Goal: Task Accomplishment & Management: Use online tool/utility

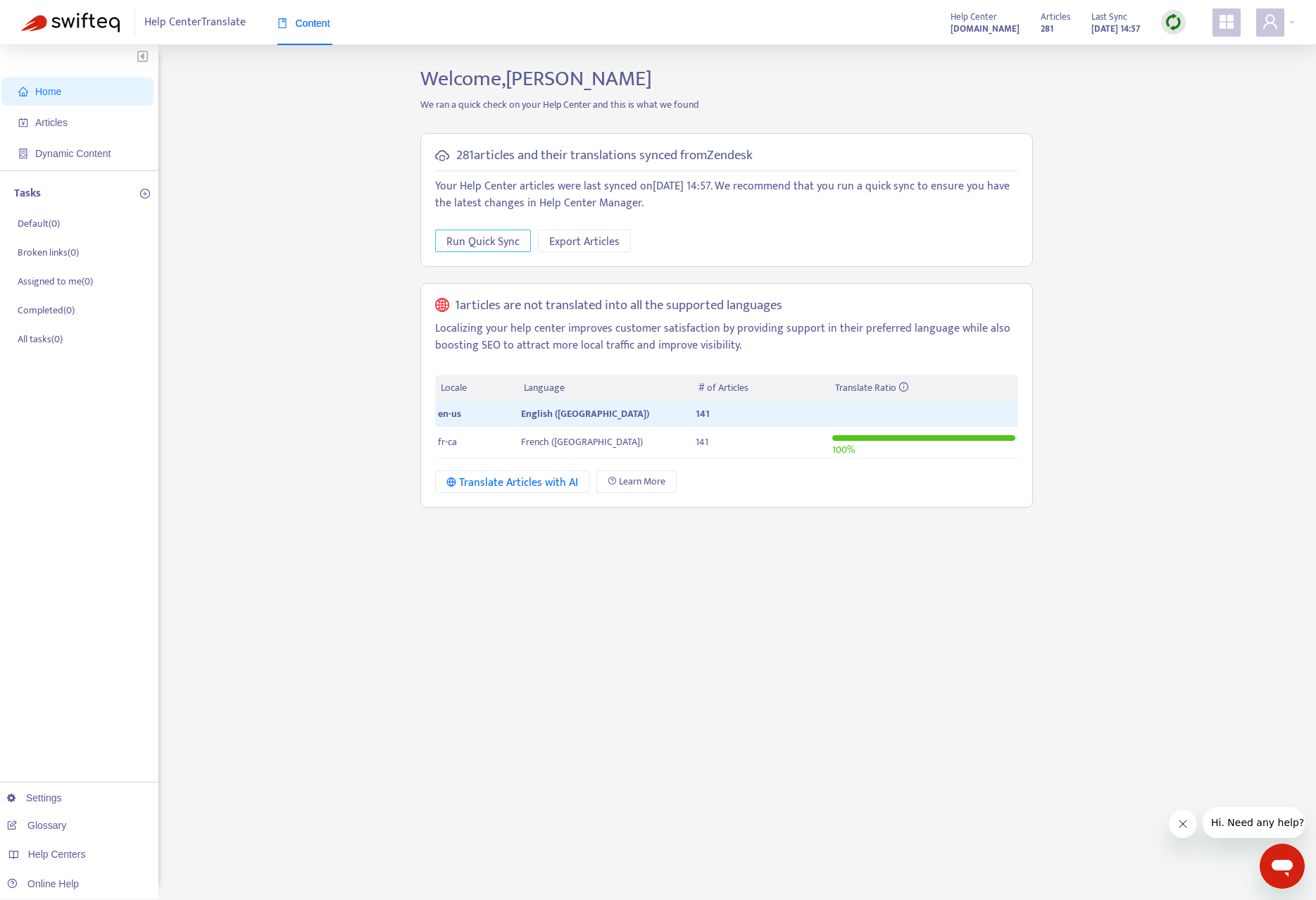
click at [478, 240] on span "Run Quick Sync" at bounding box center [482, 242] width 73 height 18
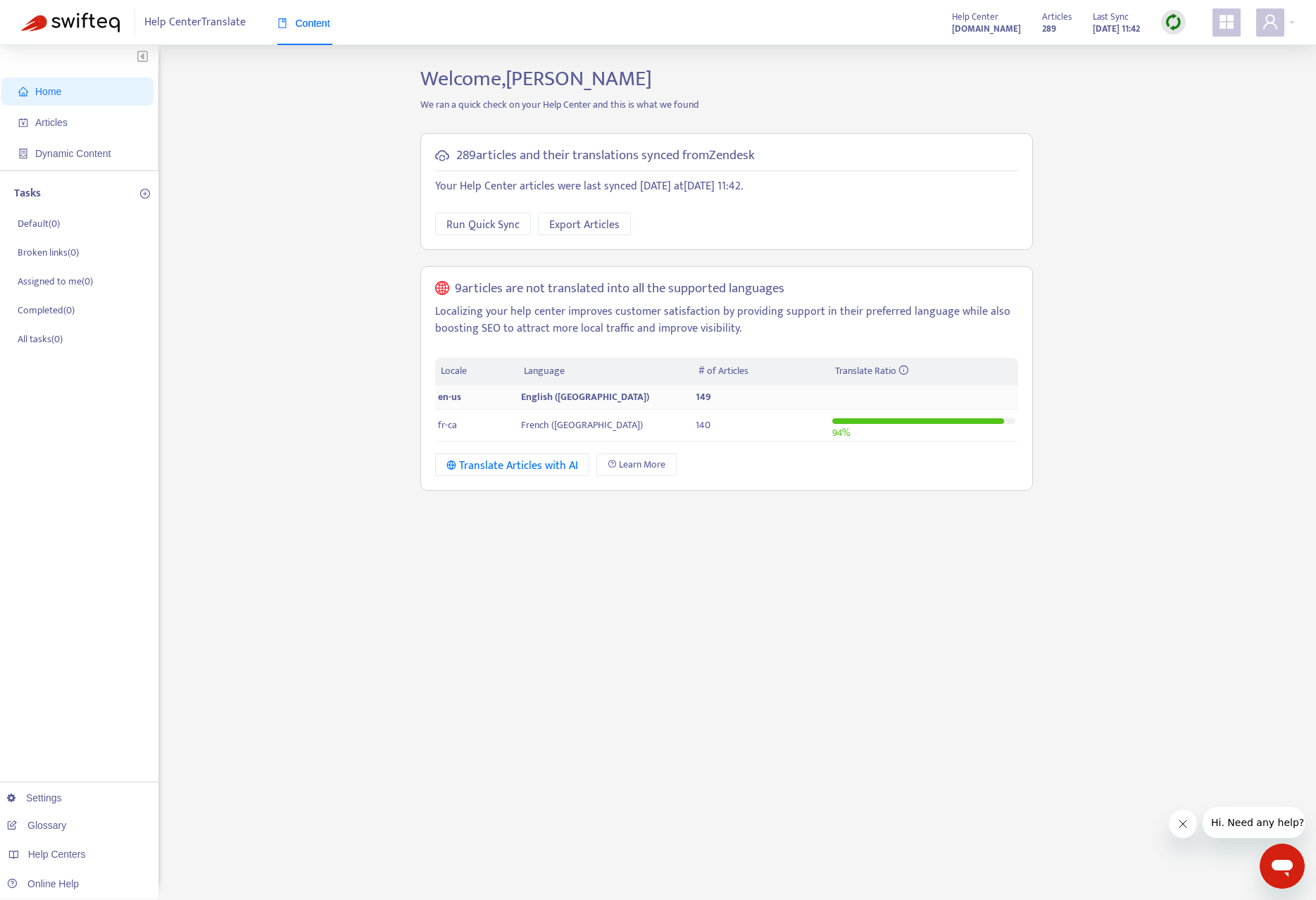
click at [740, 399] on td "149" at bounding box center [760, 397] width 136 height 25
click at [494, 283] on h5 "9 articles are not translated into all the supported languages" at bounding box center [620, 289] width 330 height 16
click at [519, 459] on div "Translate Articles with AI" at bounding box center [512, 466] width 132 height 18
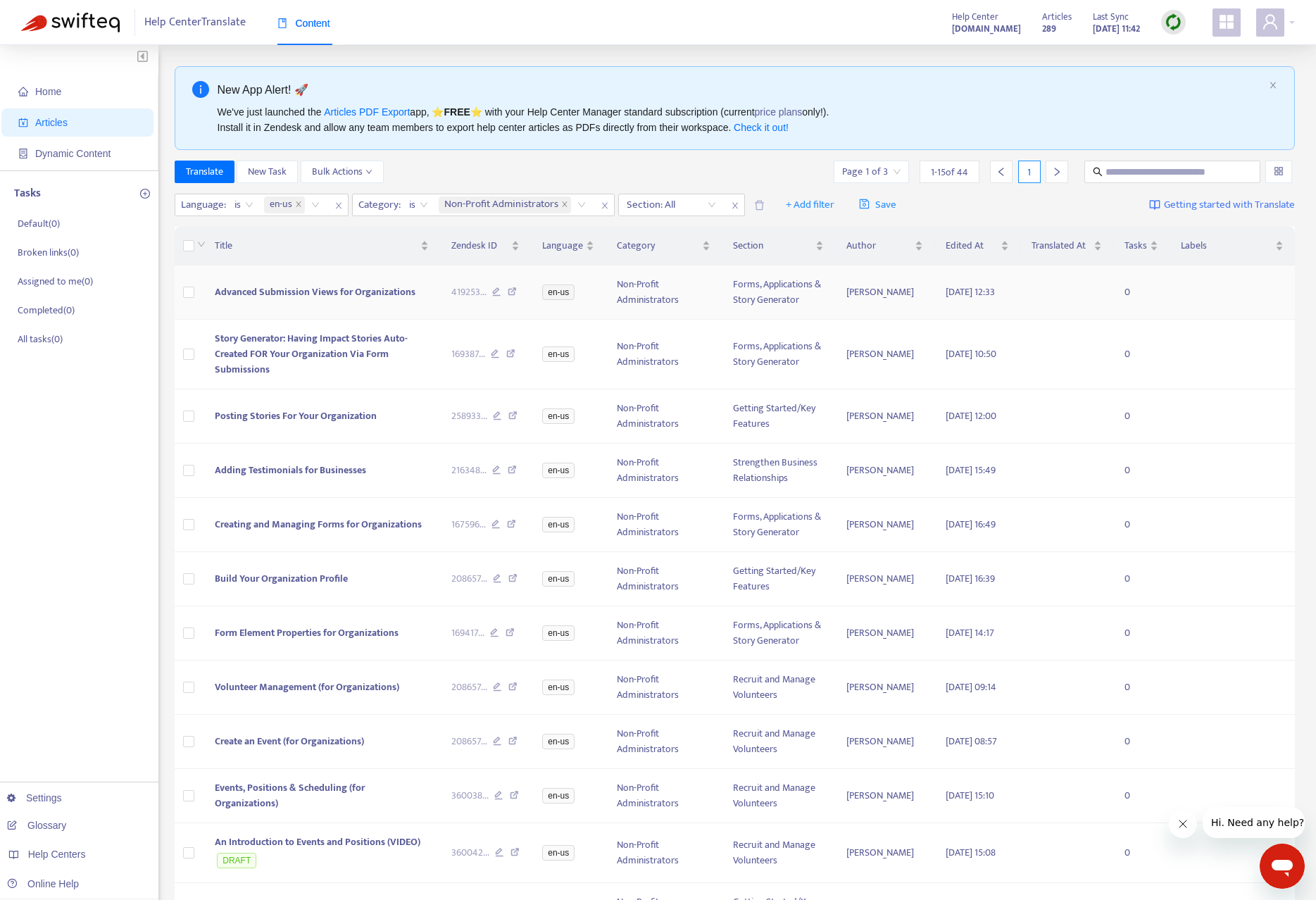
click at [341, 294] on span "Advanced Submission Views for Organizations" at bounding box center [315, 292] width 201 height 16
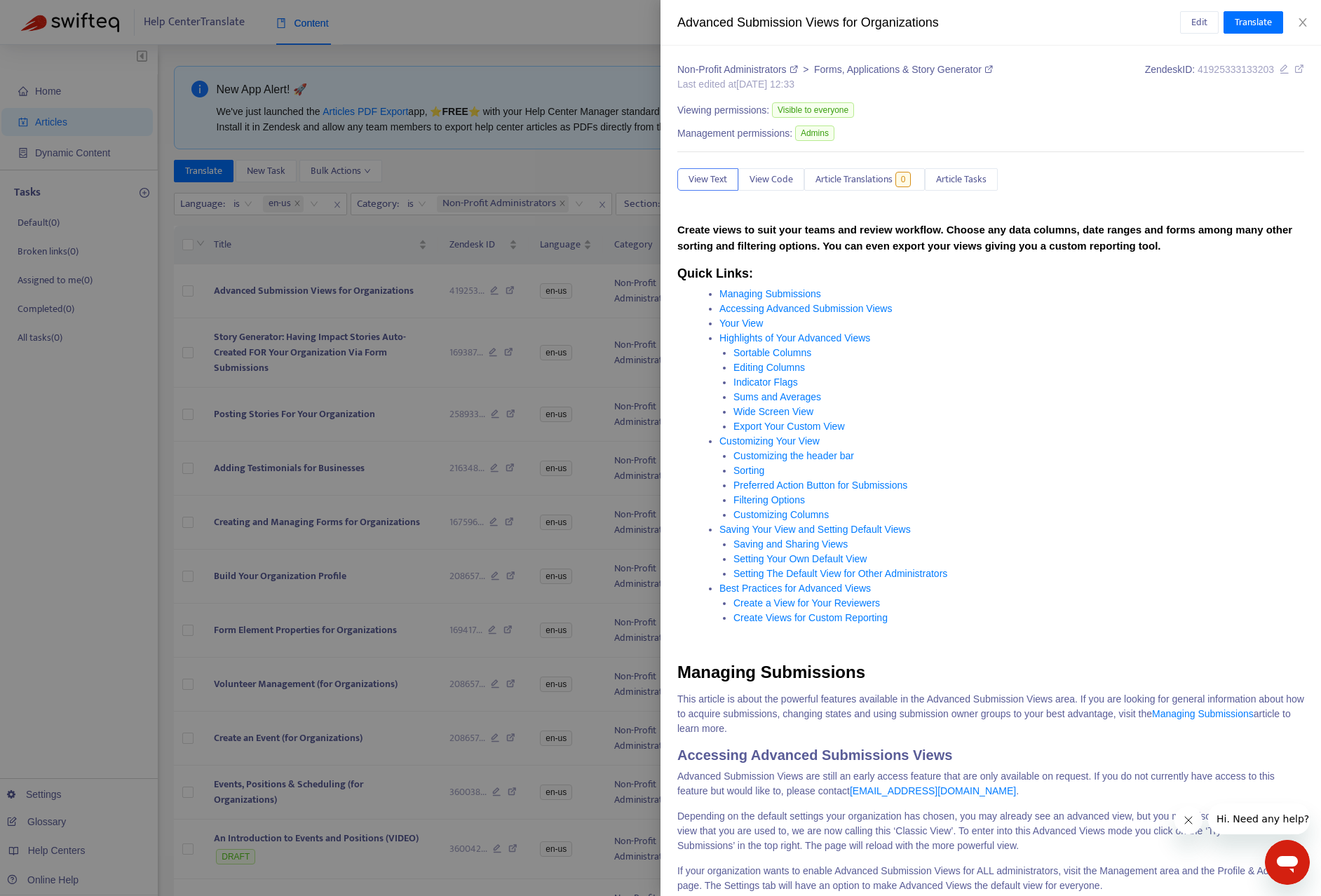
click at [371, 268] on div at bounding box center [660, 448] width 1321 height 896
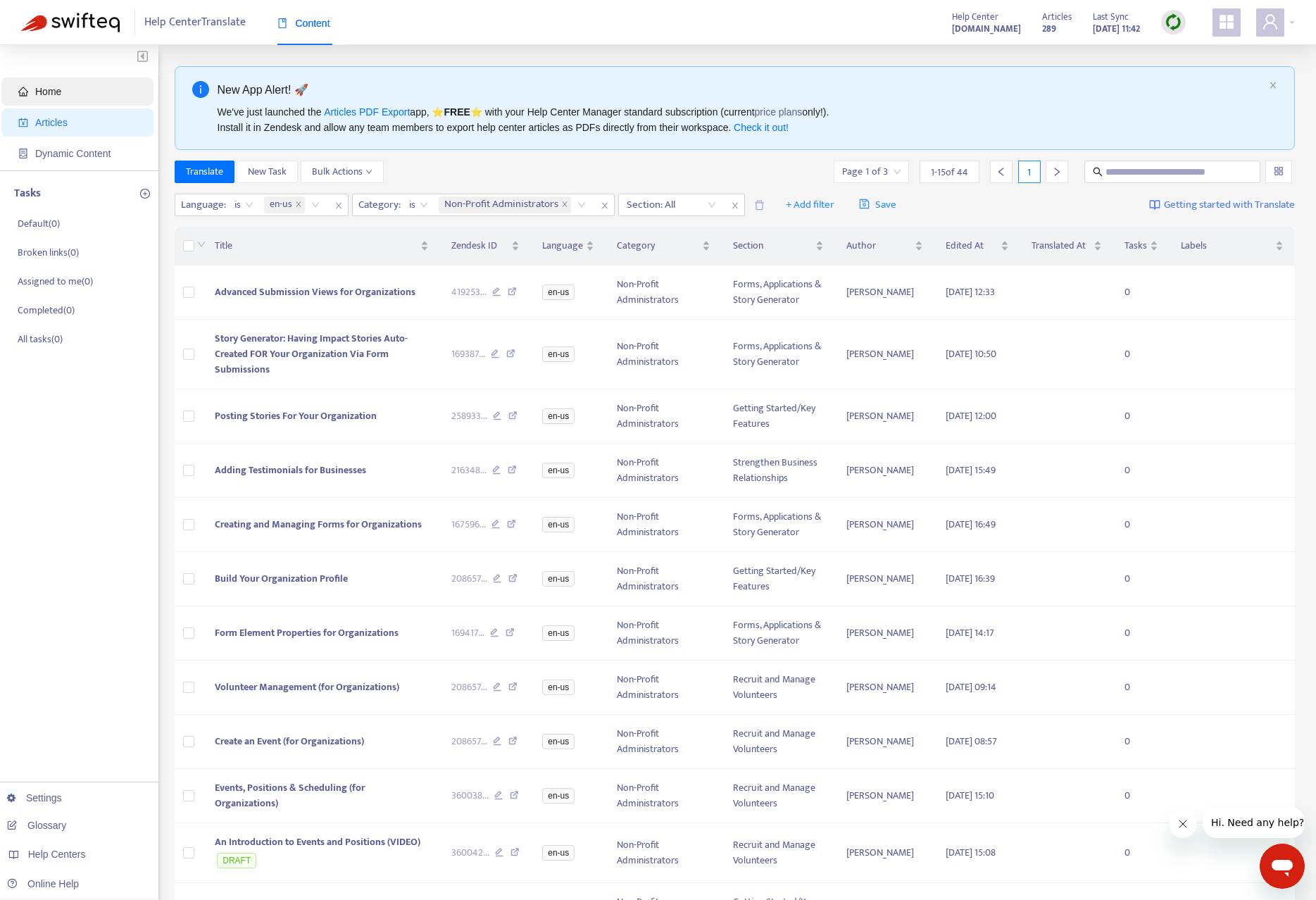
click at [49, 86] on span "Home" at bounding box center [48, 92] width 26 height 11
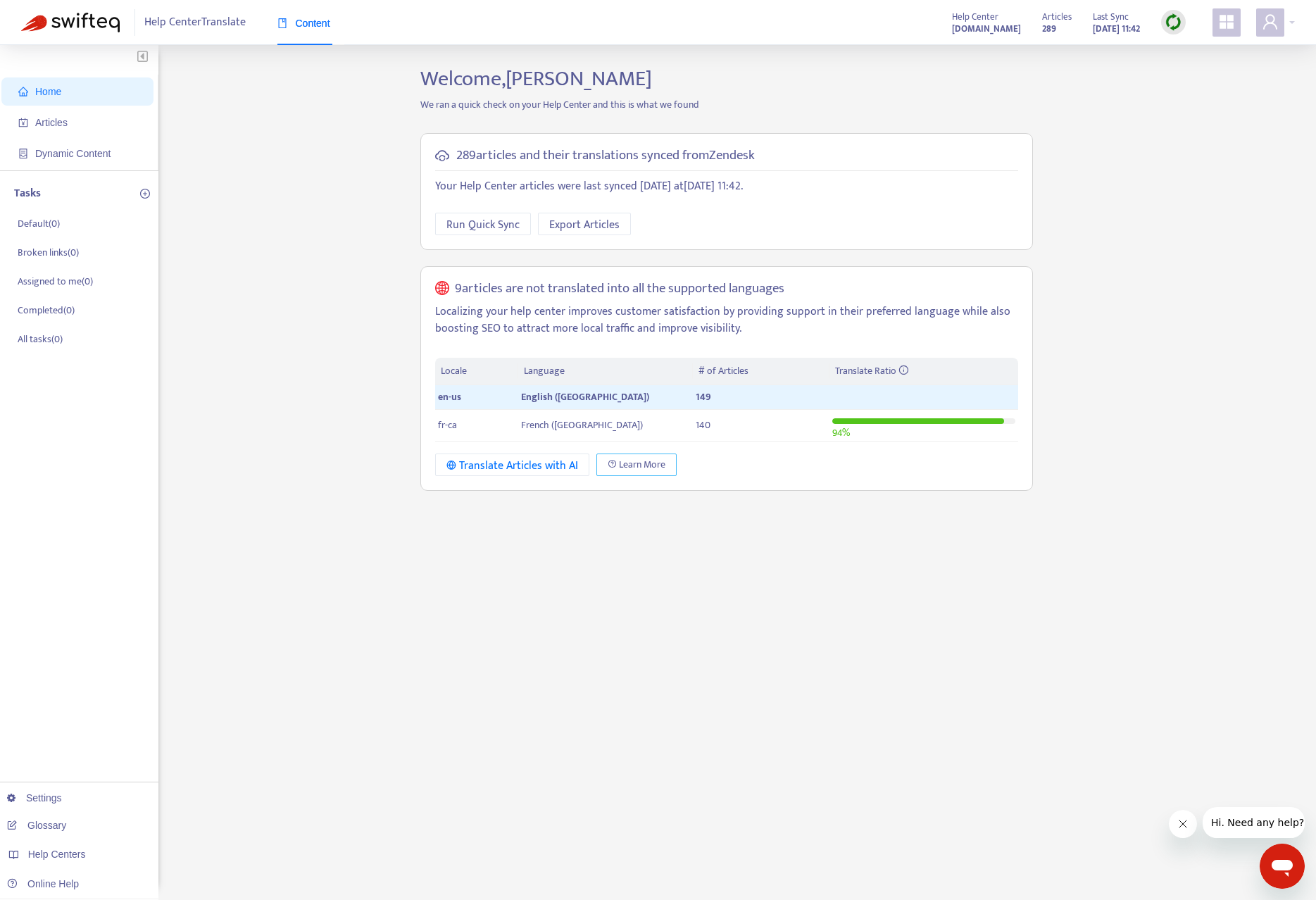
click at [658, 466] on span "Learn More" at bounding box center [642, 464] width 47 height 15
click at [1175, 77] on div "Home Articles Dynamic Content Tasks Default ( 0 ) Broken links ( 0 ) Assigned t…" at bounding box center [658, 478] width 1273 height 824
click at [1173, 24] on img at bounding box center [1173, 23] width 18 height 18
click at [1103, 25] on strong "[DATE] 11:42" at bounding box center [1116, 28] width 47 height 15
click at [1093, 28] on strong "[DATE] 11:42" at bounding box center [1116, 28] width 47 height 15
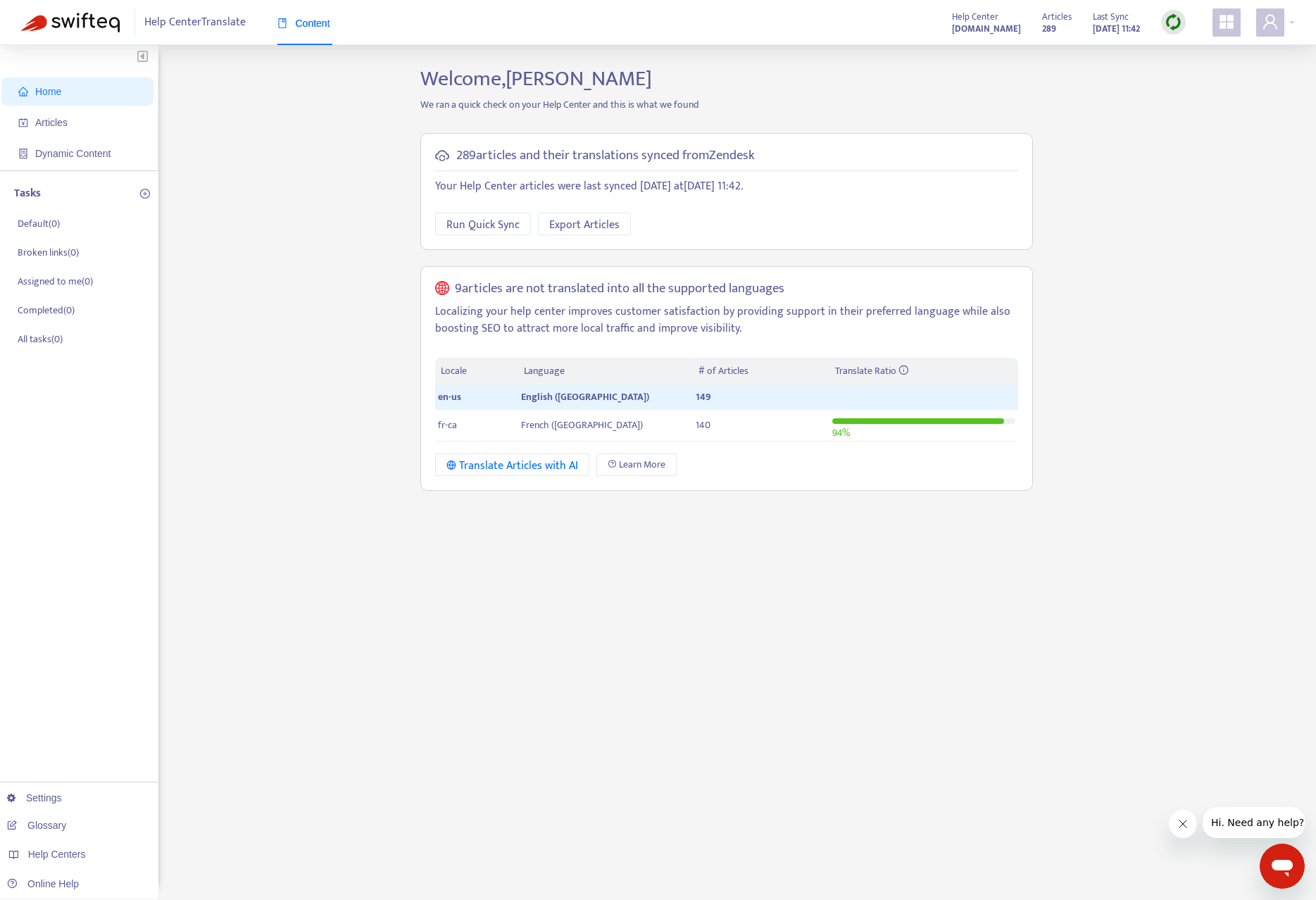
click at [1225, 23] on icon "appstore" at bounding box center [1226, 22] width 17 height 17
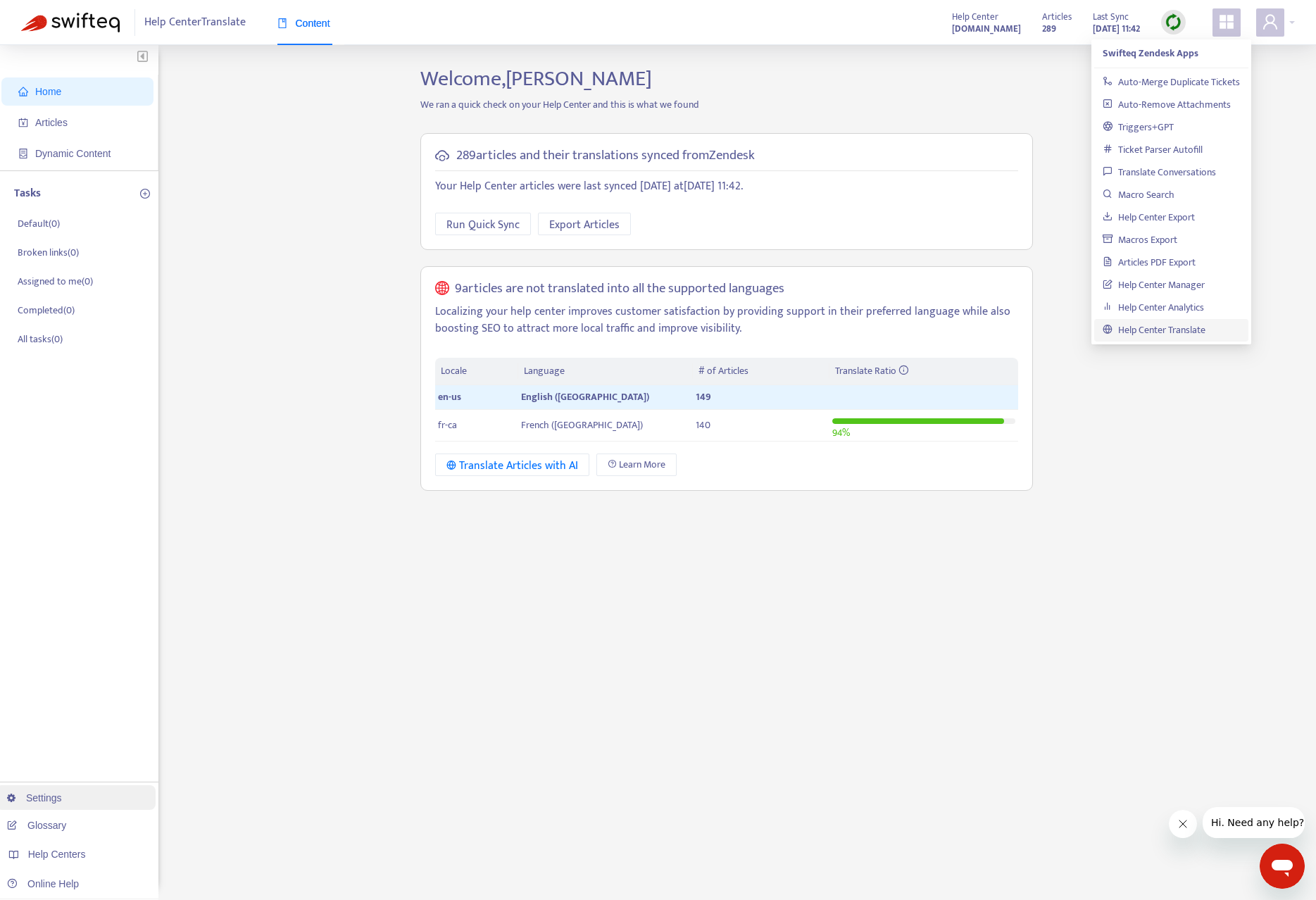
click at [62, 798] on link "Settings" at bounding box center [35, 798] width 55 height 11
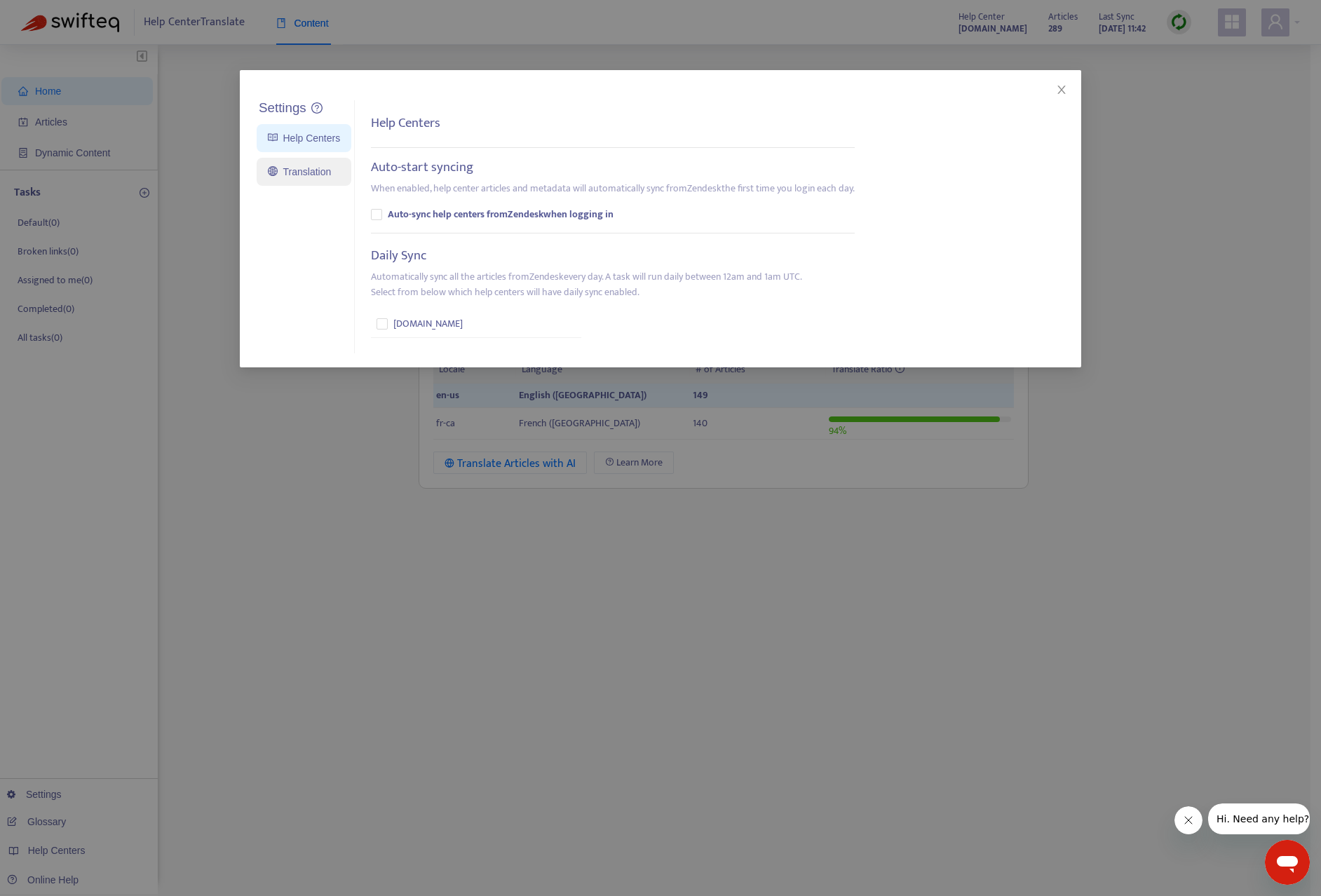
click at [296, 167] on link "Translation" at bounding box center [299, 172] width 63 height 11
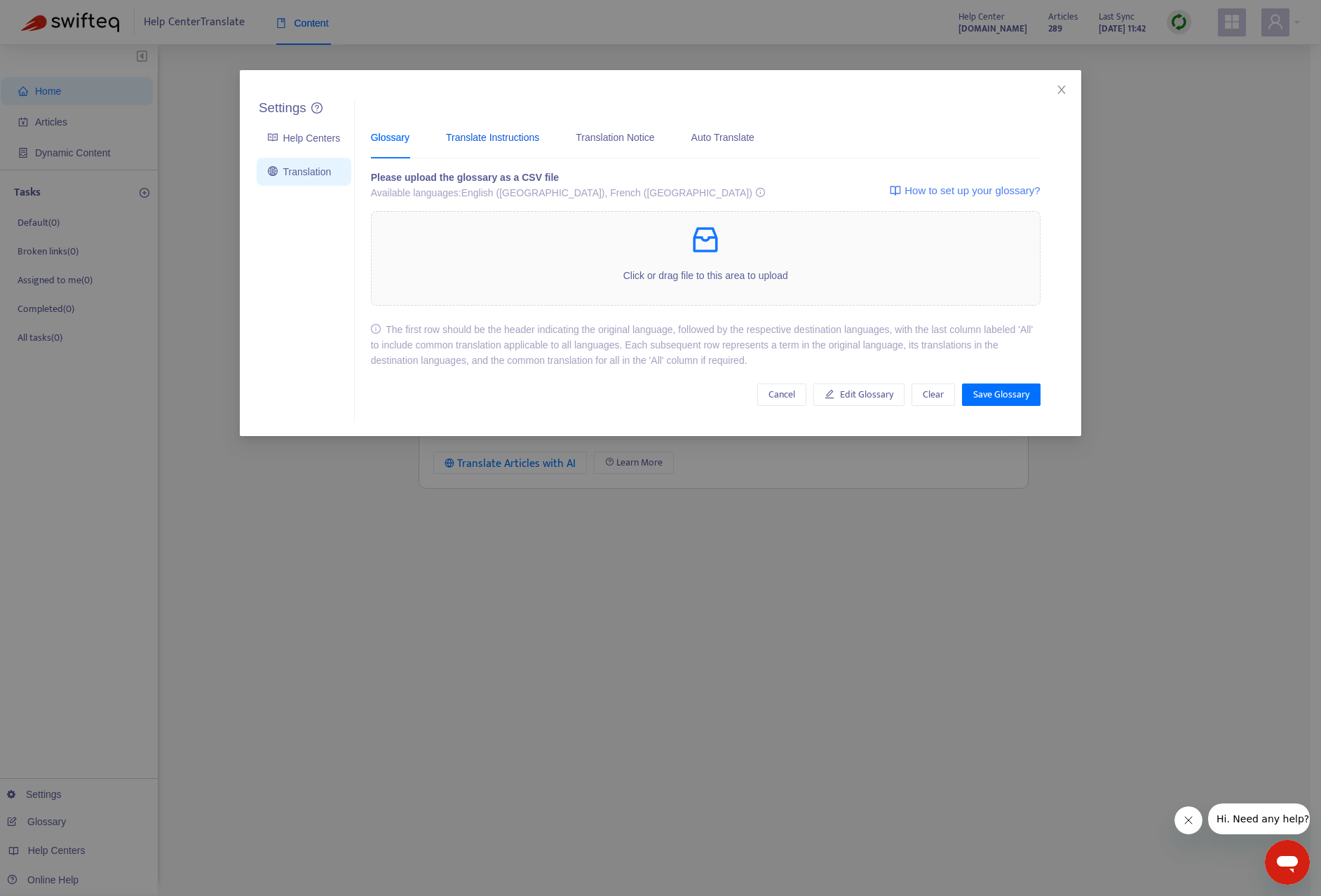
click at [488, 132] on div "Translate Instructions" at bounding box center [492, 137] width 93 height 15
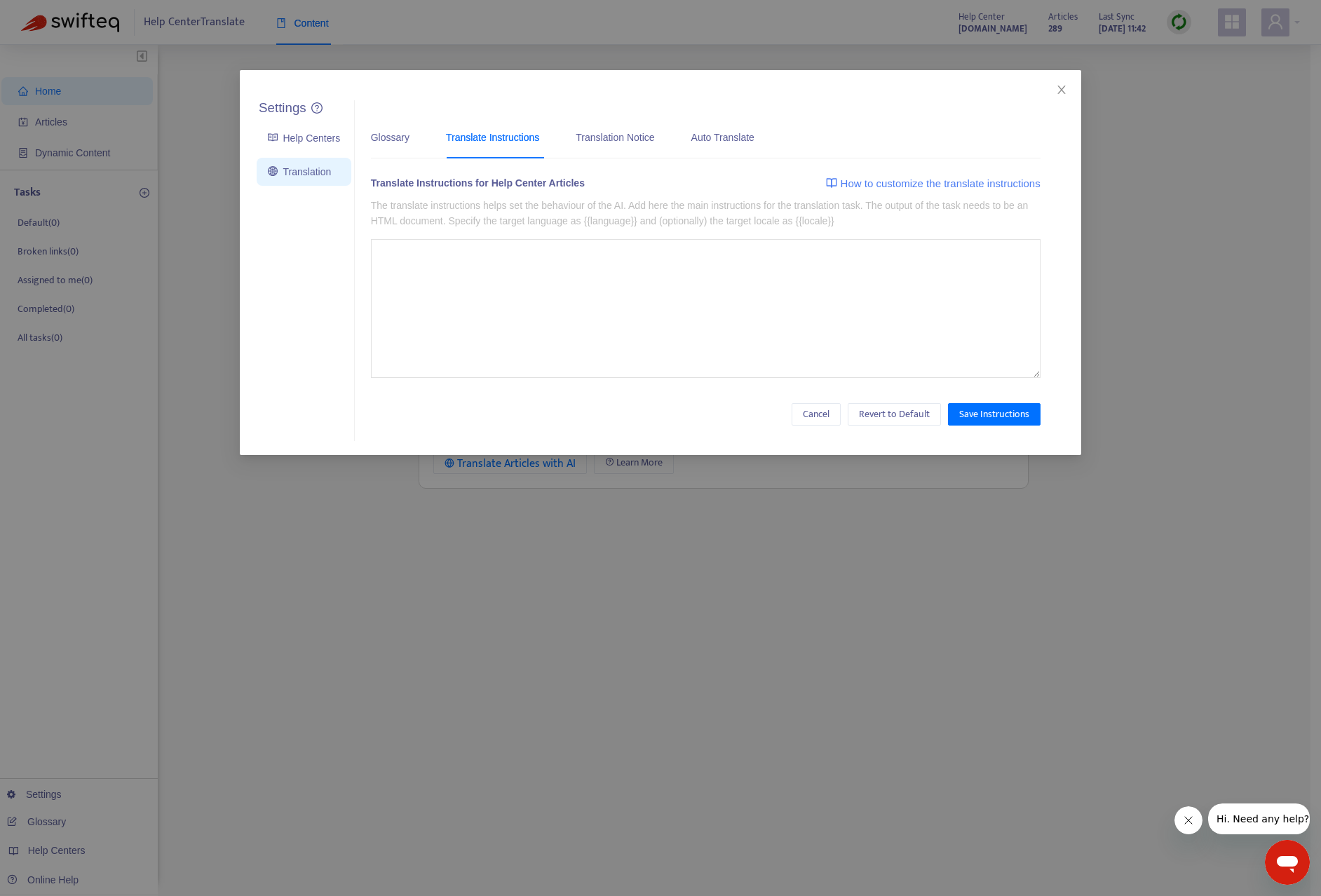
type textarea "**********"
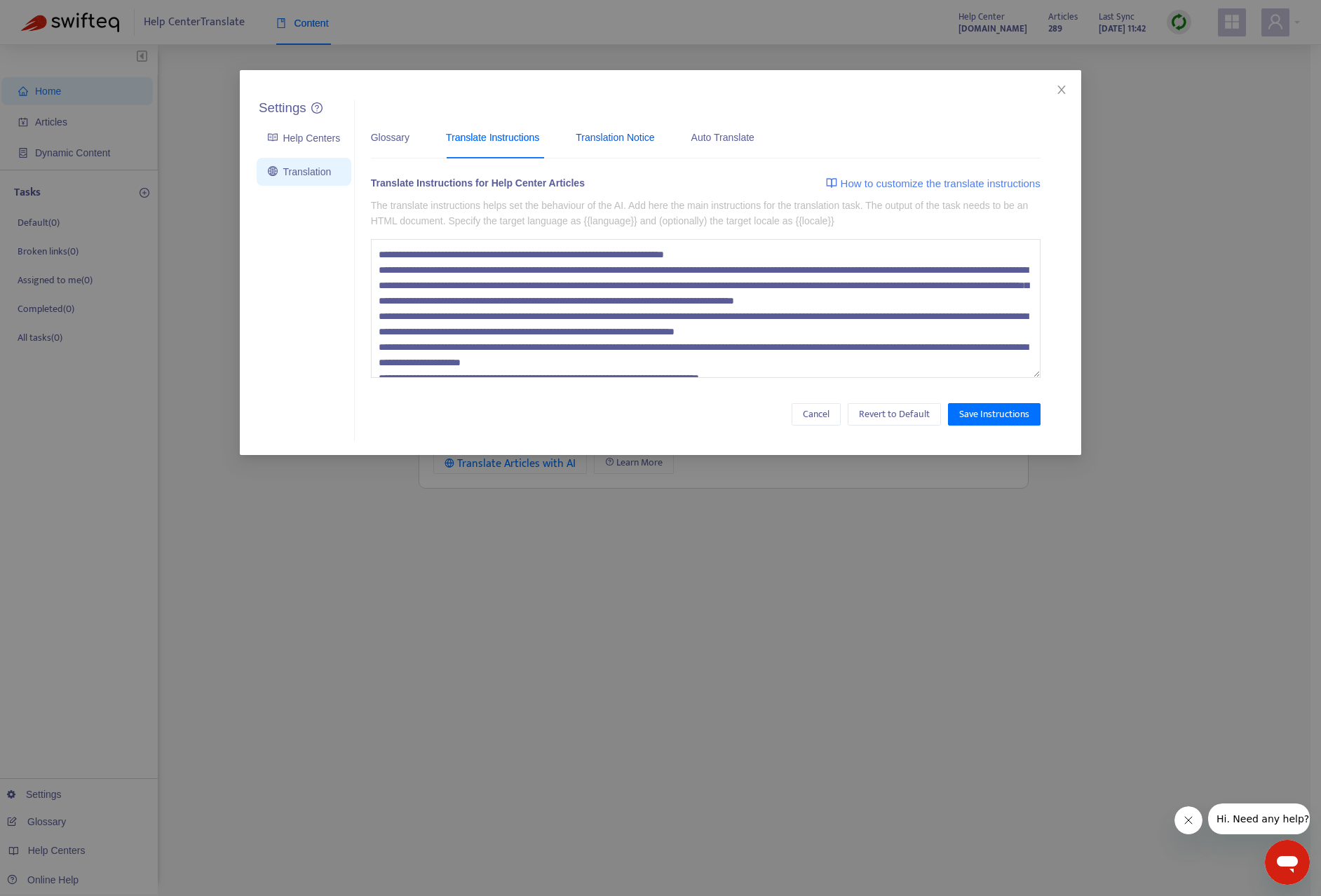
click at [613, 138] on div "Translation Notice" at bounding box center [615, 137] width 78 height 15
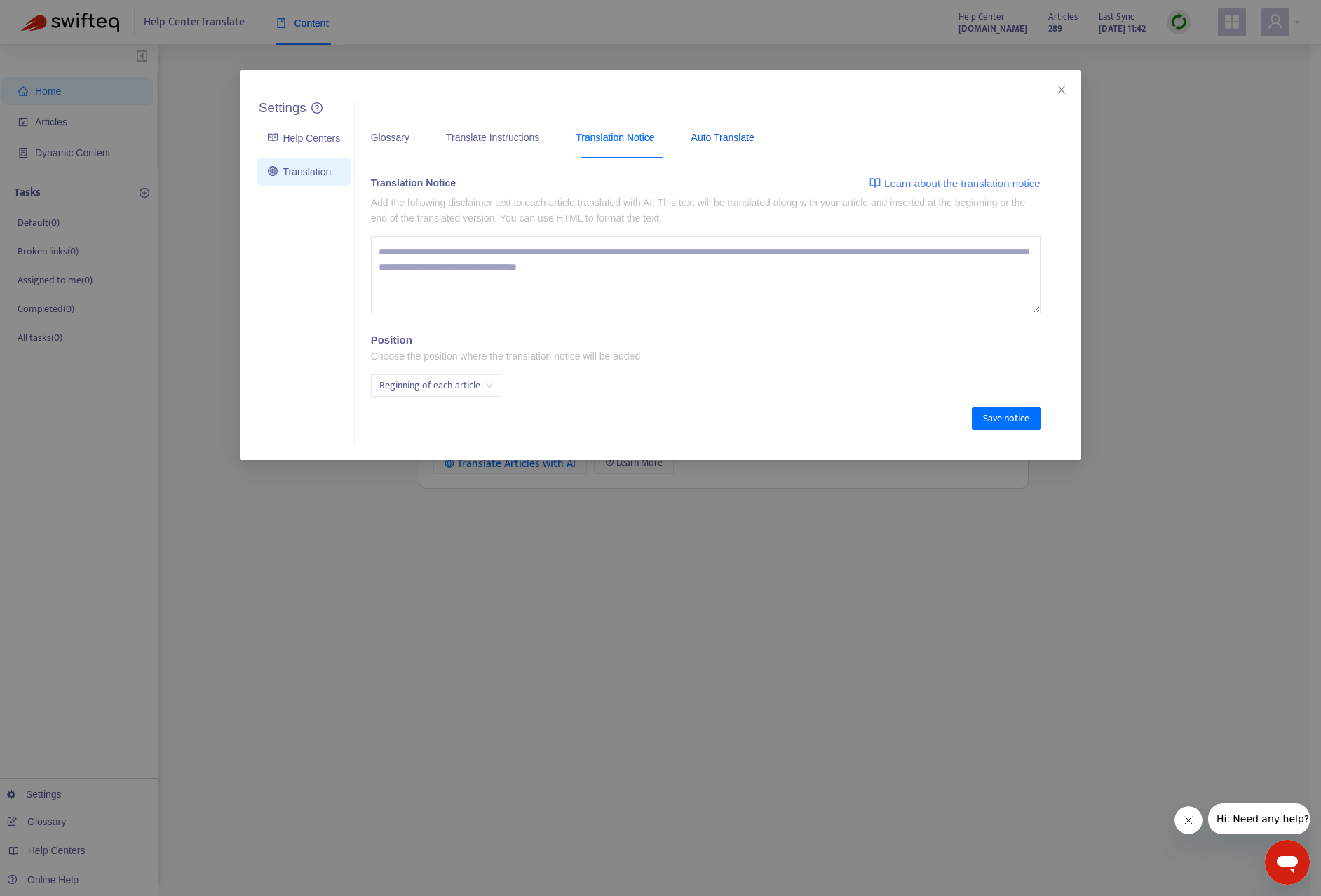
click at [754, 138] on div "Auto Translate" at bounding box center [722, 137] width 63 height 15
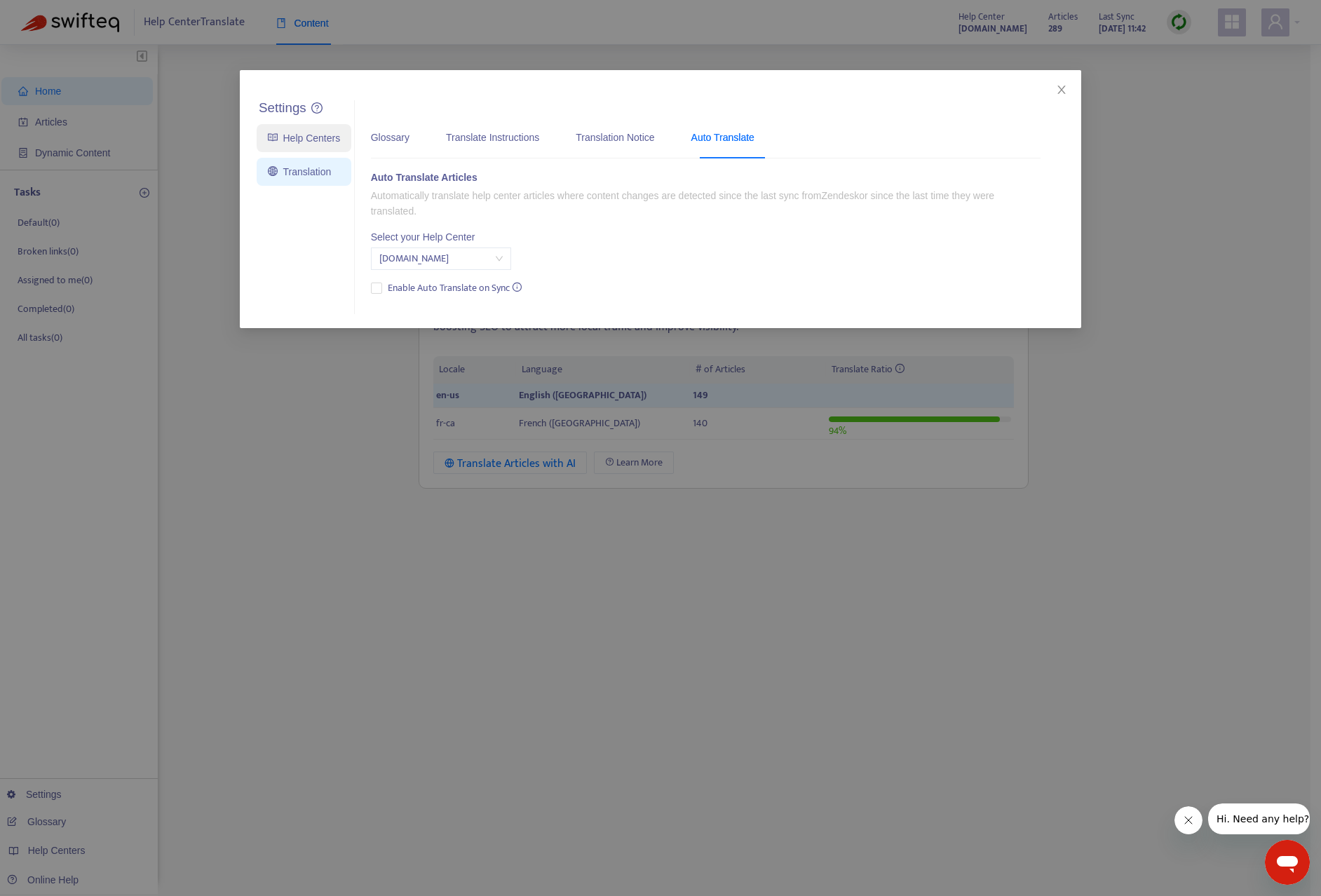
click at [303, 140] on link "Help Centers" at bounding box center [303, 138] width 72 height 11
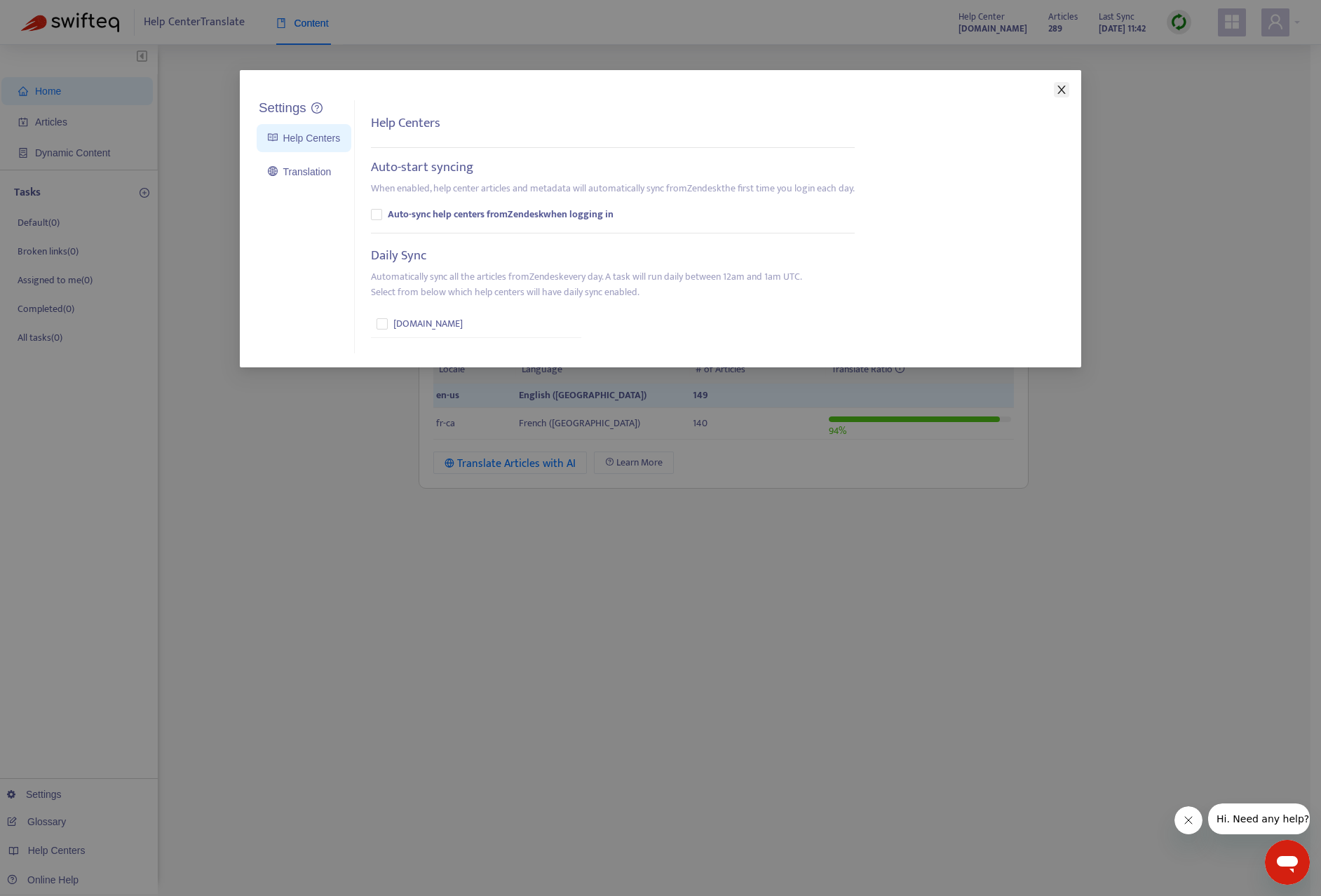
click at [1056, 89] on icon "close" at bounding box center [1062, 90] width 11 height 11
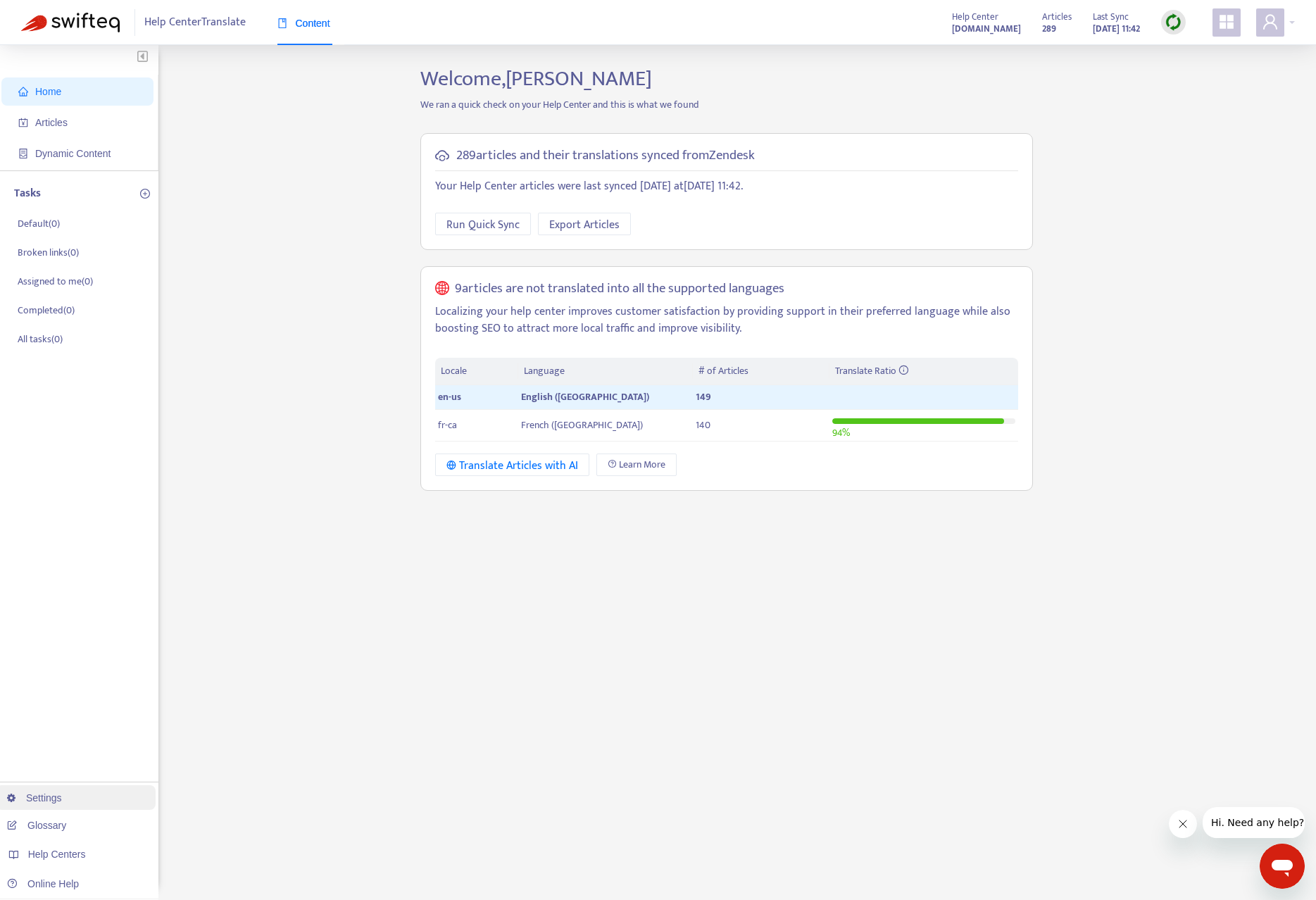
click at [43, 797] on link "Settings" at bounding box center [35, 798] width 55 height 11
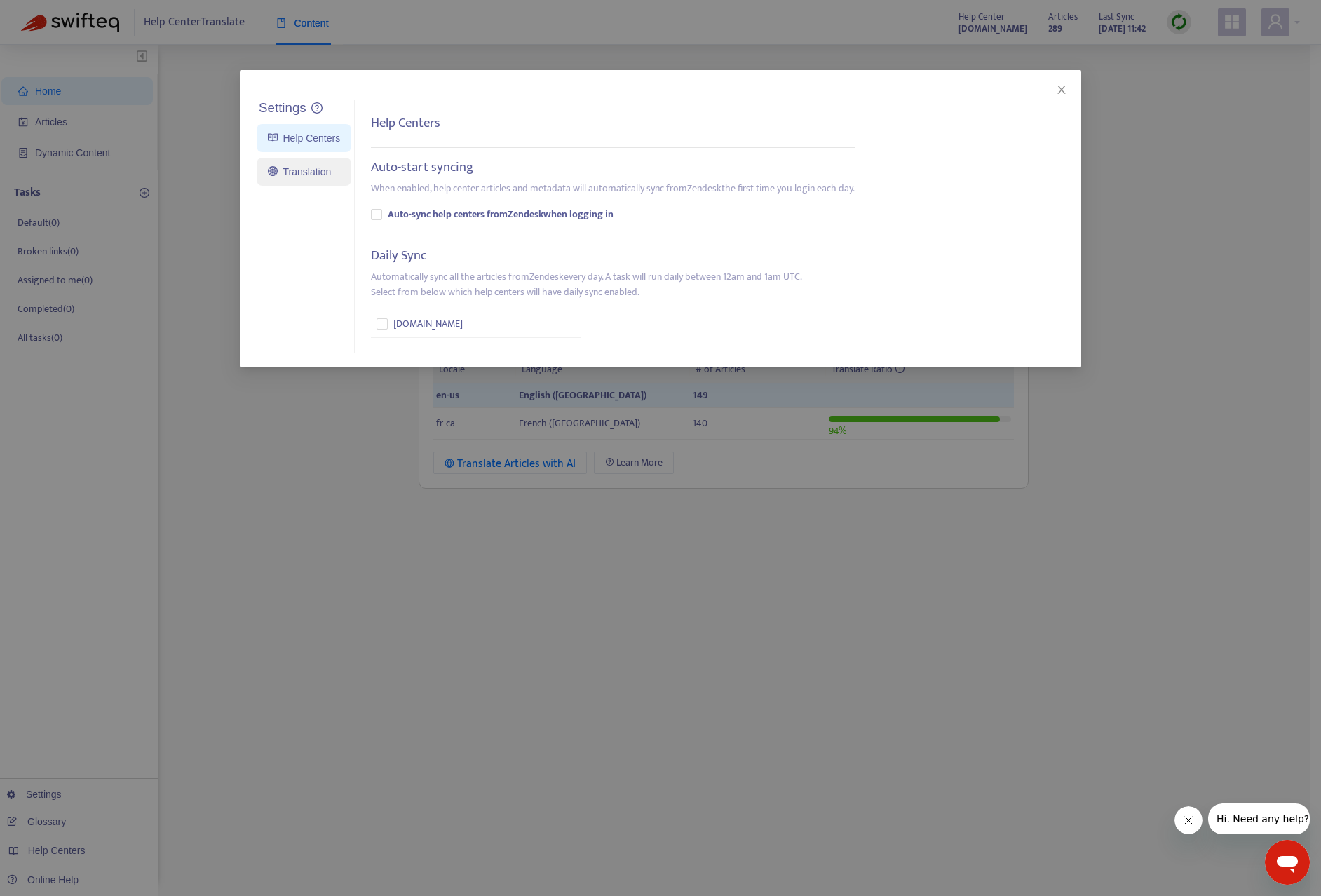
click at [310, 172] on link "Translation" at bounding box center [299, 172] width 63 height 11
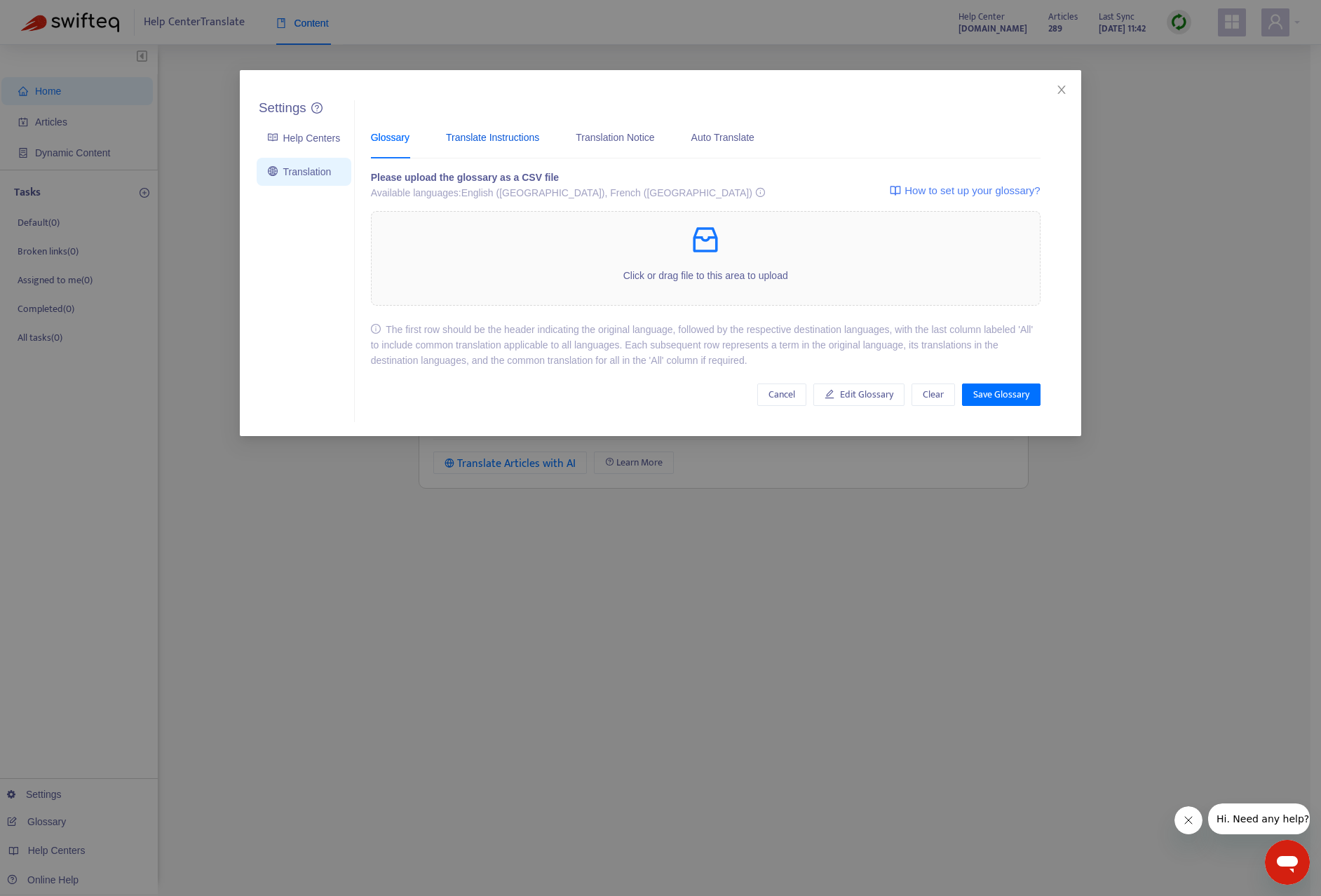
click at [512, 138] on div "Translate Instructions" at bounding box center [492, 137] width 93 height 15
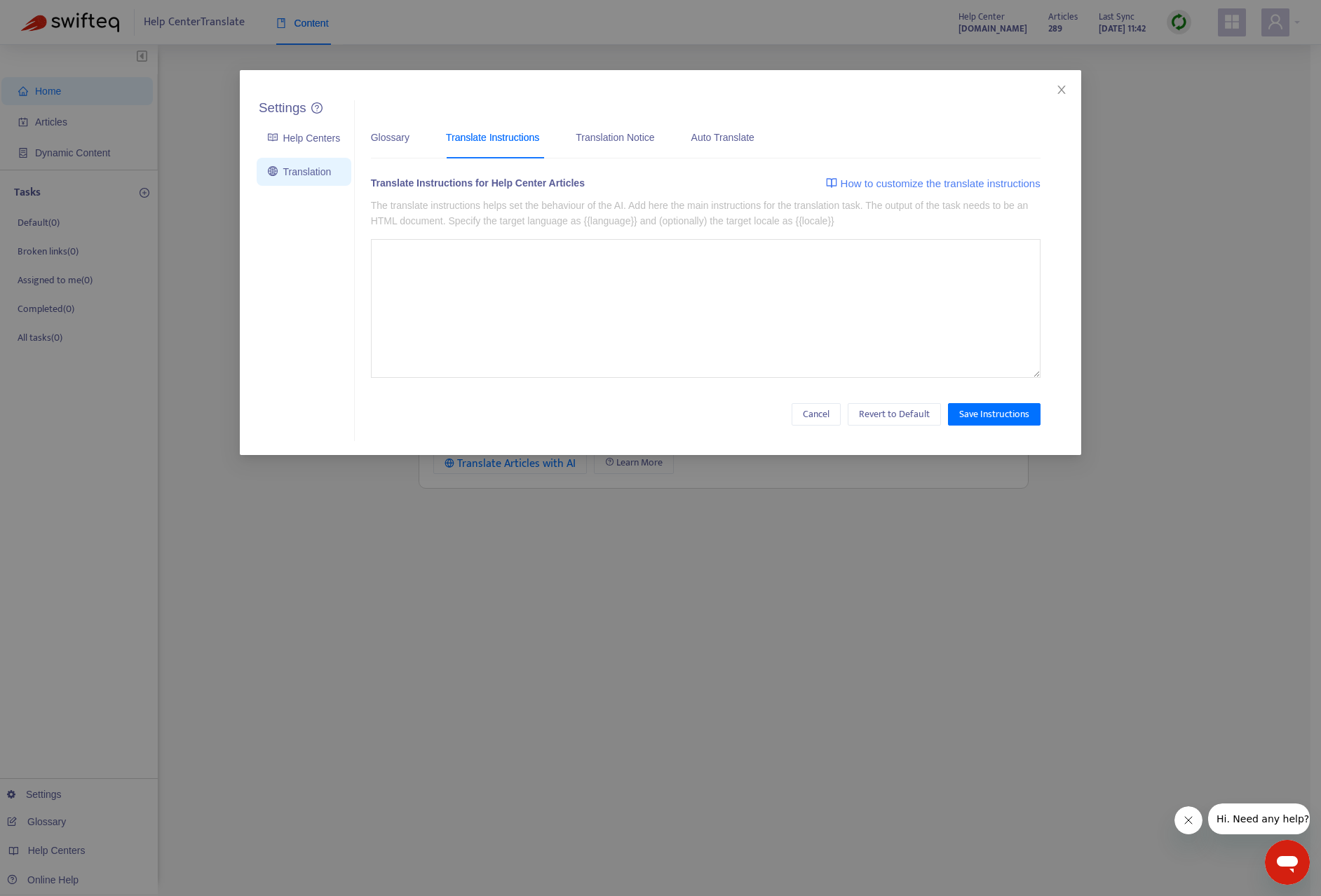
type textarea "**********"
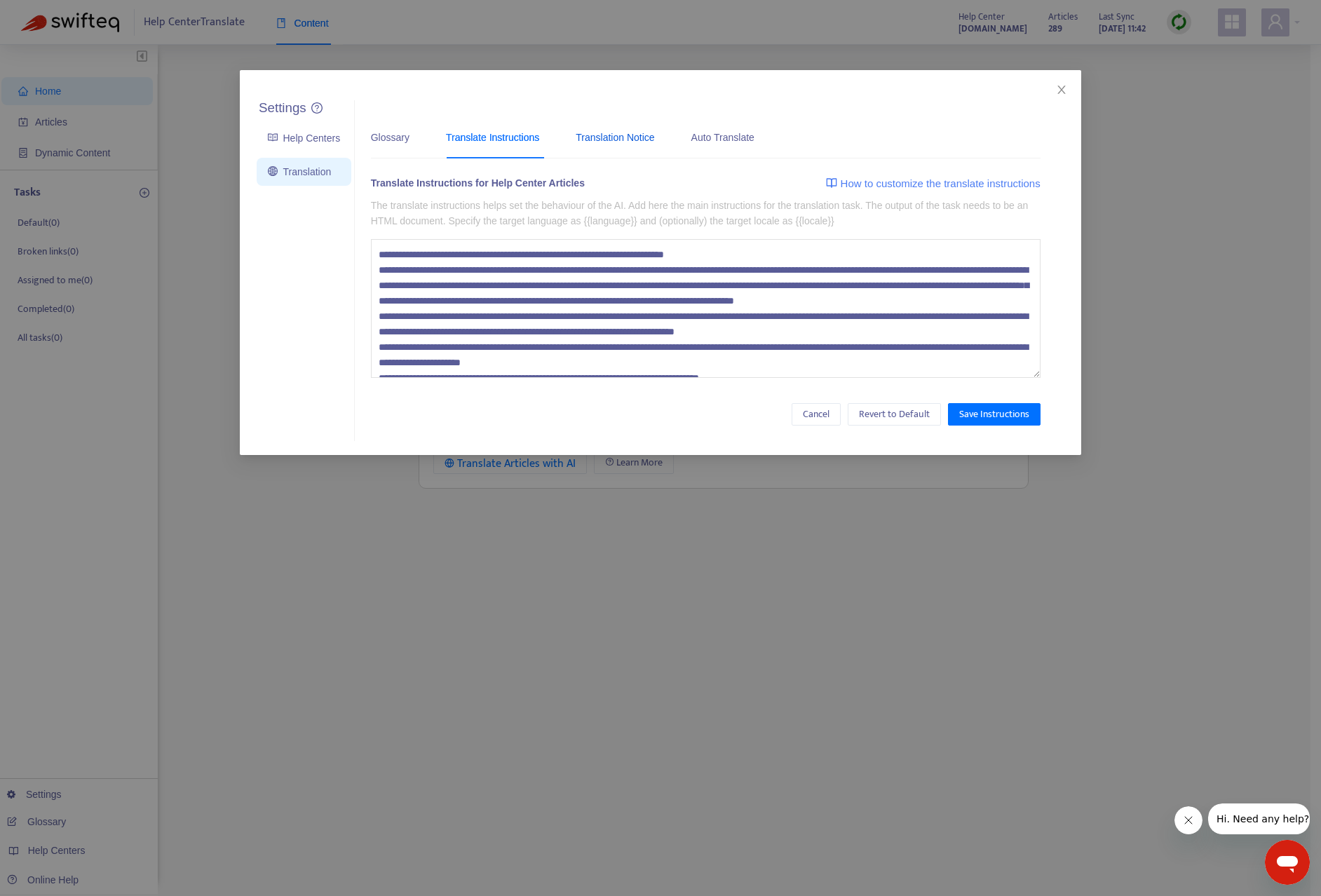
click at [592, 135] on div "Translation Notice" at bounding box center [615, 137] width 78 height 15
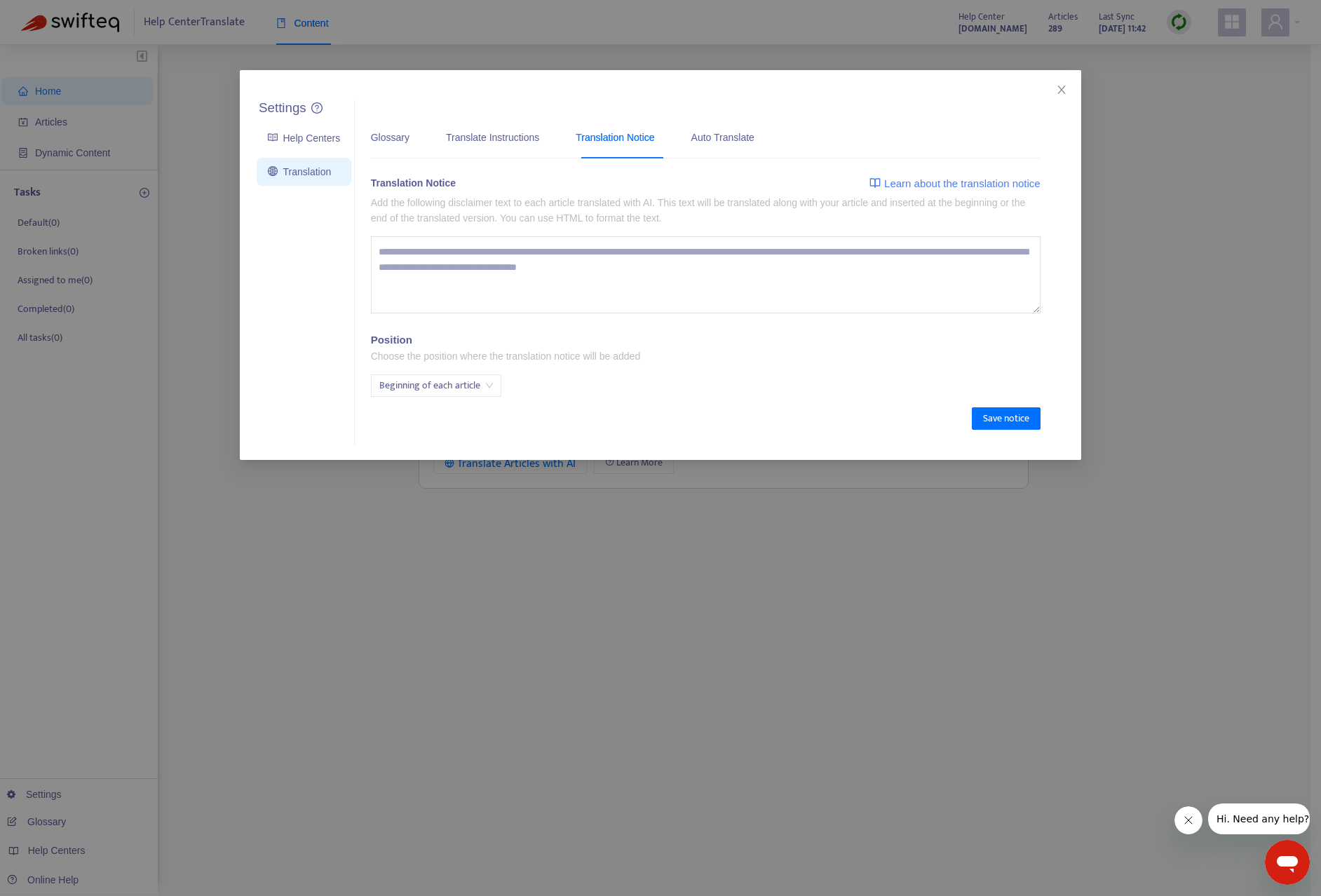
drag, startPoint x: 401, startPoint y: 255, endPoint x: 598, endPoint y: 254, distance: 197.0
click at [598, 254] on textarea at bounding box center [705, 275] width 669 height 77
click at [540, 256] on textarea at bounding box center [705, 275] width 669 height 77
drag, startPoint x: 771, startPoint y: 263, endPoint x: 519, endPoint y: 263, distance: 252.0
click at [520, 263] on textarea at bounding box center [705, 275] width 669 height 77
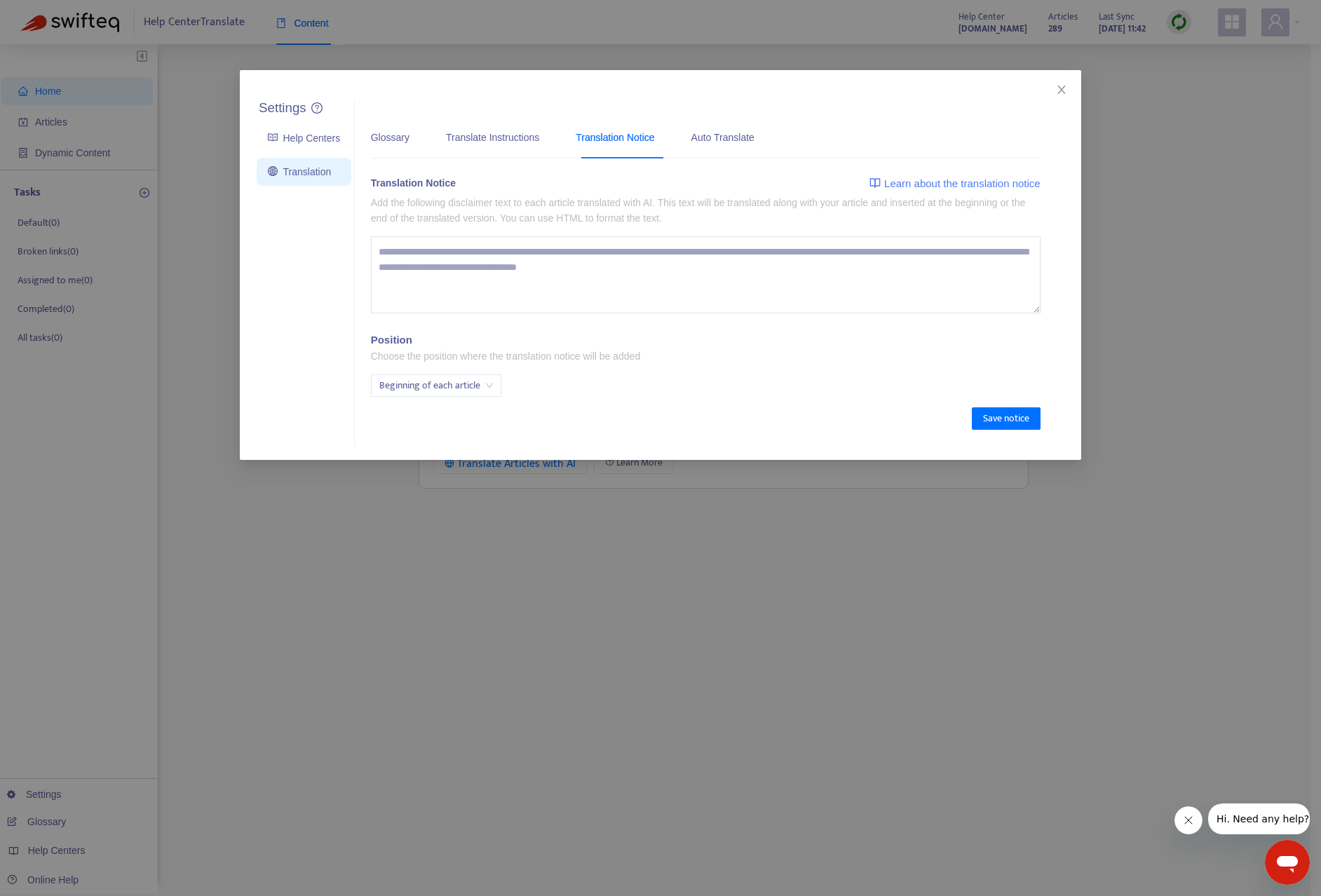
click at [633, 273] on textarea at bounding box center [705, 275] width 669 height 77
drag, startPoint x: 677, startPoint y: 268, endPoint x: 596, endPoint y: 260, distance: 81.4
click at [596, 260] on textarea at bounding box center [705, 275] width 669 height 77
click at [766, 113] on div "Glossary Translate Instructions Translation Notice Auto Translate Please upload…" at bounding box center [705, 273] width 701 height 346
click at [742, 132] on div "Auto Translate" at bounding box center [722, 137] width 63 height 15
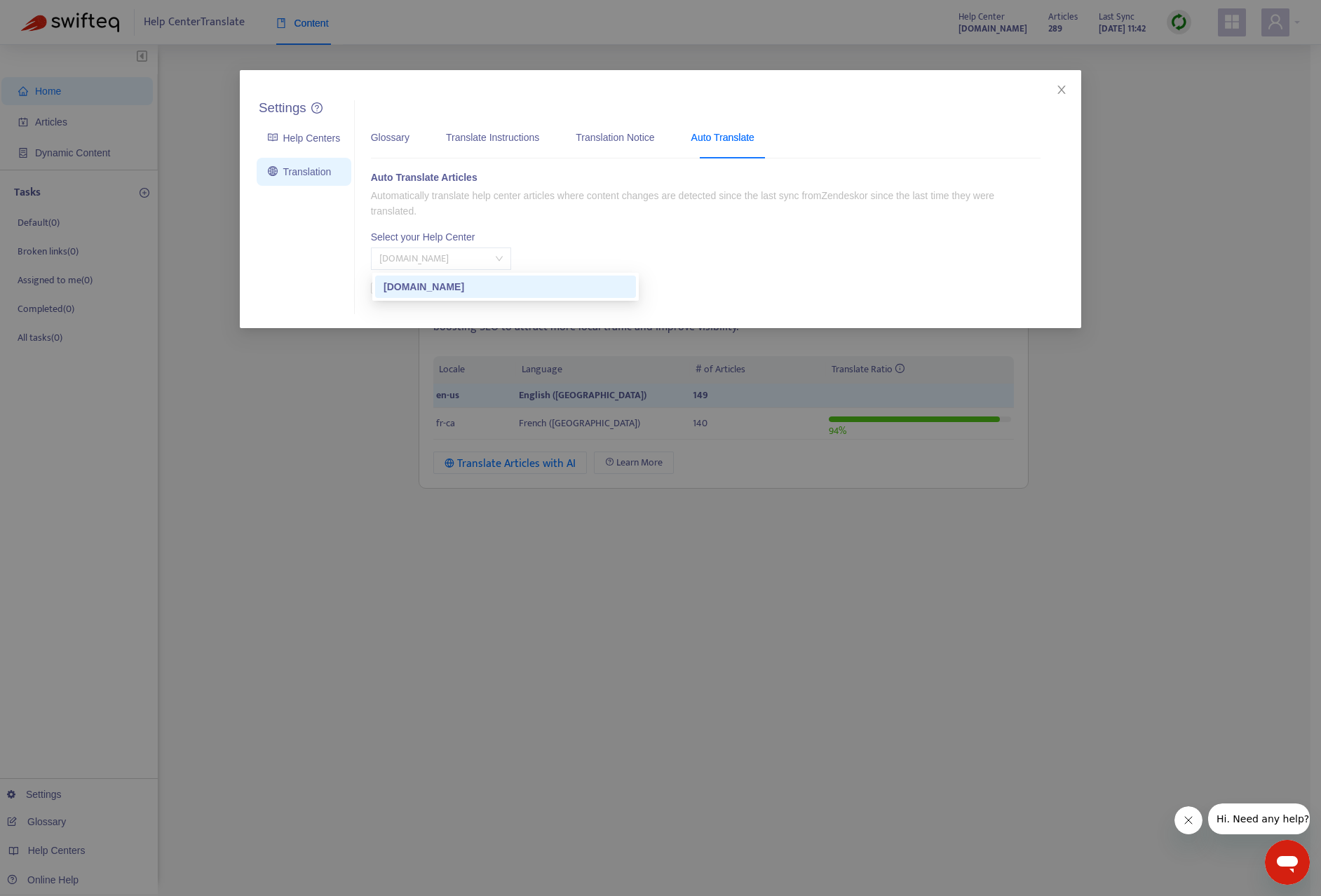
click at [503, 256] on span "[DOMAIN_NAME]" at bounding box center [441, 259] width 123 height 21
click at [650, 247] on div "Auto Translate Articles Automatically translate help center articles where cont…" at bounding box center [705, 234] width 669 height 128
click at [611, 144] on div "Translation Notice" at bounding box center [615, 136] width 78 height 42
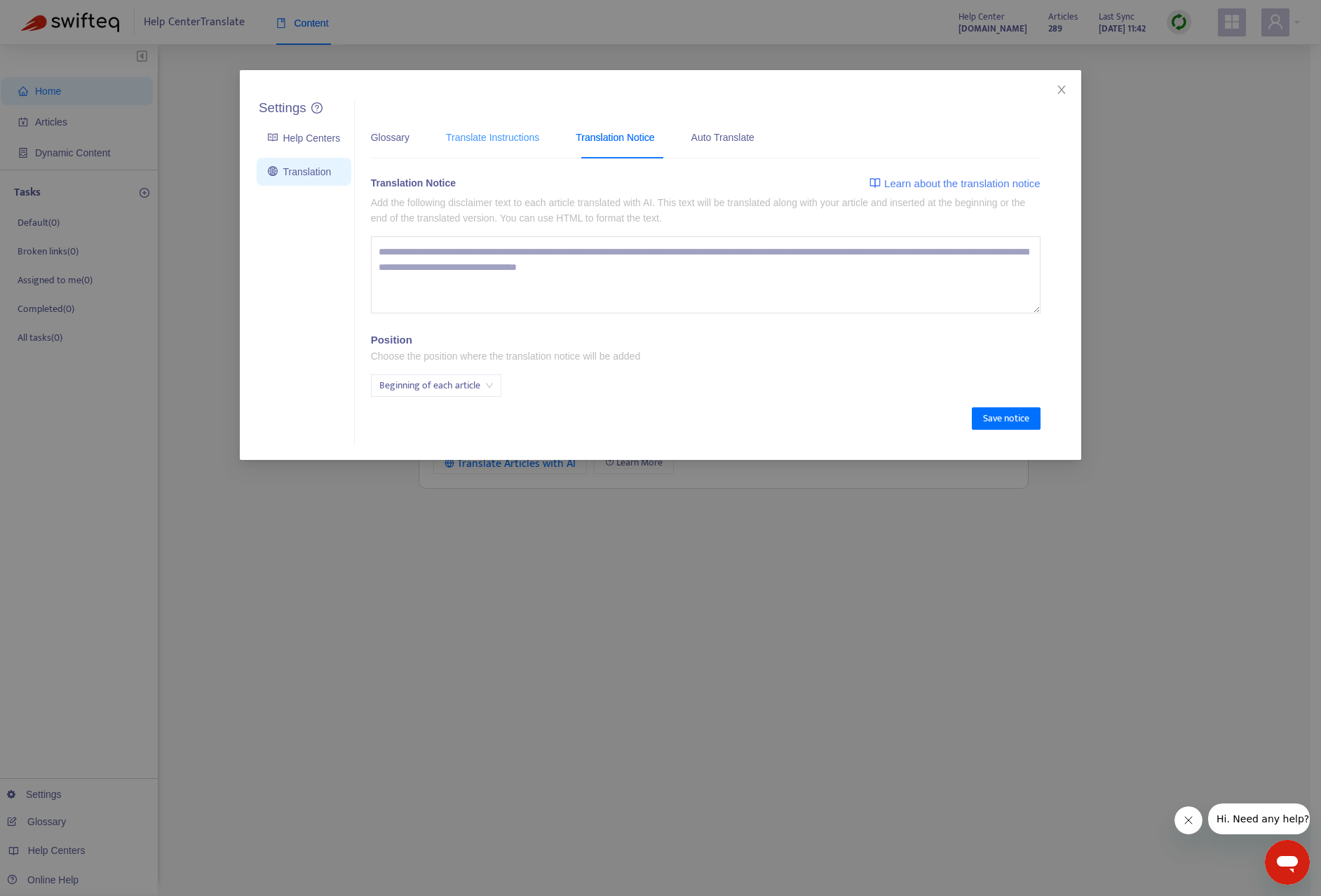
click at [508, 145] on div "Translate Instructions" at bounding box center [492, 136] width 93 height 42
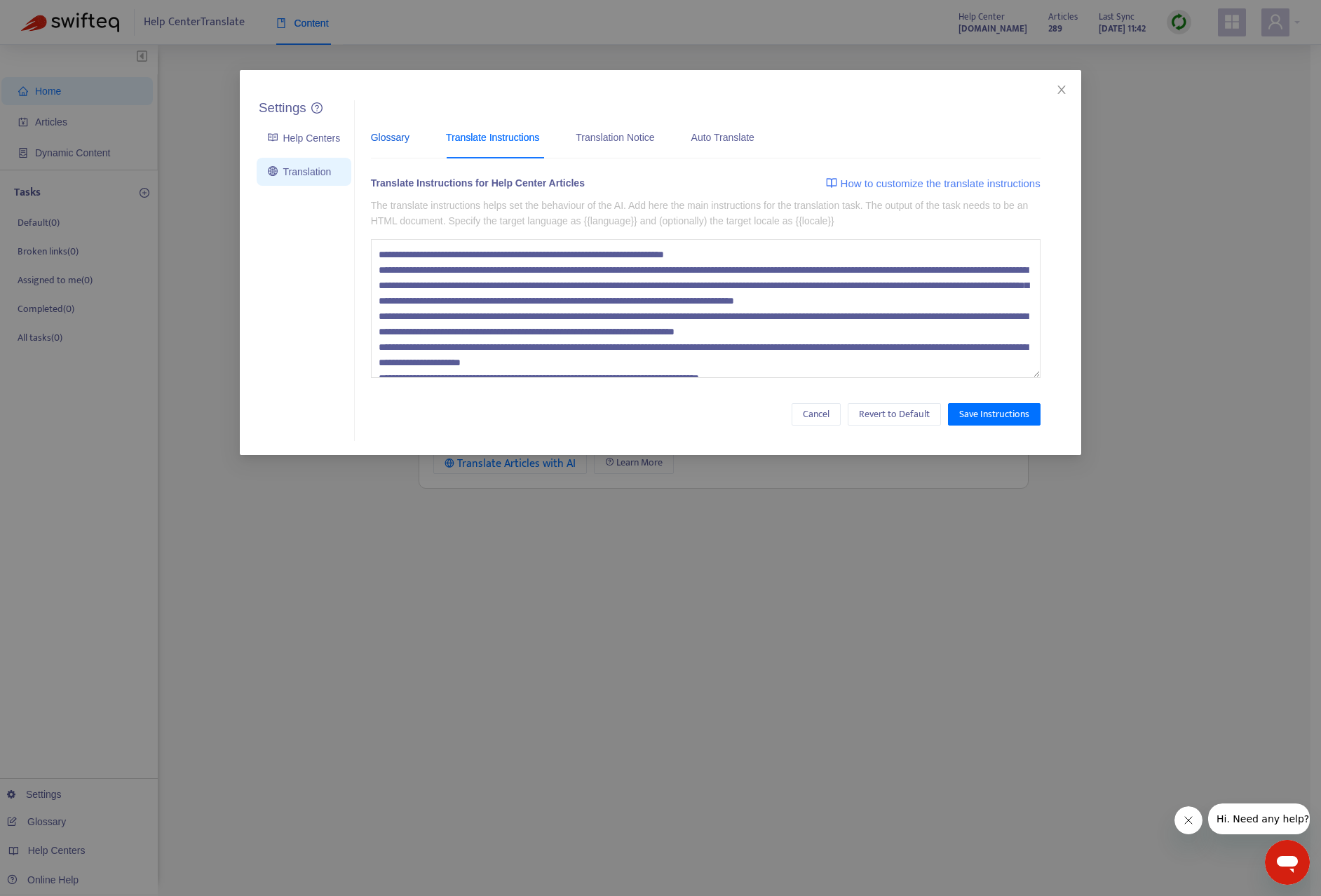
click at [390, 139] on div "Glossary" at bounding box center [390, 137] width 38 height 15
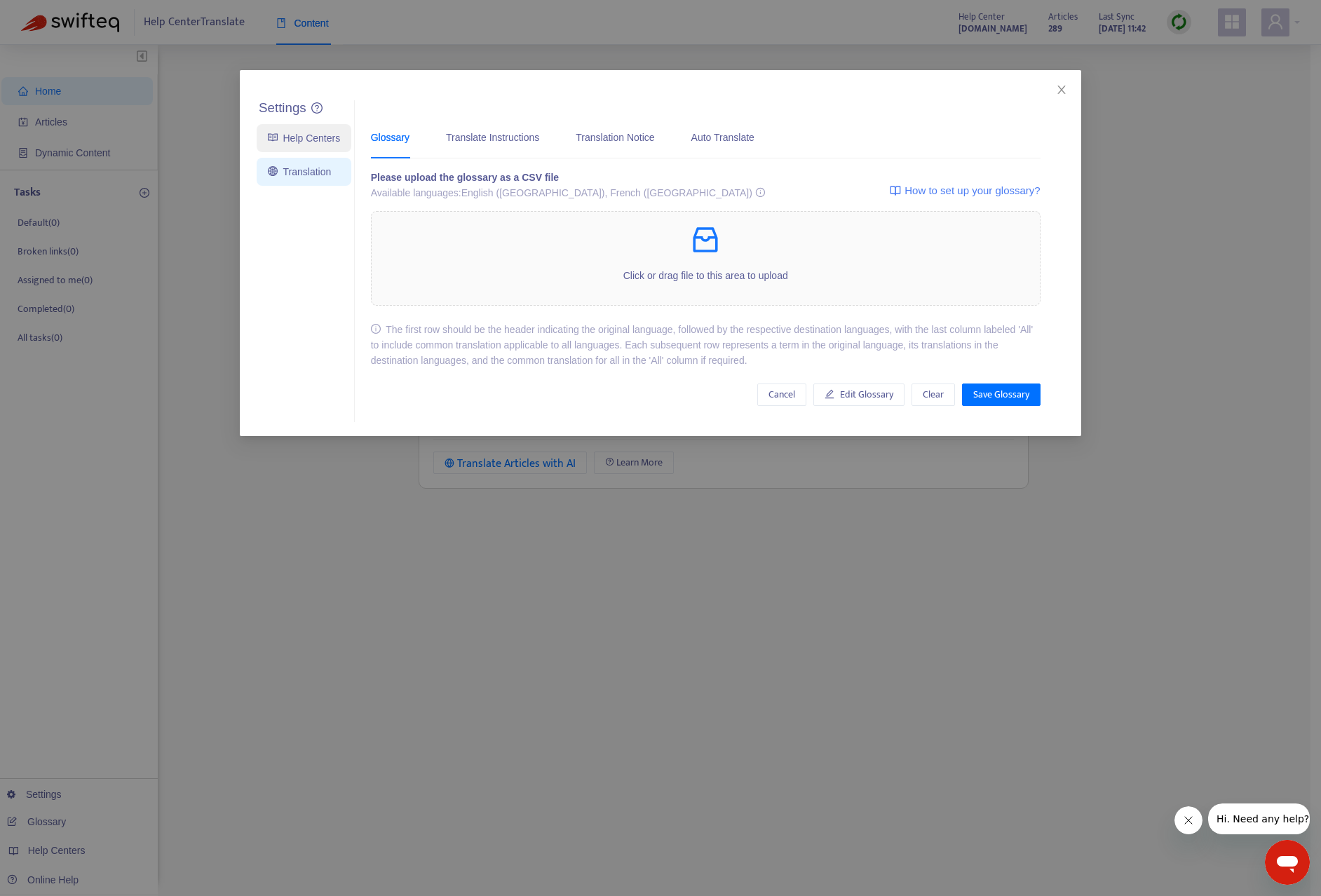
click at [285, 144] on link "Help Centers" at bounding box center [303, 138] width 72 height 11
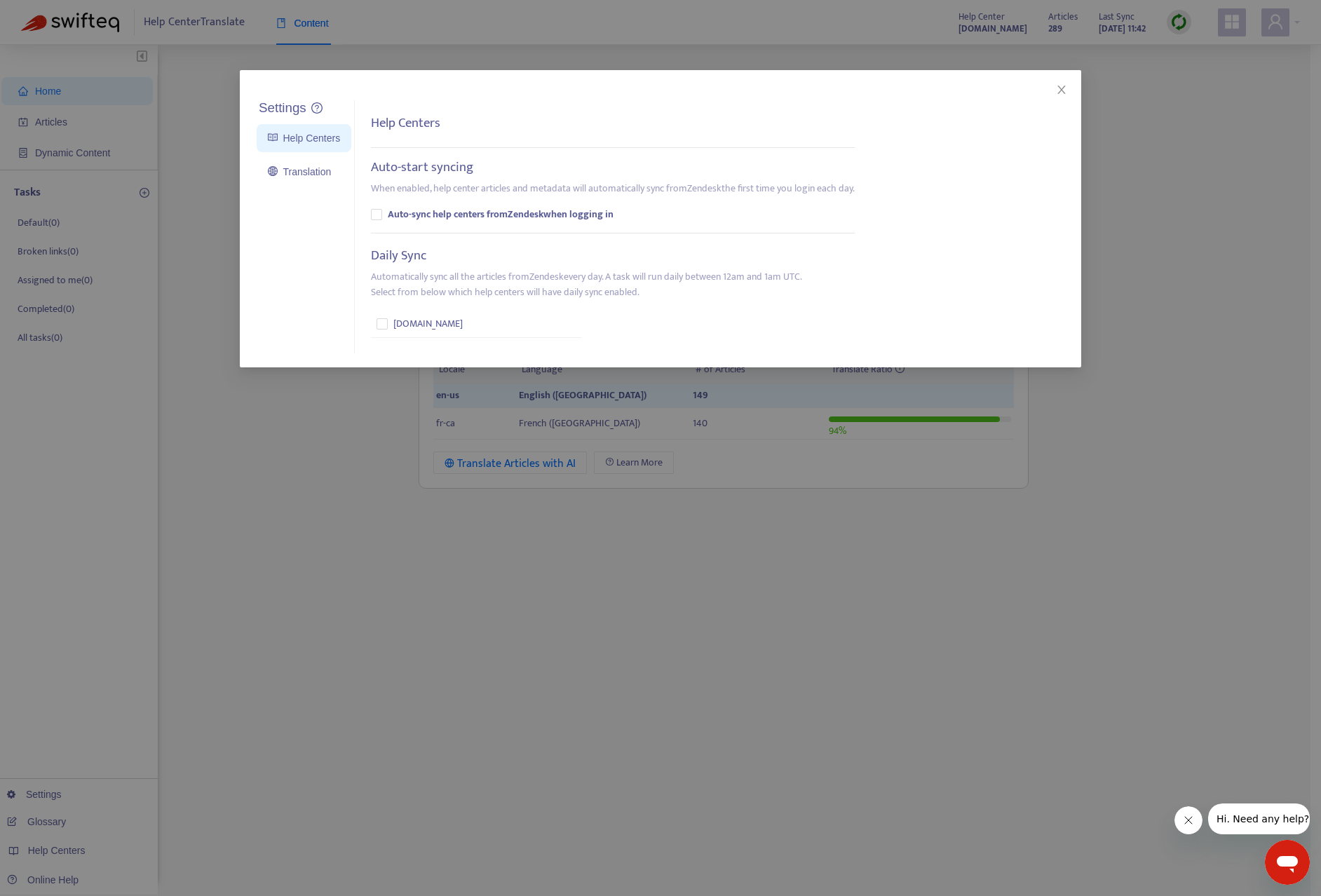
click at [35, 94] on div "Settings Help Centers Translation Settings Help Centers Auto-start syncing When…" at bounding box center [660, 448] width 1321 height 896
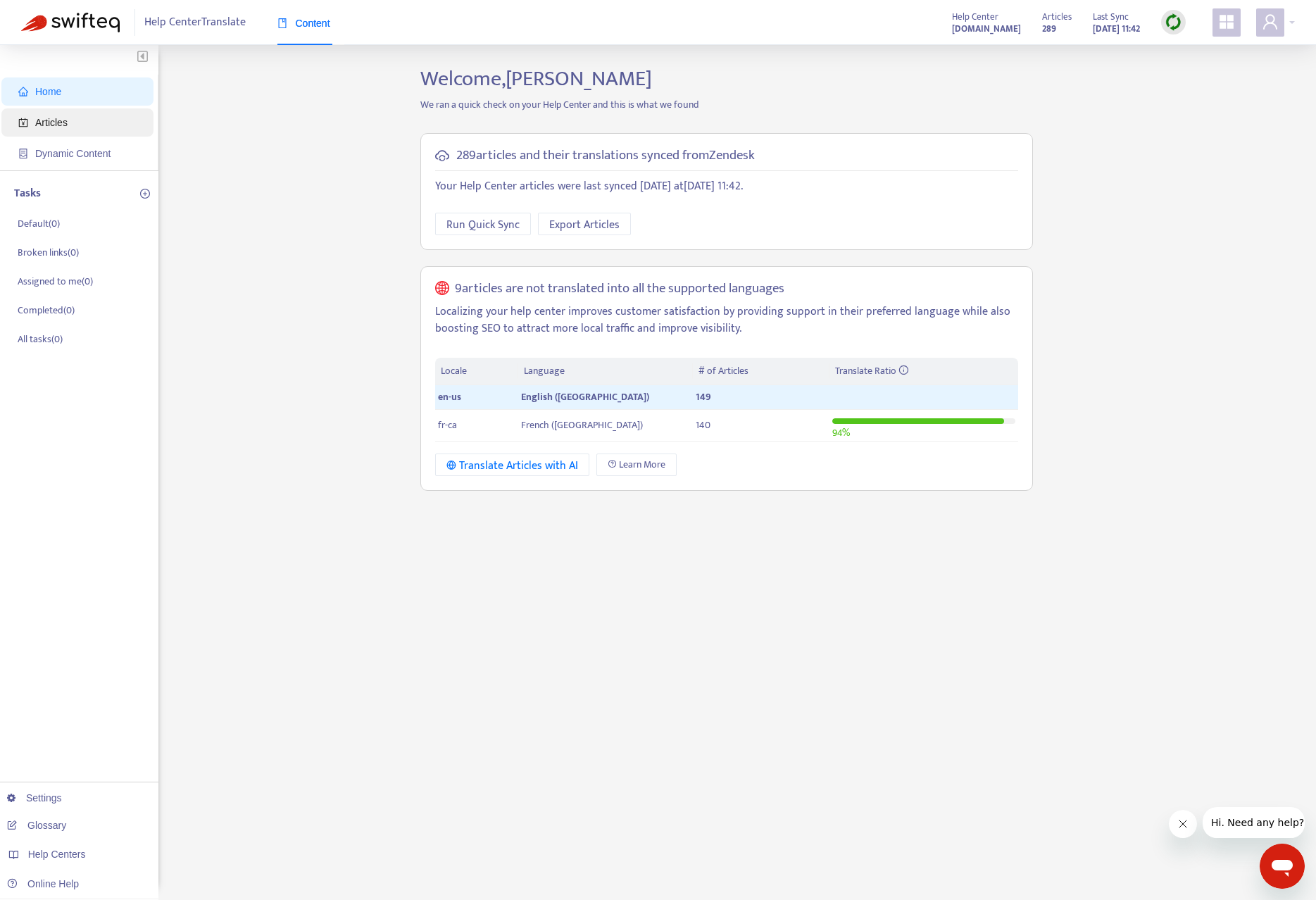
click at [43, 111] on span "Articles" at bounding box center [80, 122] width 124 height 28
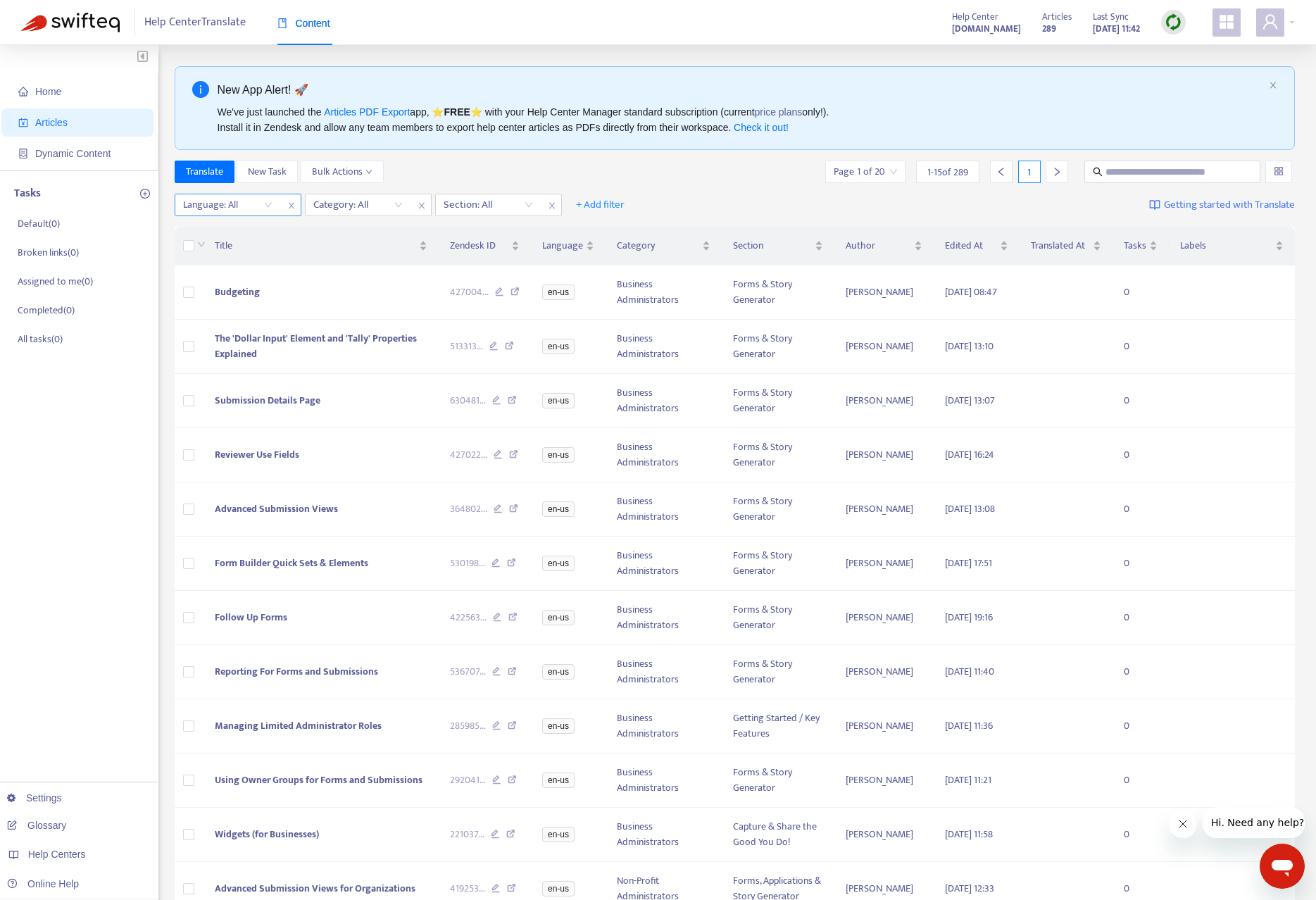
click at [293, 204] on icon "close" at bounding box center [291, 205] width 9 height 9
click at [273, 206] on div "Category: All" at bounding box center [228, 205] width 105 height 21
click at [472, 202] on span "+ Add filter" at bounding box center [469, 204] width 48 height 17
click at [467, 235] on span "Language" at bounding box center [490, 232] width 88 height 15
click at [674, 212] on div "Category: All Section: All Language: All + Add filter Getting started with Tran…" at bounding box center [735, 205] width 1121 height 33
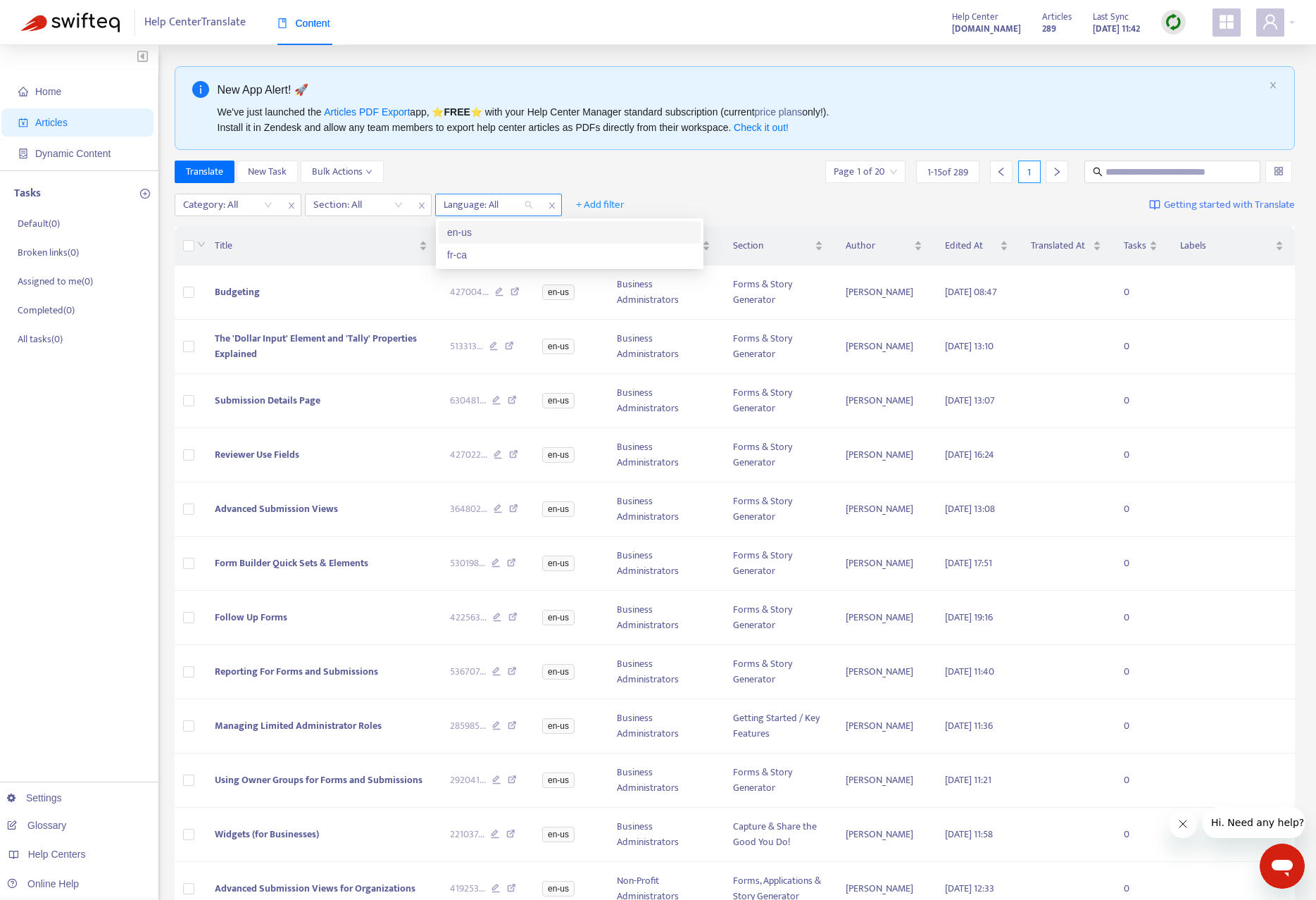
click at [528, 204] on div "Language: All" at bounding box center [488, 205] width 105 height 21
click at [598, 171] on div "Translate New Task Bulk Actions Page 1 of 20 1 - 15 of 289 1" at bounding box center [735, 172] width 1121 height 23
click at [286, 173] on span "New Task" at bounding box center [267, 171] width 39 height 15
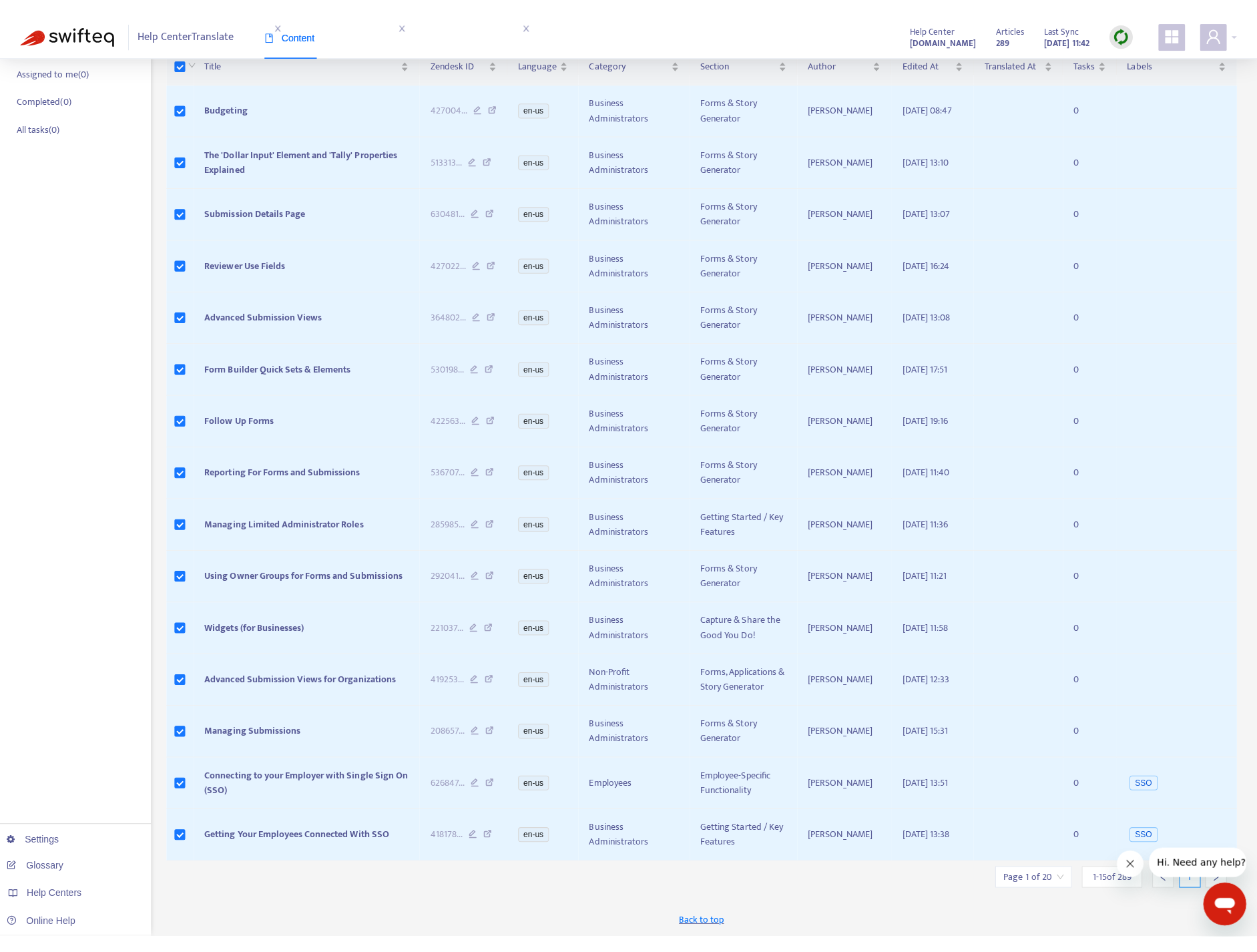
scroll to position [171, 0]
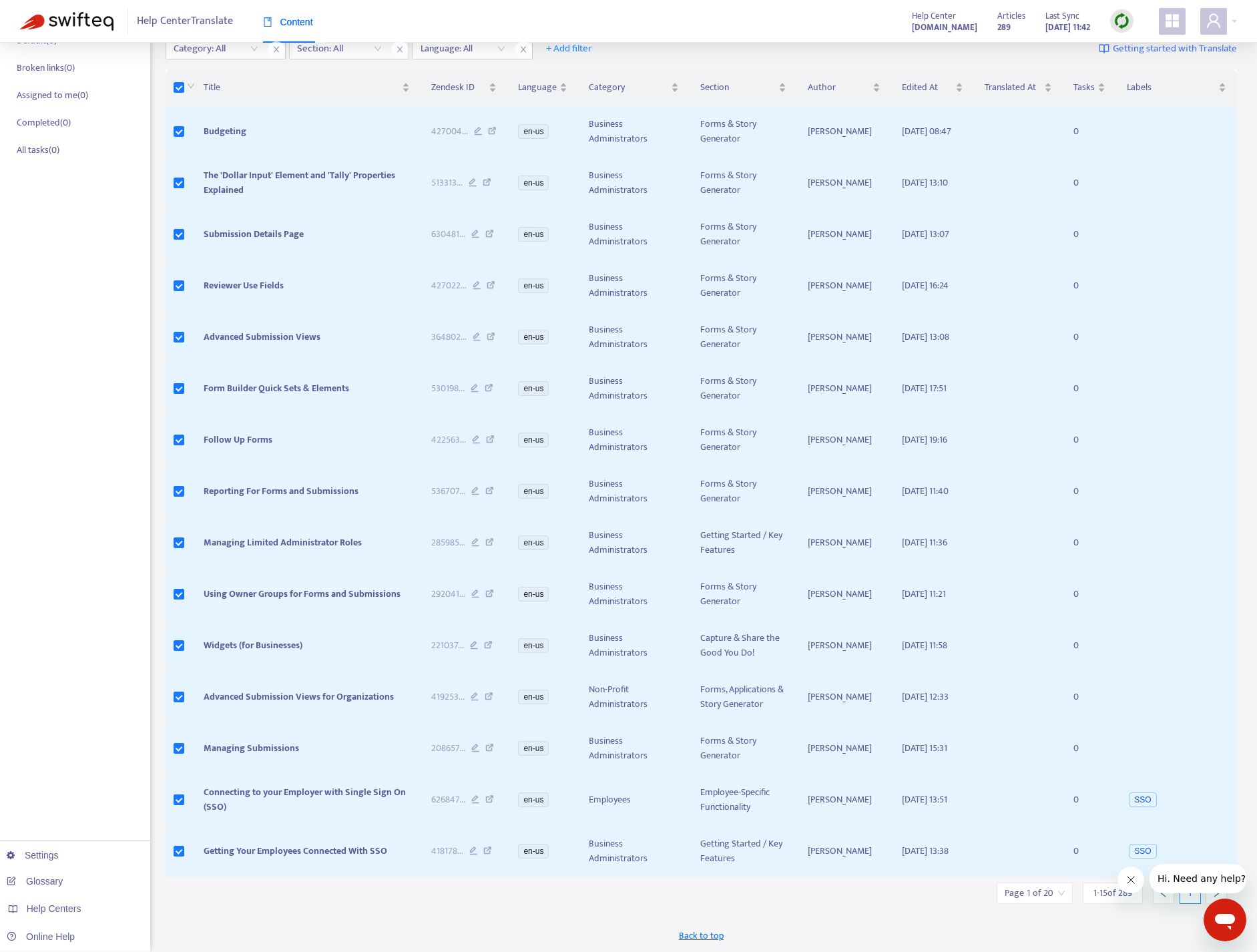
click at [1134, 852] on div "1 - 15 of 289" at bounding box center [1112, 893] width 60 height 21
click at [1107, 852] on span "1 - 15 of 289" at bounding box center [1112, 893] width 39 height 14
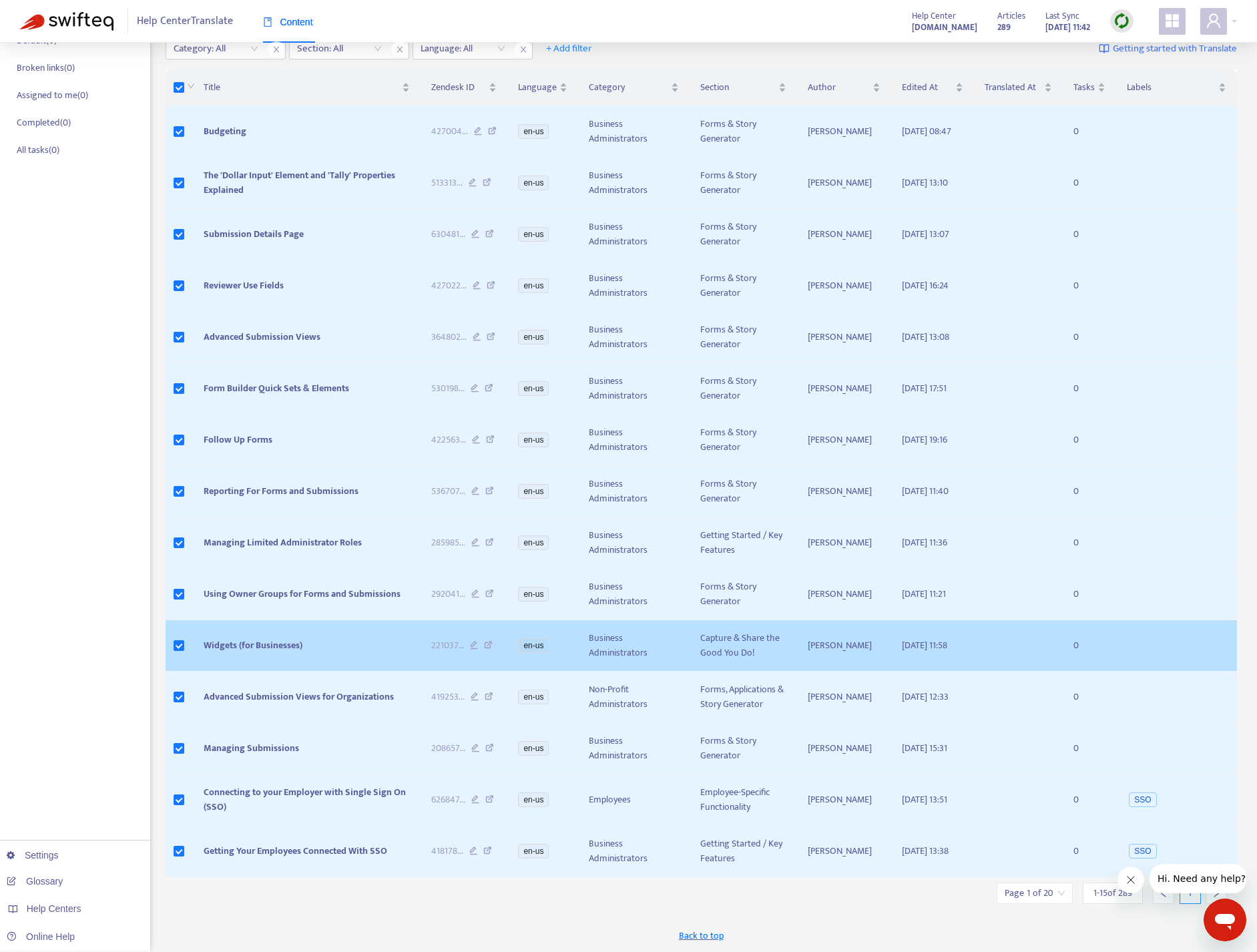
click at [1175, 662] on td at bounding box center [1176, 645] width 120 height 51
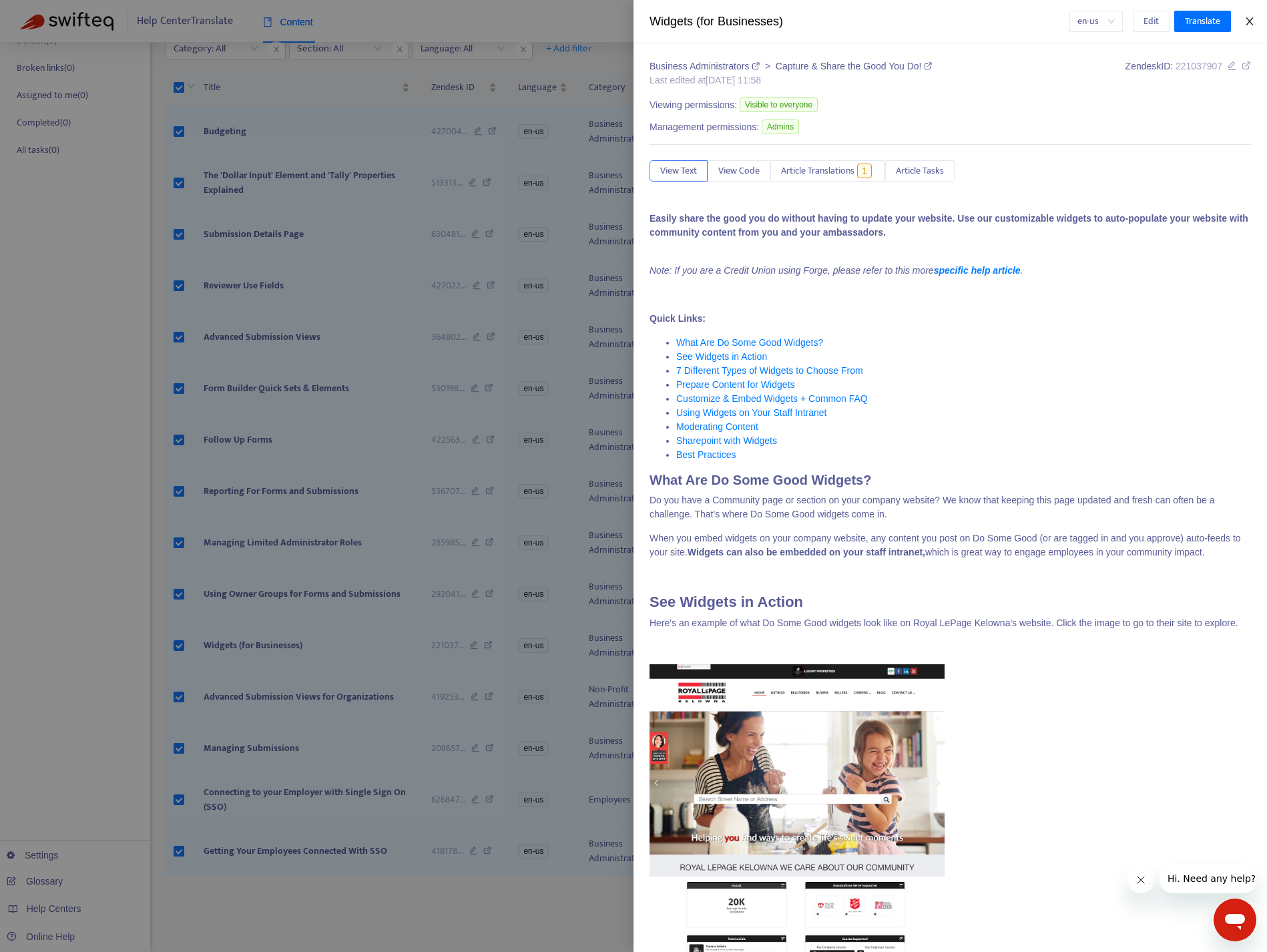
click at [1248, 16] on icon "close" at bounding box center [1249, 21] width 11 height 11
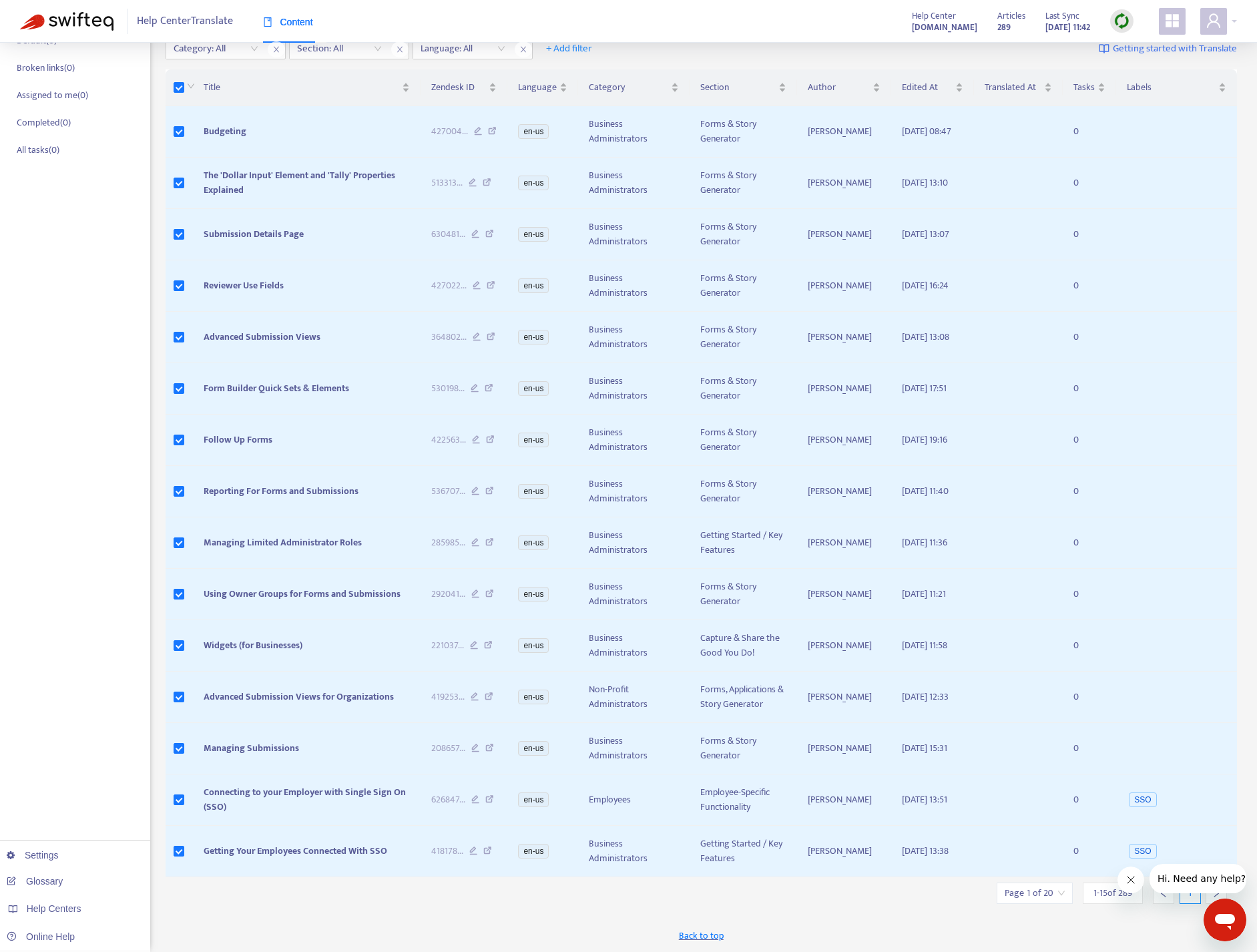
click at [1116, 23] on img at bounding box center [1122, 21] width 17 height 17
click at [1175, 18] on icon "appstore" at bounding box center [1172, 21] width 14 height 14
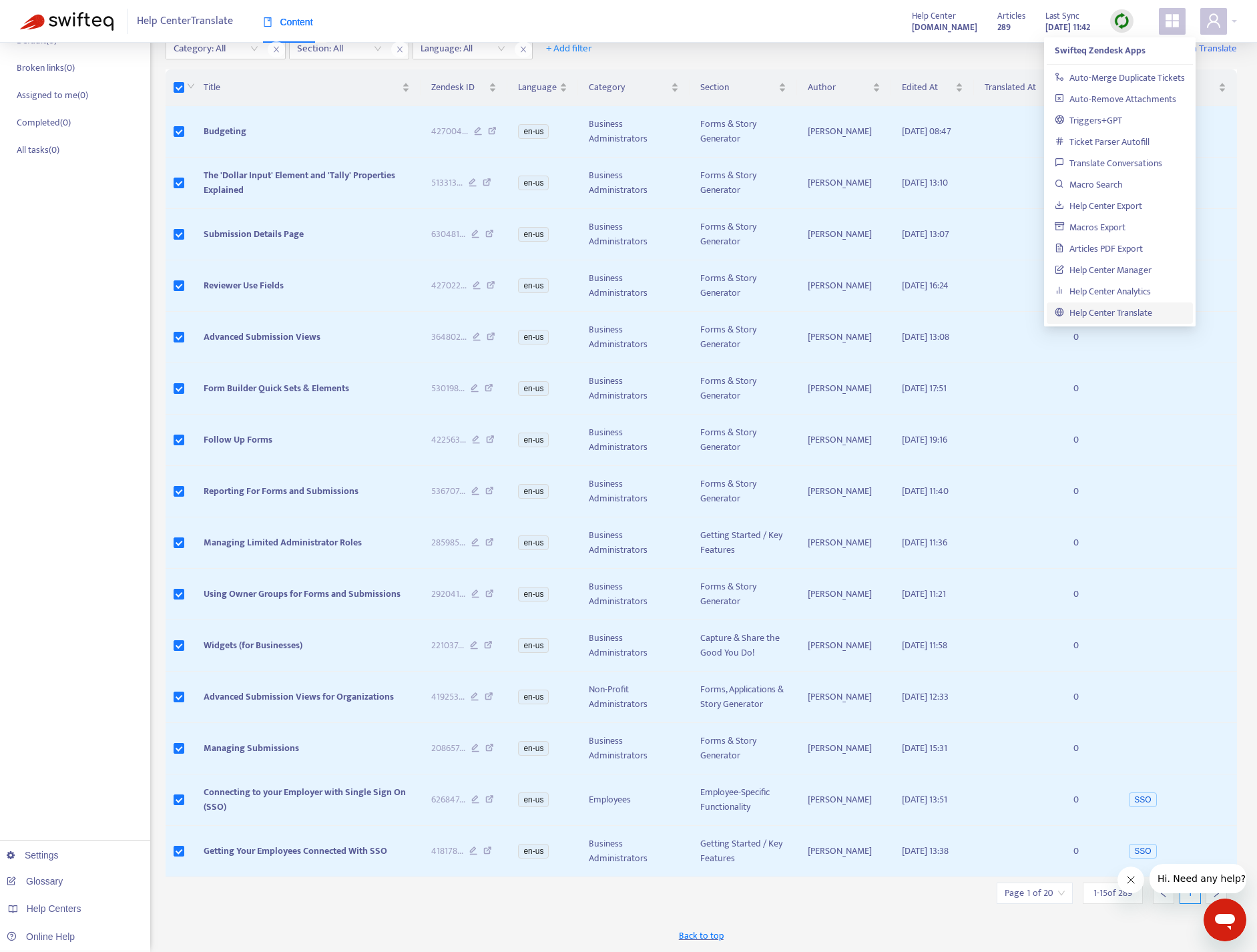
click at [1175, 27] on icon "appstore" at bounding box center [1172, 21] width 14 height 14
click at [1178, 15] on icon "appstore" at bounding box center [1172, 21] width 16 height 16
click at [997, 21] on strong "289" at bounding box center [1004, 27] width 14 height 14
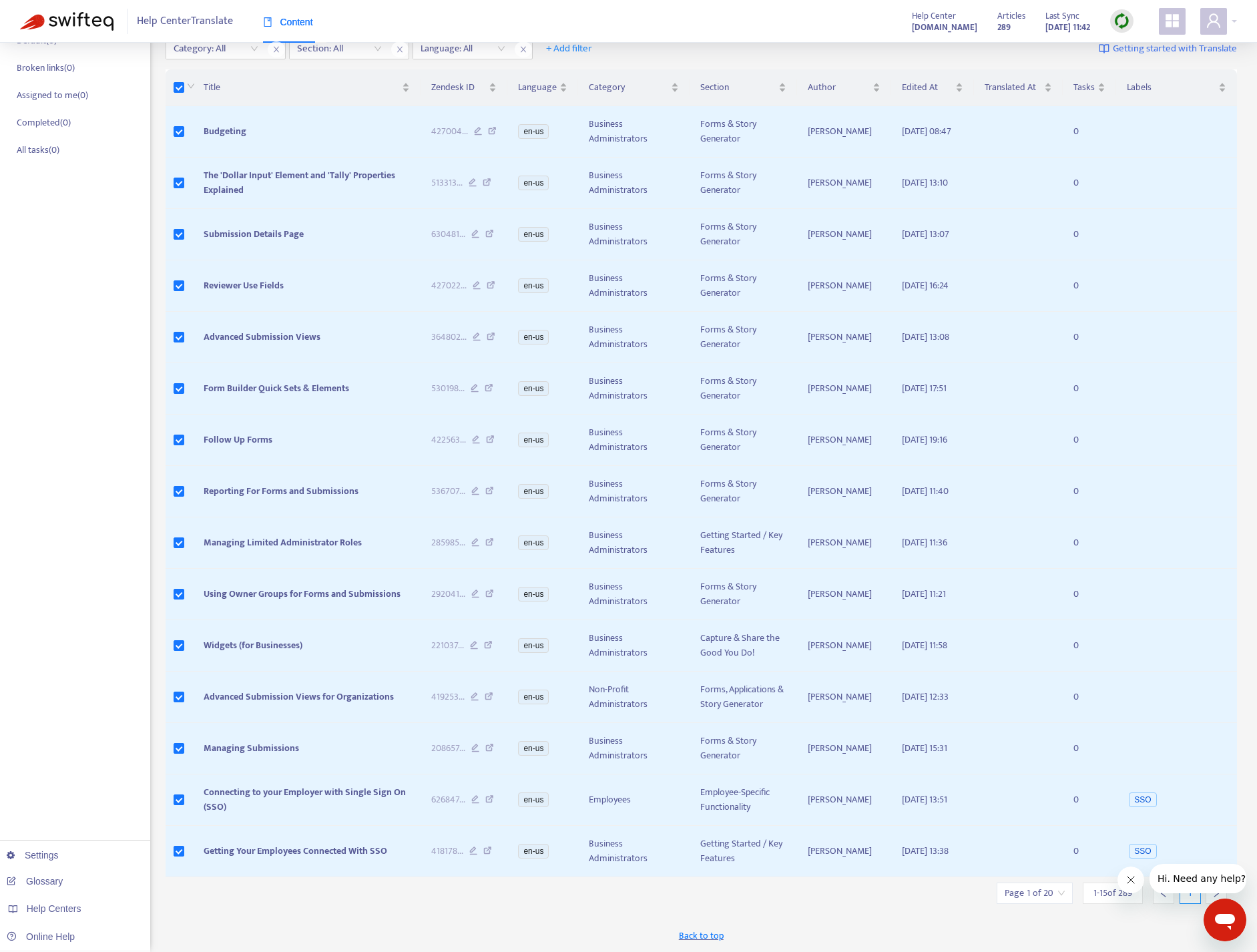
click at [931, 26] on strong "[DOMAIN_NAME]" at bounding box center [944, 27] width 66 height 14
click at [1234, 20] on div at bounding box center [1218, 21] width 37 height 27
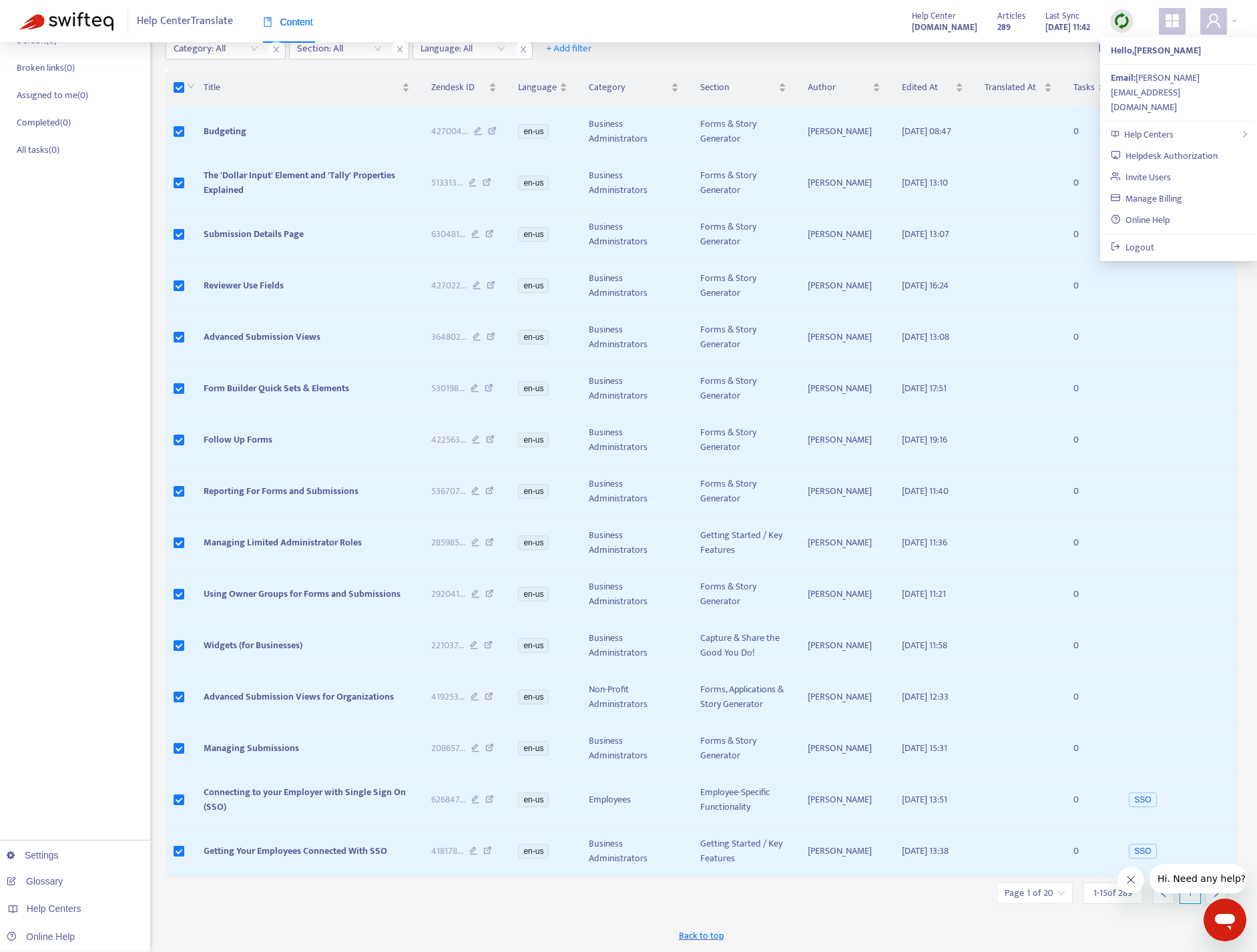
click at [912, 20] on strong "[DOMAIN_NAME]" at bounding box center [944, 27] width 66 height 14
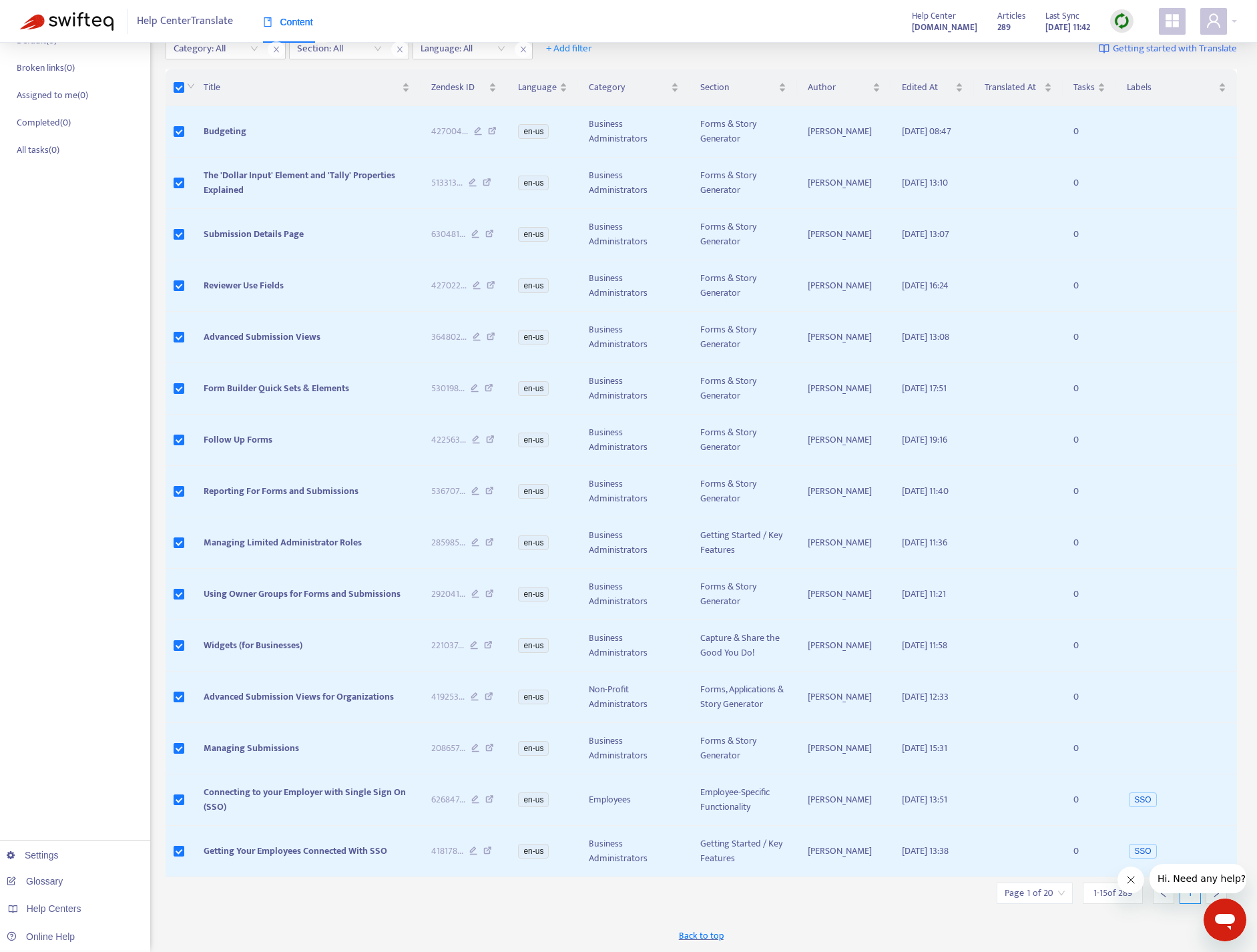
click at [169, 21] on span "Help Center Translate" at bounding box center [185, 21] width 96 height 25
click at [92, 18] on img at bounding box center [66, 21] width 94 height 19
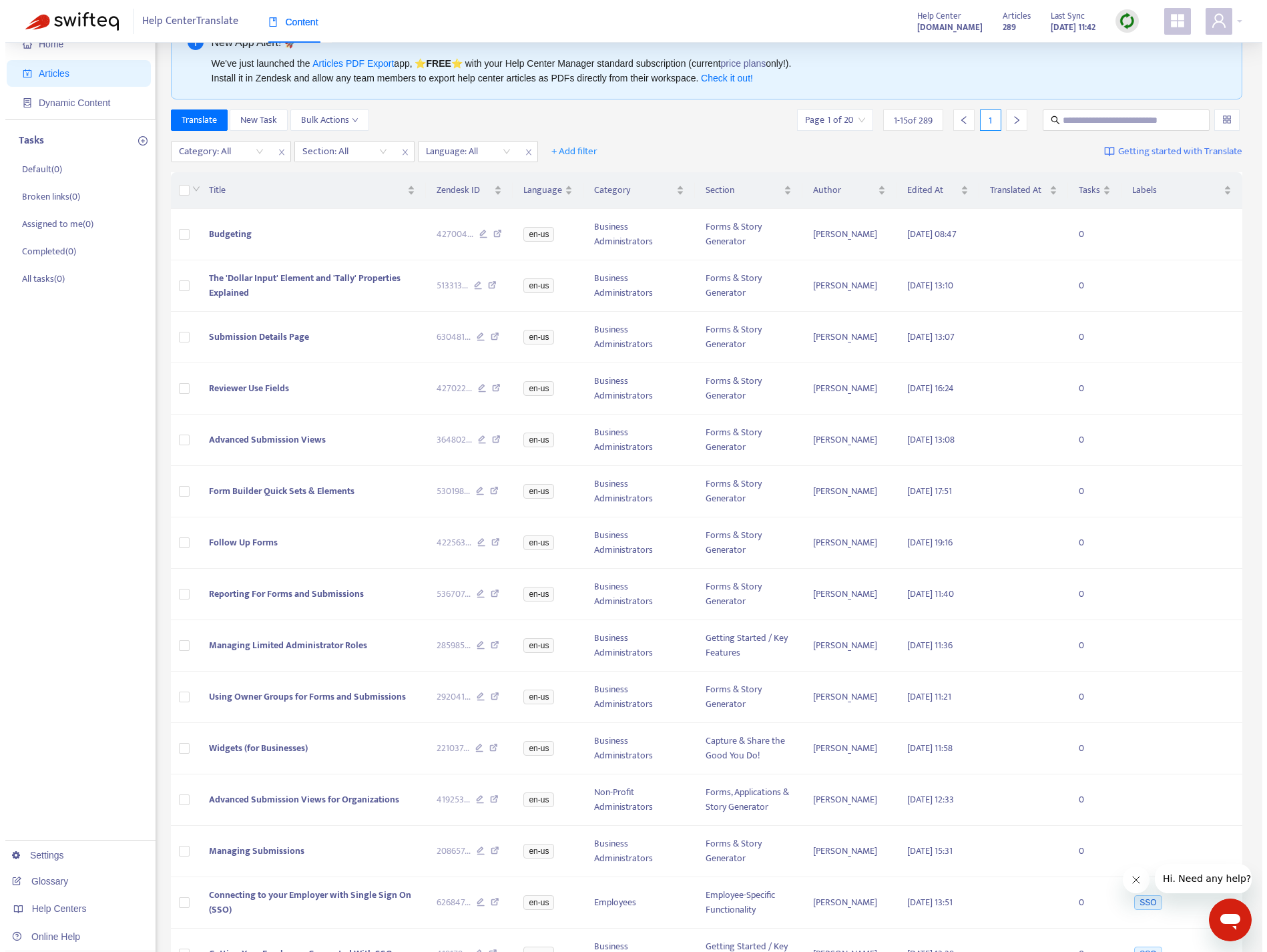
scroll to position [146, 0]
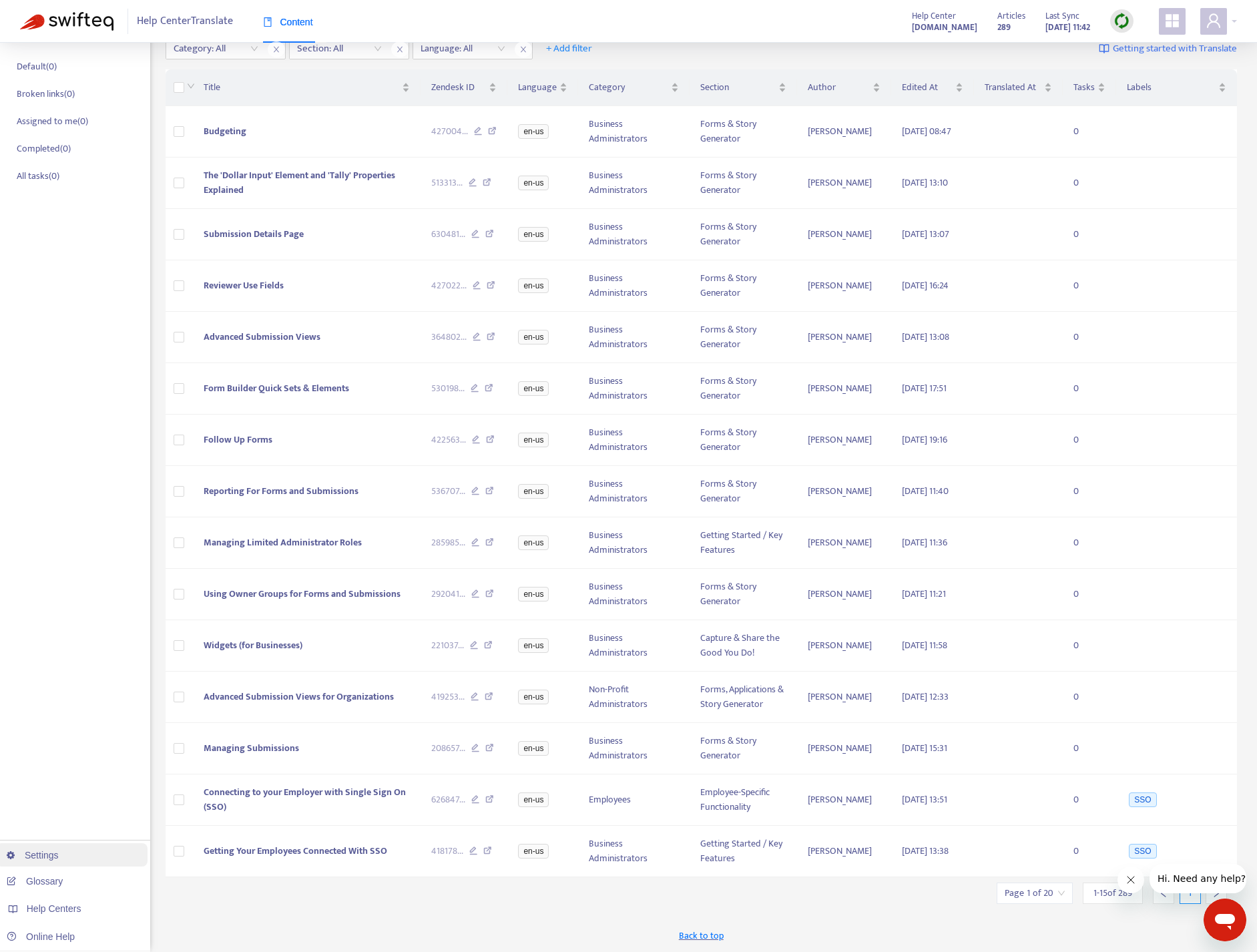
click at [35, 851] on link "Settings" at bounding box center [33, 855] width 52 height 11
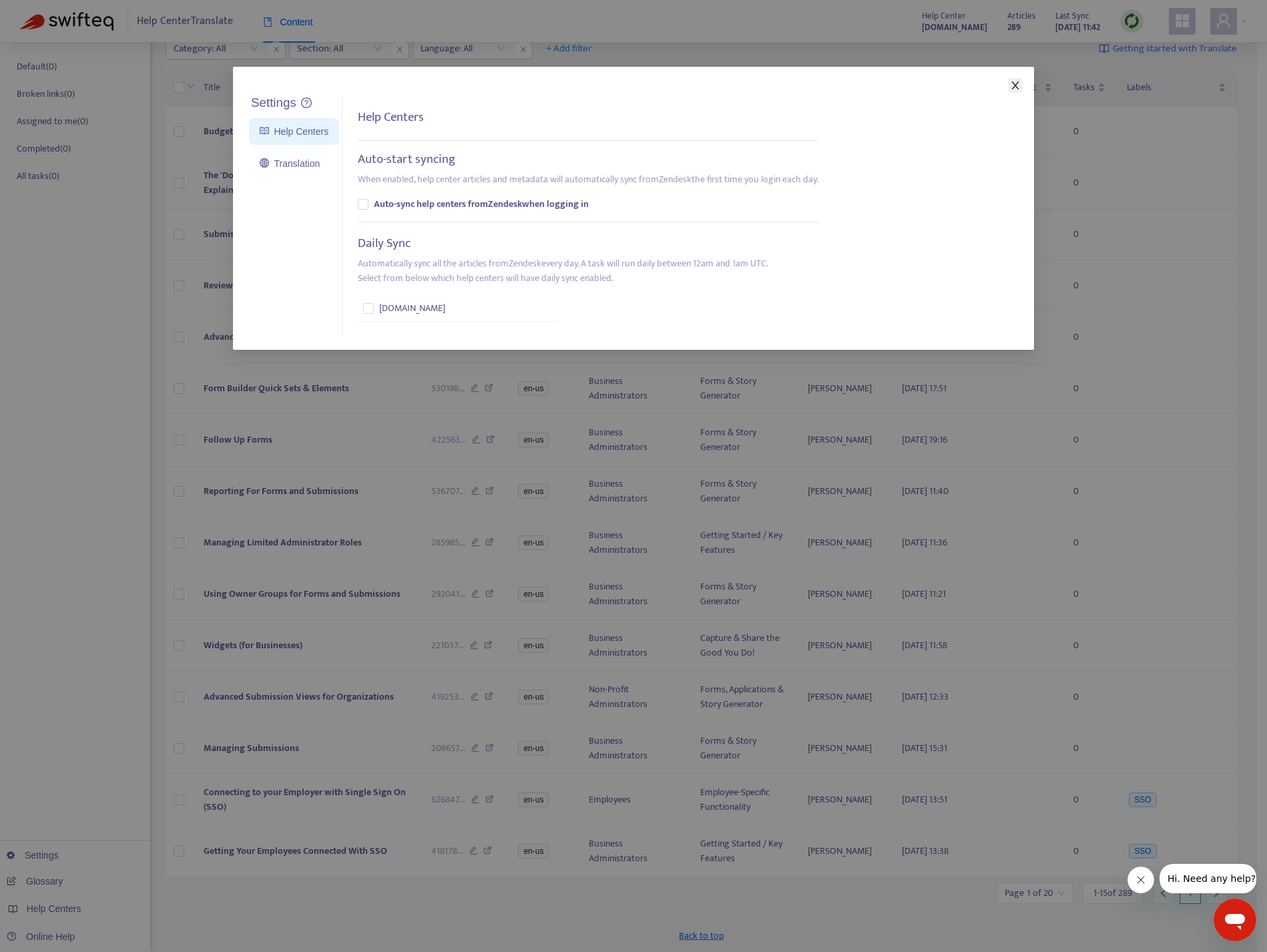
click at [1017, 82] on icon "close" at bounding box center [1015, 85] width 11 height 11
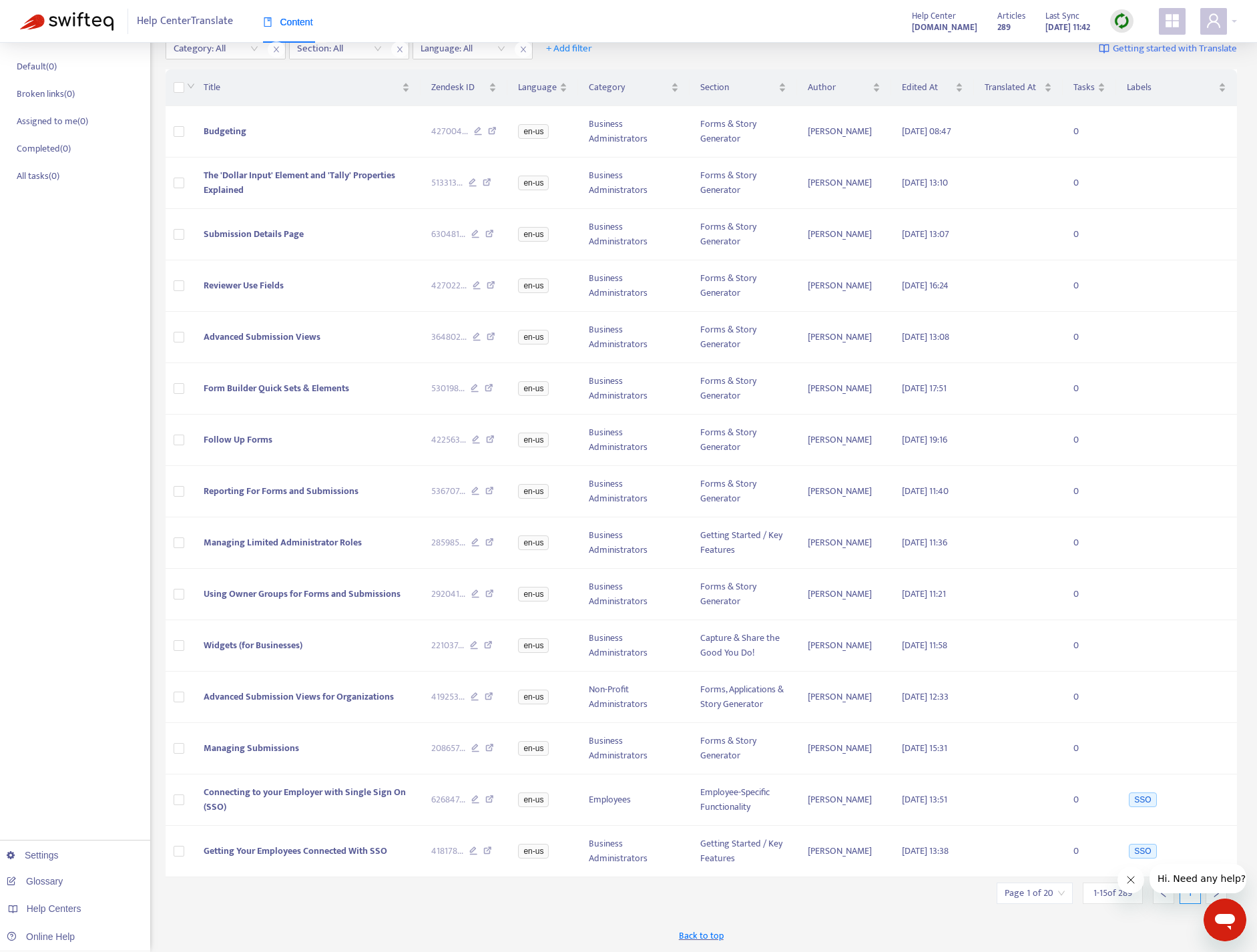
click at [1128, 852] on icon "Close message from company" at bounding box center [1130, 880] width 11 height 11
click at [51, 852] on link "Settings" at bounding box center [33, 855] width 52 height 11
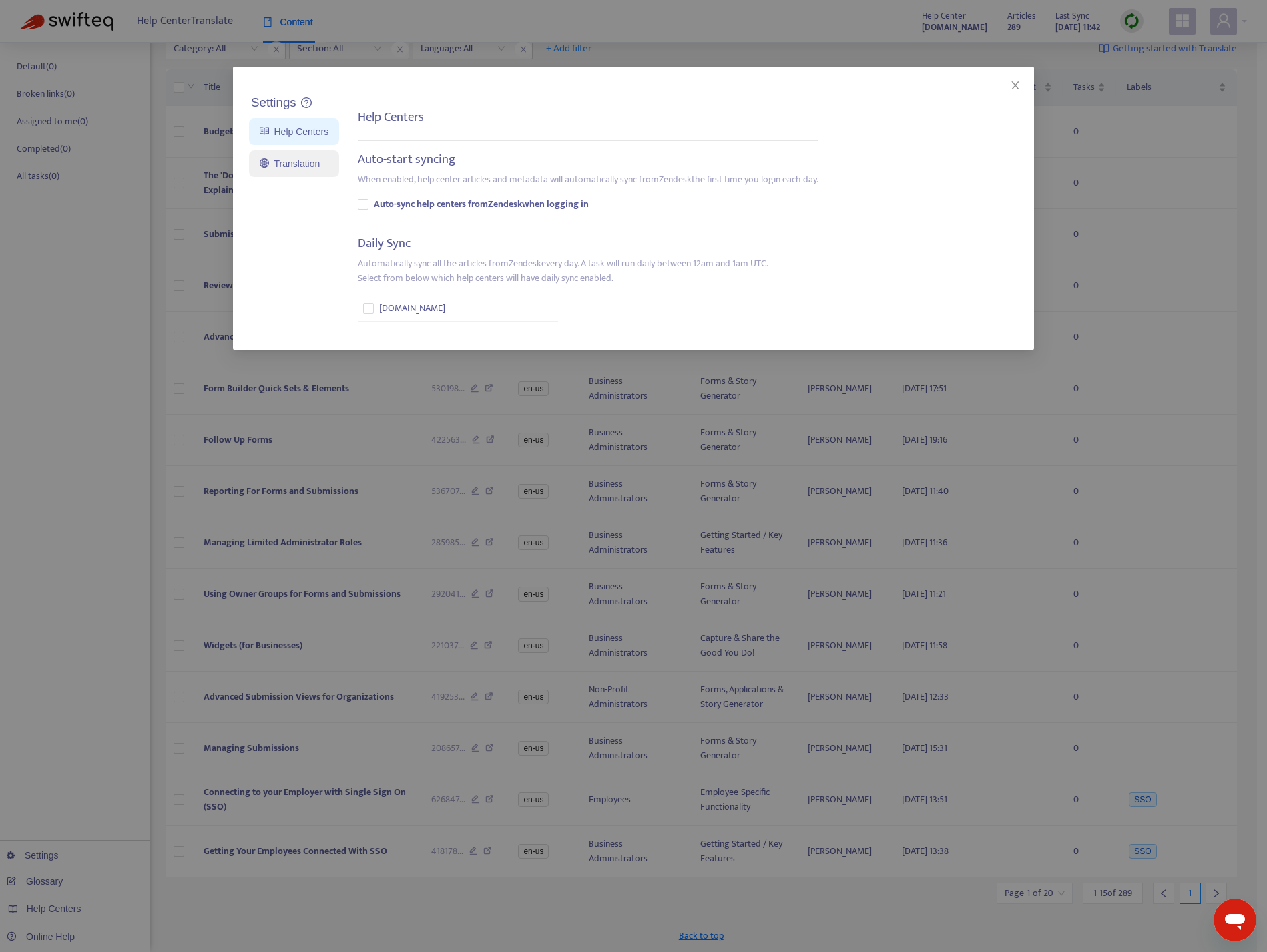
click at [295, 163] on link "Translation" at bounding box center [290, 164] width 60 height 11
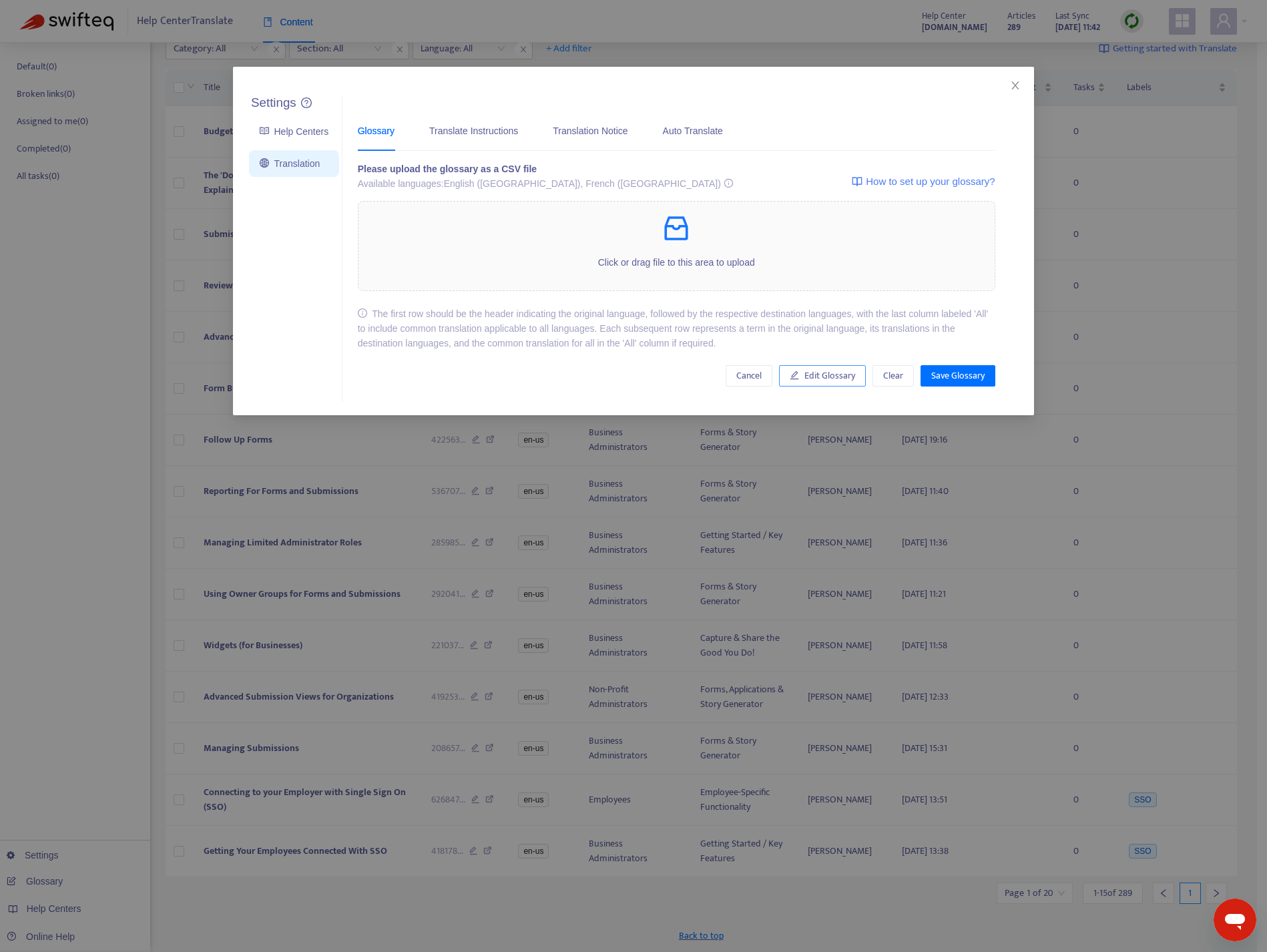
click at [845, 385] on button "Edit Glossary" at bounding box center [823, 376] width 87 height 21
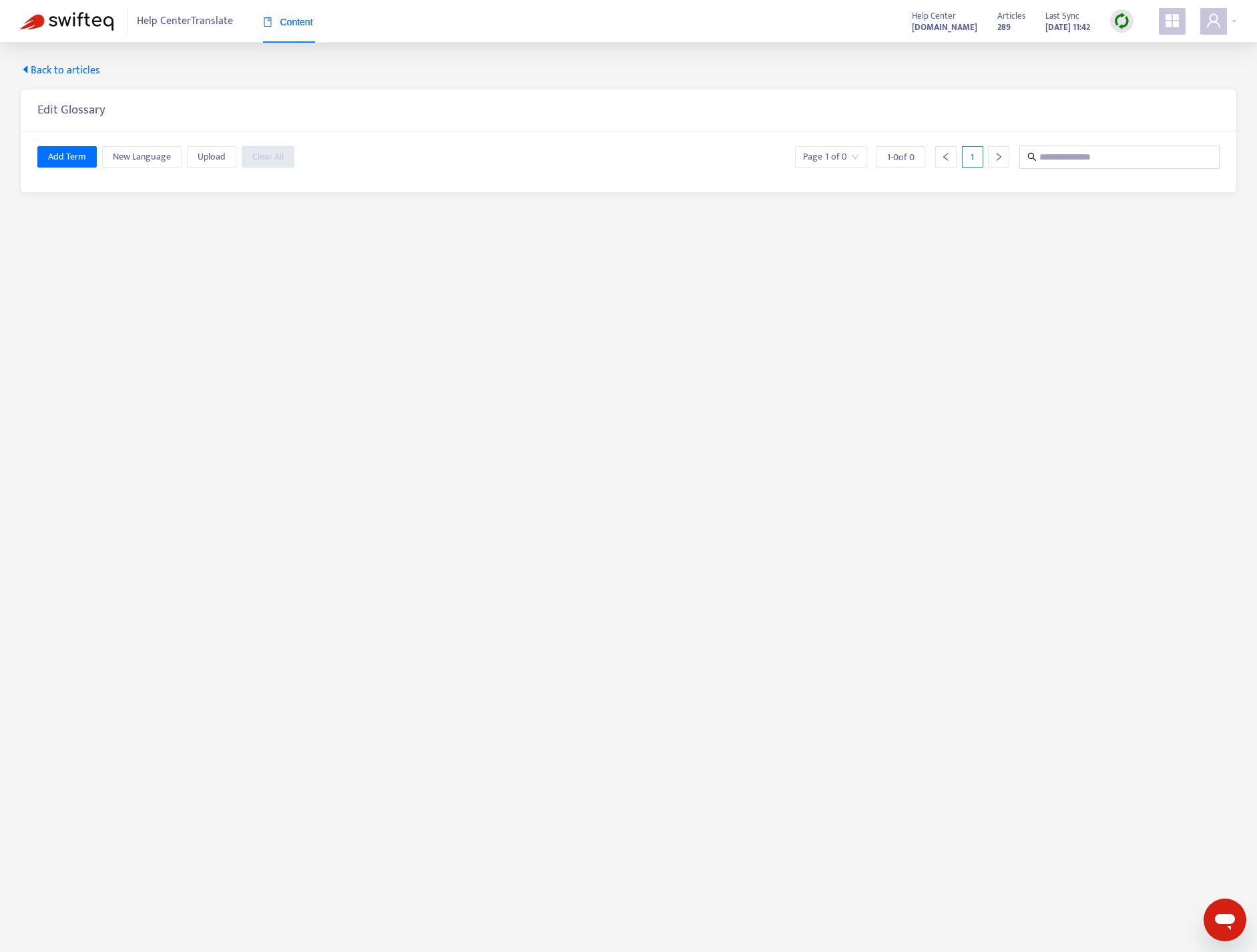
click at [42, 68] on span "Back to articles" at bounding box center [59, 70] width 80 height 16
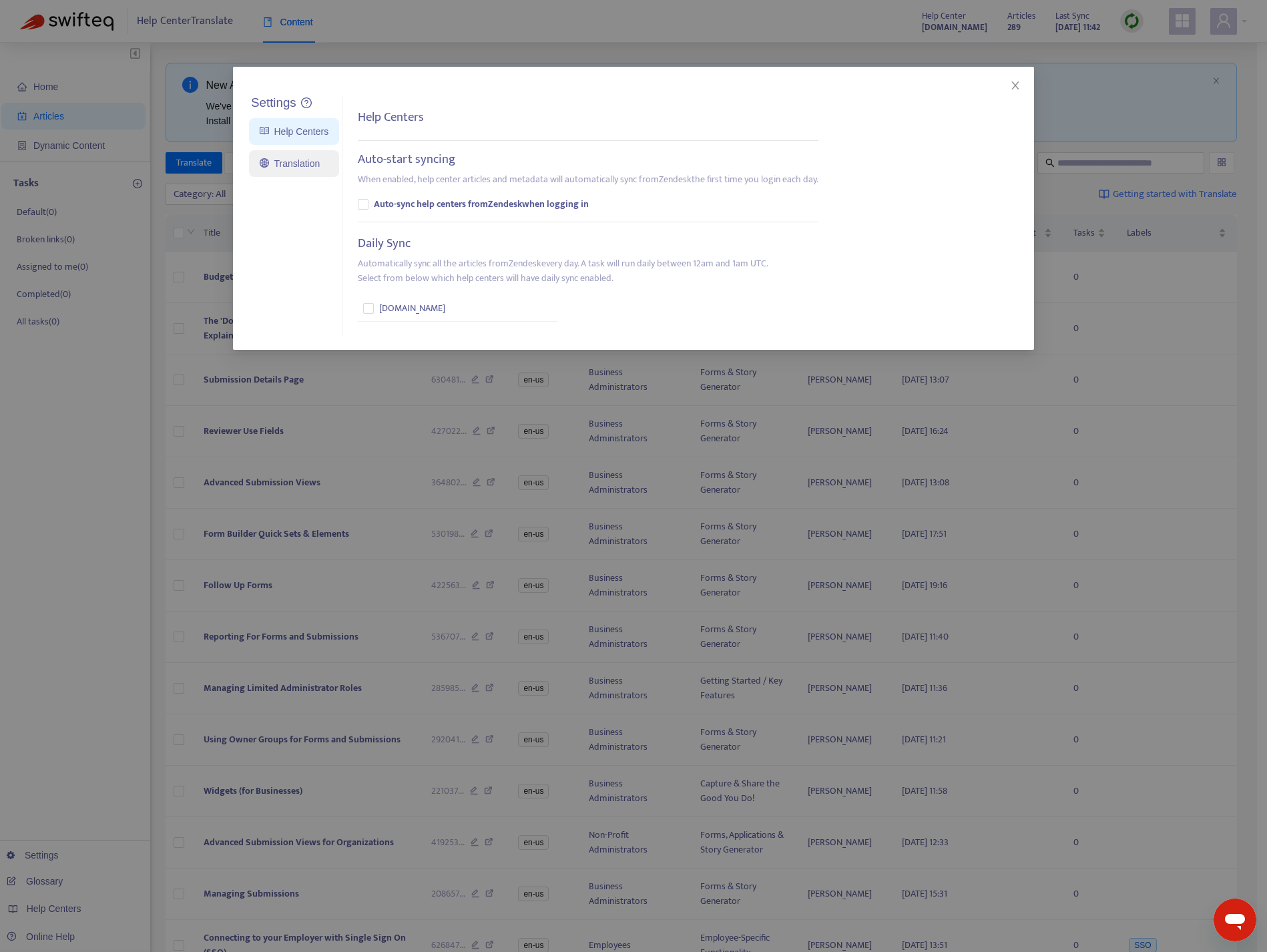
click at [284, 161] on link "Translation" at bounding box center [290, 164] width 60 height 11
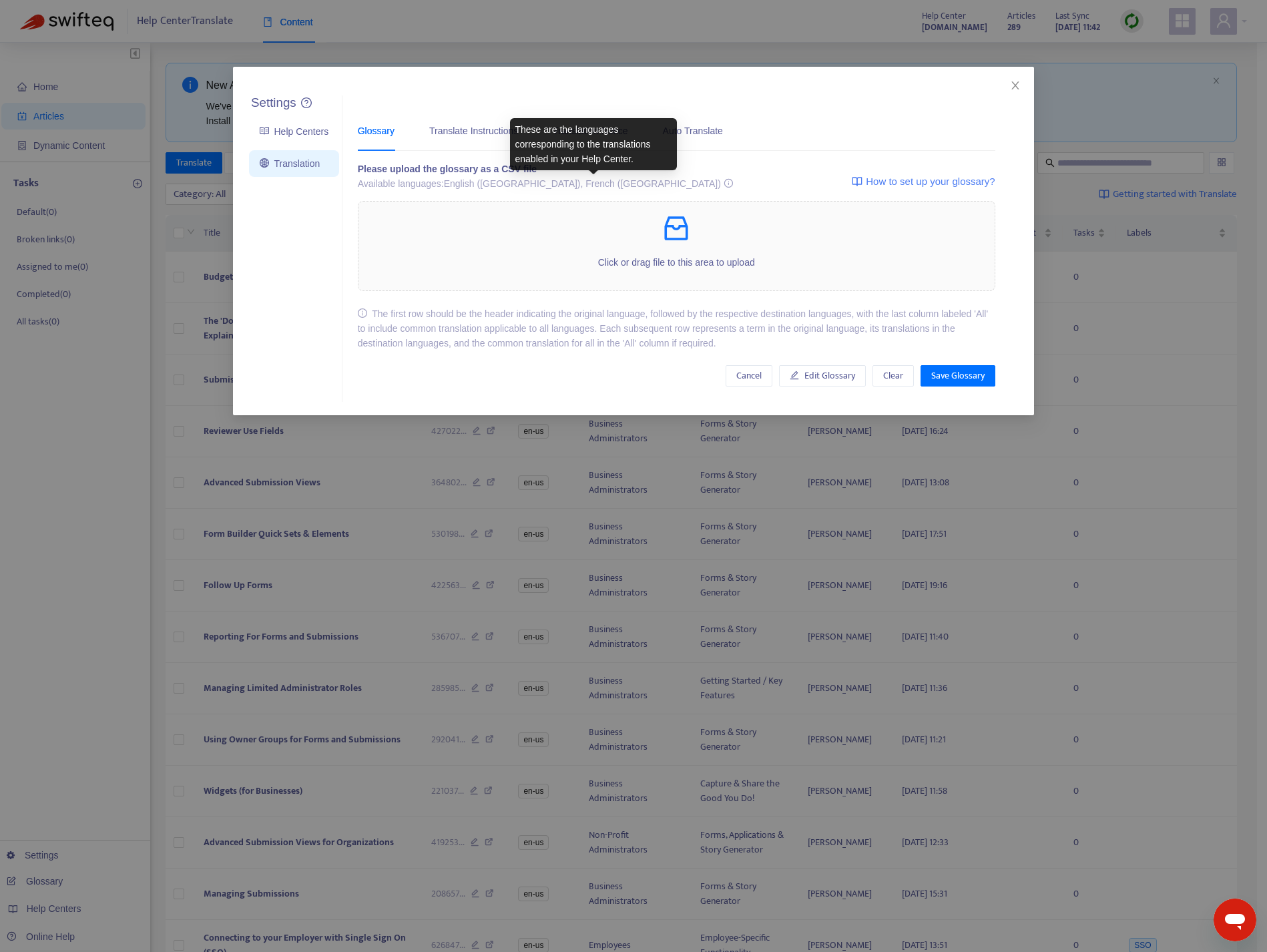
click at [723, 186] on icon at bounding box center [728, 183] width 9 height 9
click at [1015, 87] on icon "close" at bounding box center [1015, 85] width 11 height 11
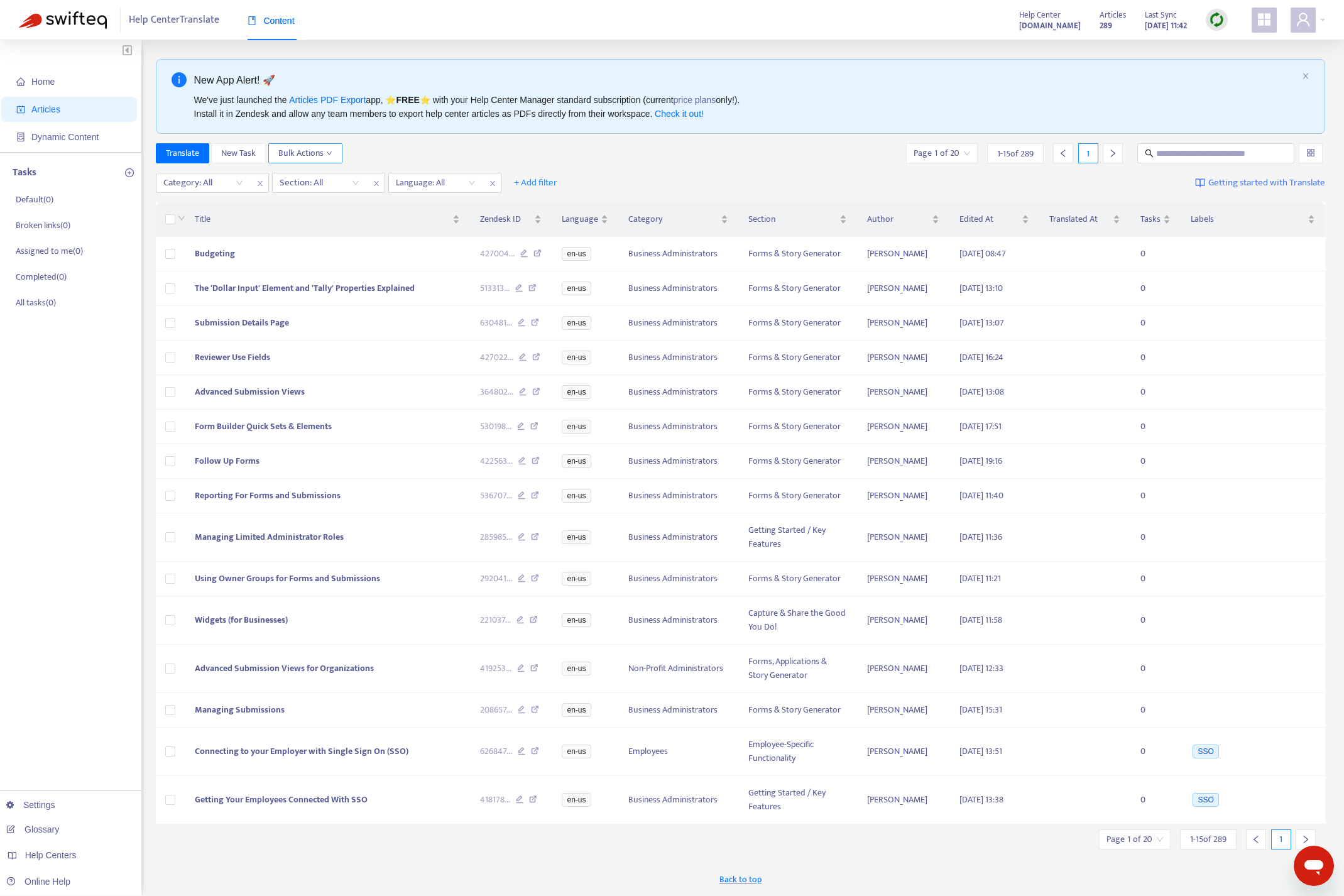
click at [324, 154] on span "Bulk Actions" at bounding box center [305, 153] width 54 height 14
click at [463, 140] on div "New App Alert! 🚀 We've just launched the Articles PDF Export app, ⭐ FREE ⭐️ wit…" at bounding box center [741, 476] width 1170 height 836
click at [967, 155] on input "search" at bounding box center [941, 154] width 57 height 19
click at [1122, 214] on div "15" at bounding box center [1081, 218] width 94 height 20
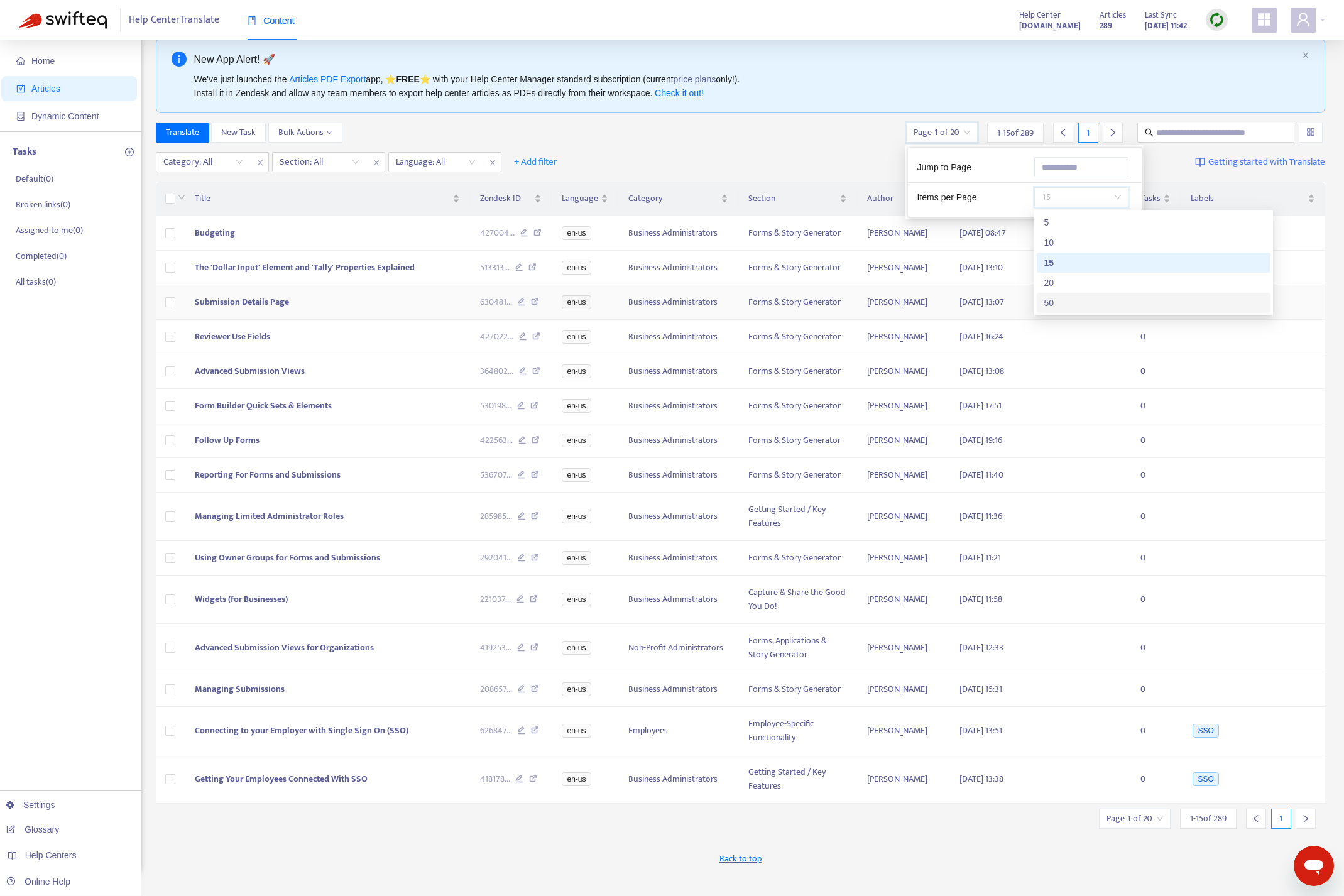
scroll to position [40, 0]
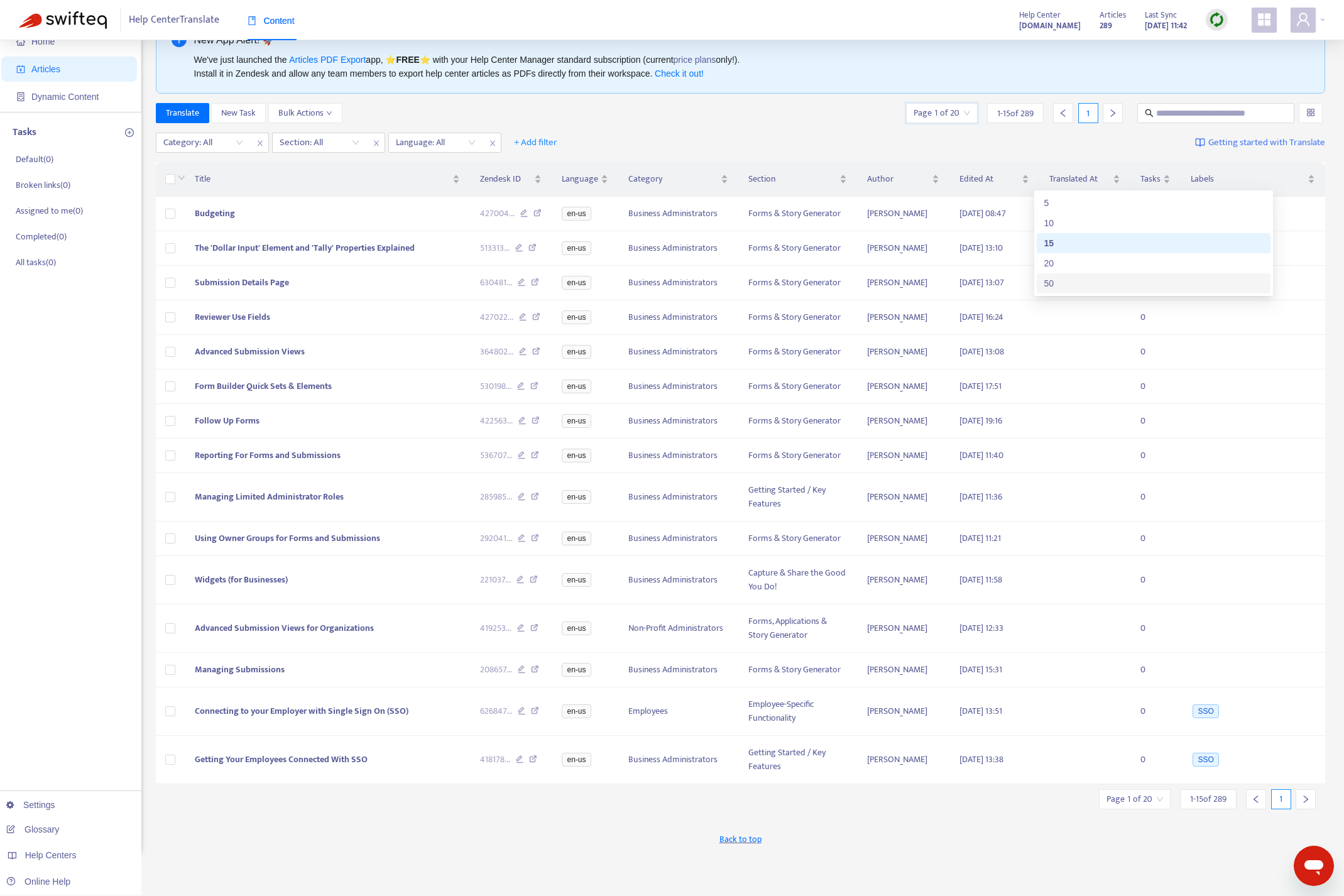
click at [1065, 283] on div "50" at bounding box center [1153, 283] width 219 height 14
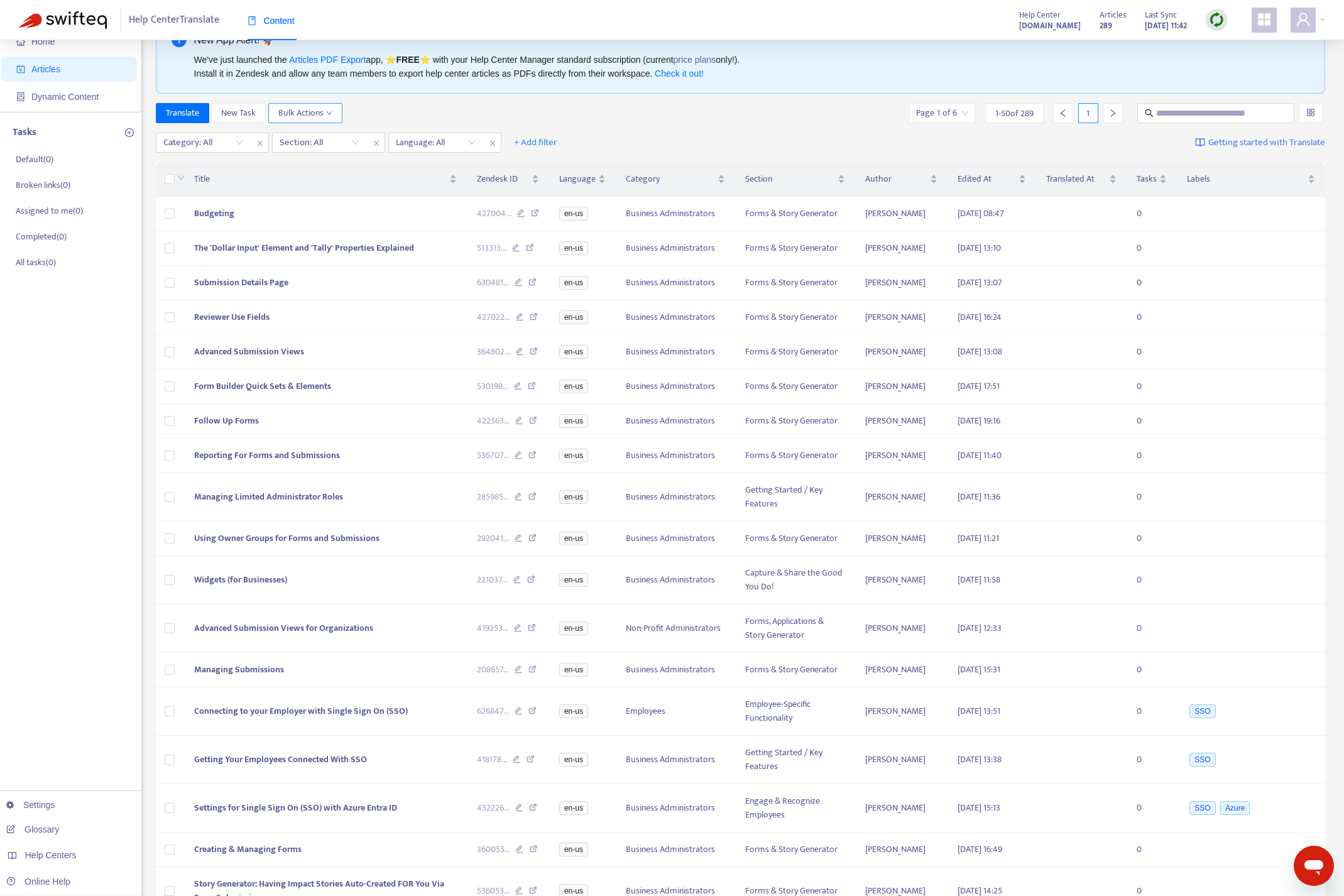
click at [335, 113] on button "Bulk Actions" at bounding box center [305, 113] width 74 height 20
click at [246, 173] on span "Title" at bounding box center [321, 179] width 253 height 14
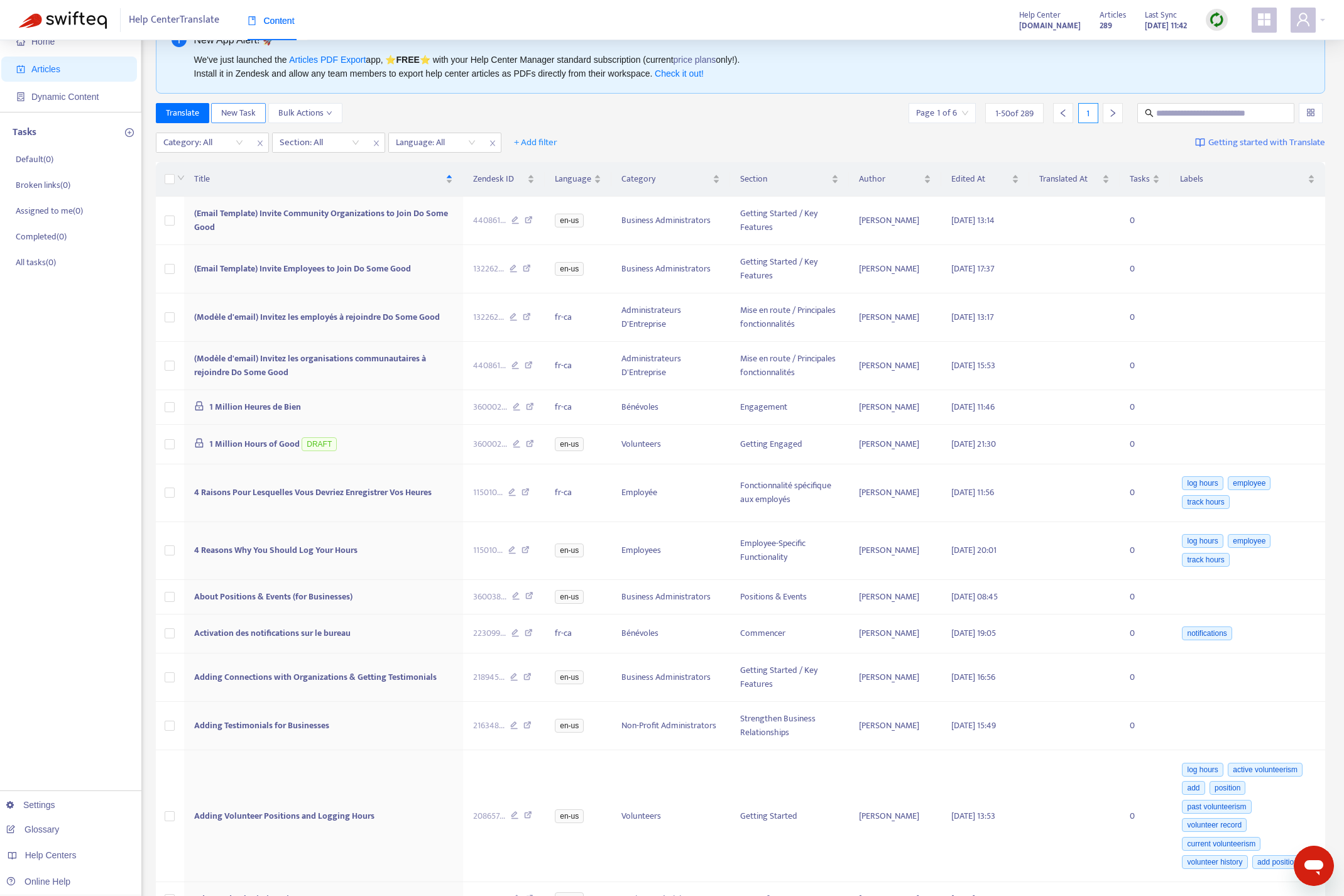
click at [242, 114] on span "New Task" at bounding box center [238, 113] width 34 height 14
click at [230, 108] on span "New Task" at bounding box center [238, 113] width 34 height 14
click at [434, 110] on div "Translate New Task Bulk Actions Page 1 of 6 1 - 50 of 289 1" at bounding box center [741, 113] width 1170 height 20
click at [254, 113] on span "New Task" at bounding box center [238, 113] width 34 height 14
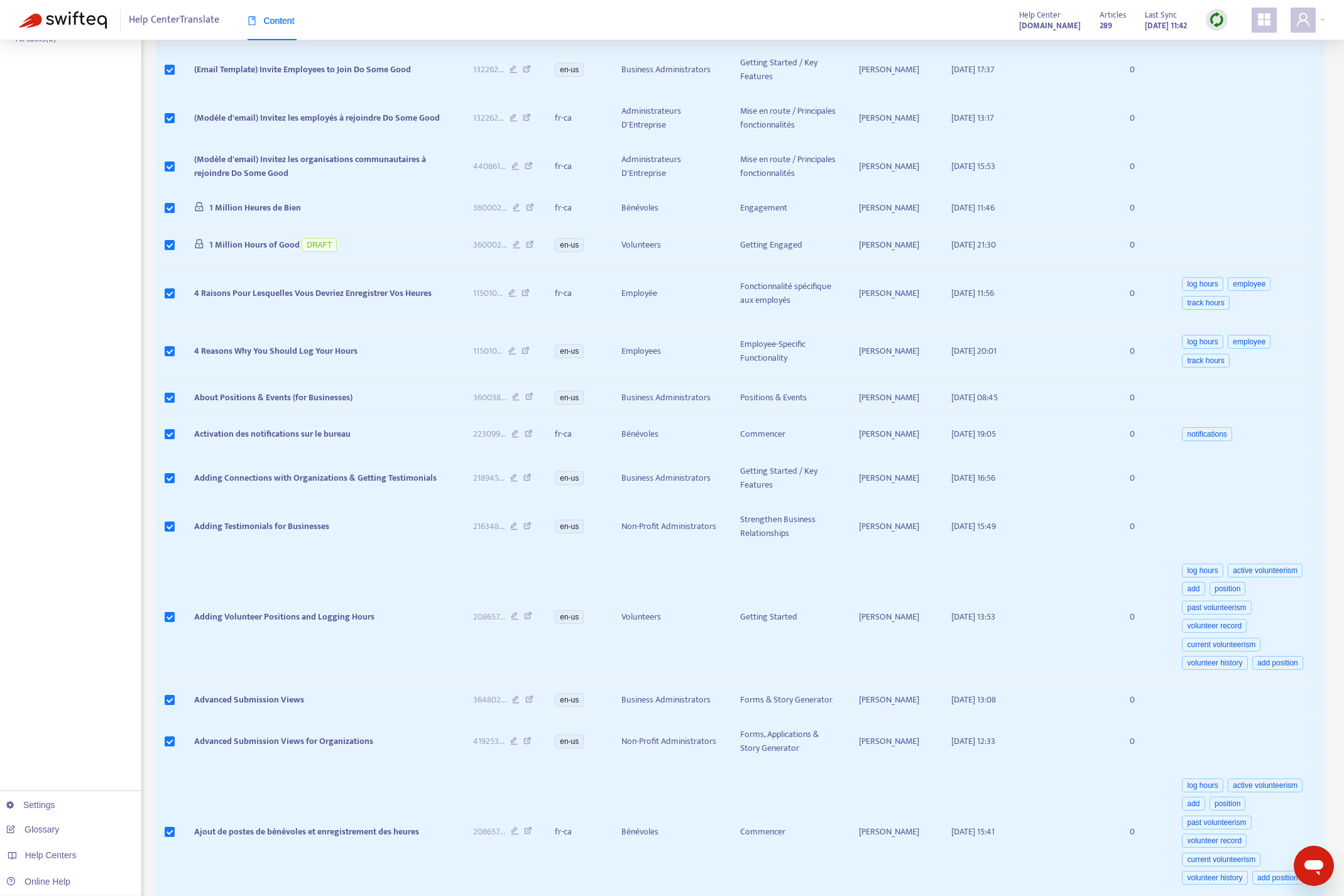
scroll to position [0, 0]
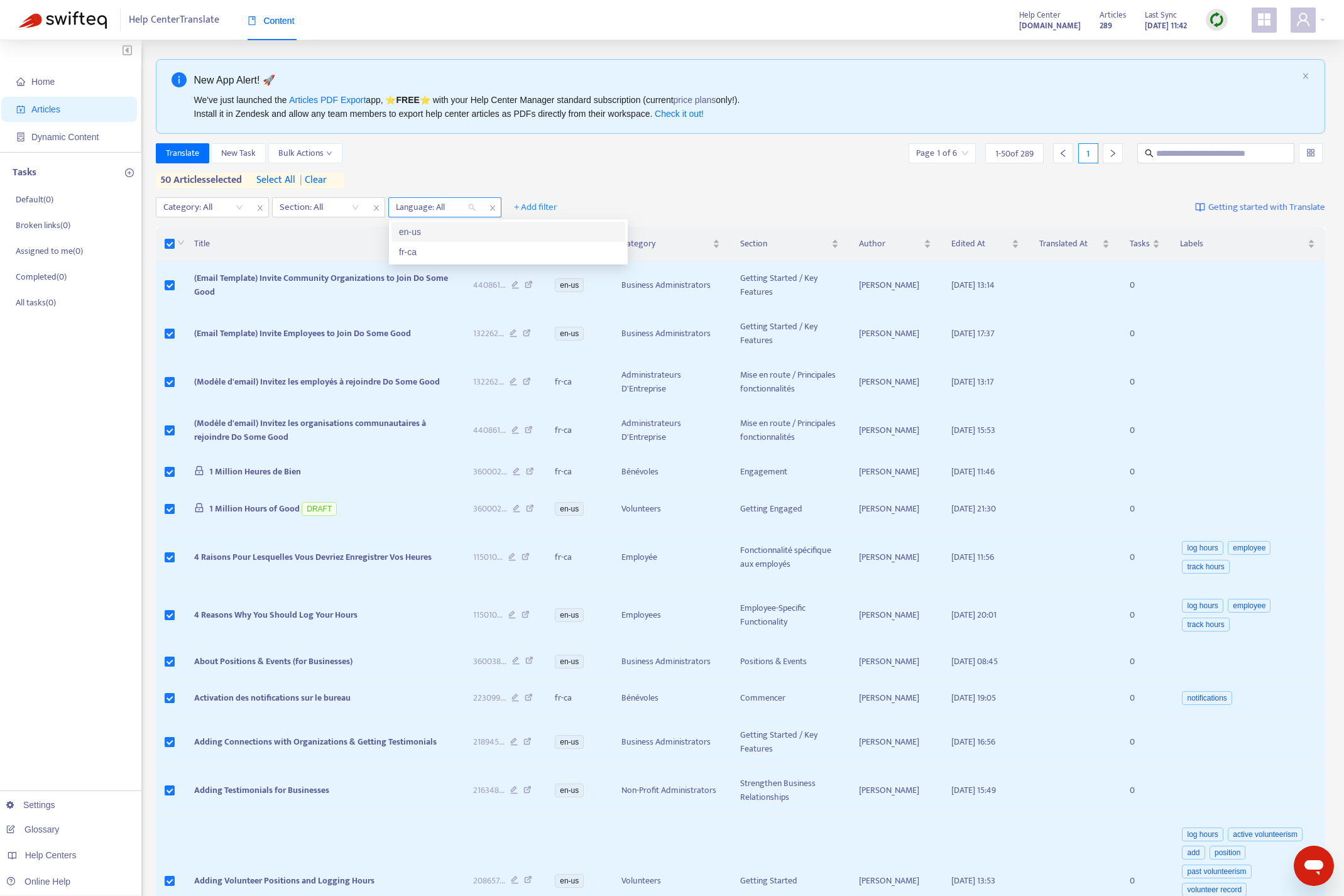
click at [469, 207] on div "Language: All" at bounding box center [436, 207] width 93 height 19
click at [428, 233] on div "en-us" at bounding box center [508, 231] width 219 height 14
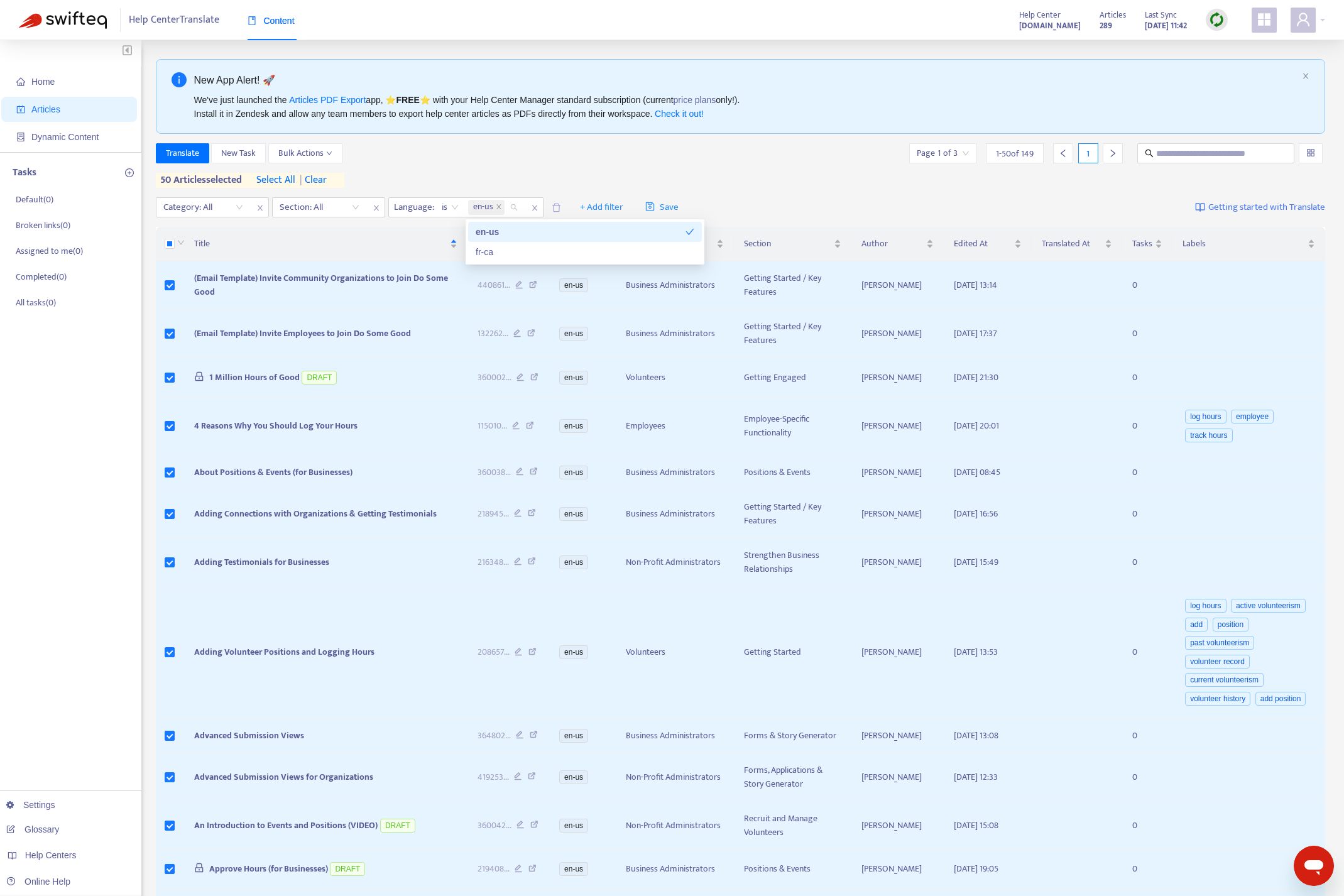
click at [834, 178] on div "Translate New Task Bulk Actions Page 1 of 3 1 - 50 of 149 1 50 articles selecte…" at bounding box center [741, 166] width 1170 height 44
click at [313, 148] on span "Bulk Actions" at bounding box center [305, 153] width 54 height 14
click at [248, 156] on span "New Task" at bounding box center [238, 153] width 34 height 14
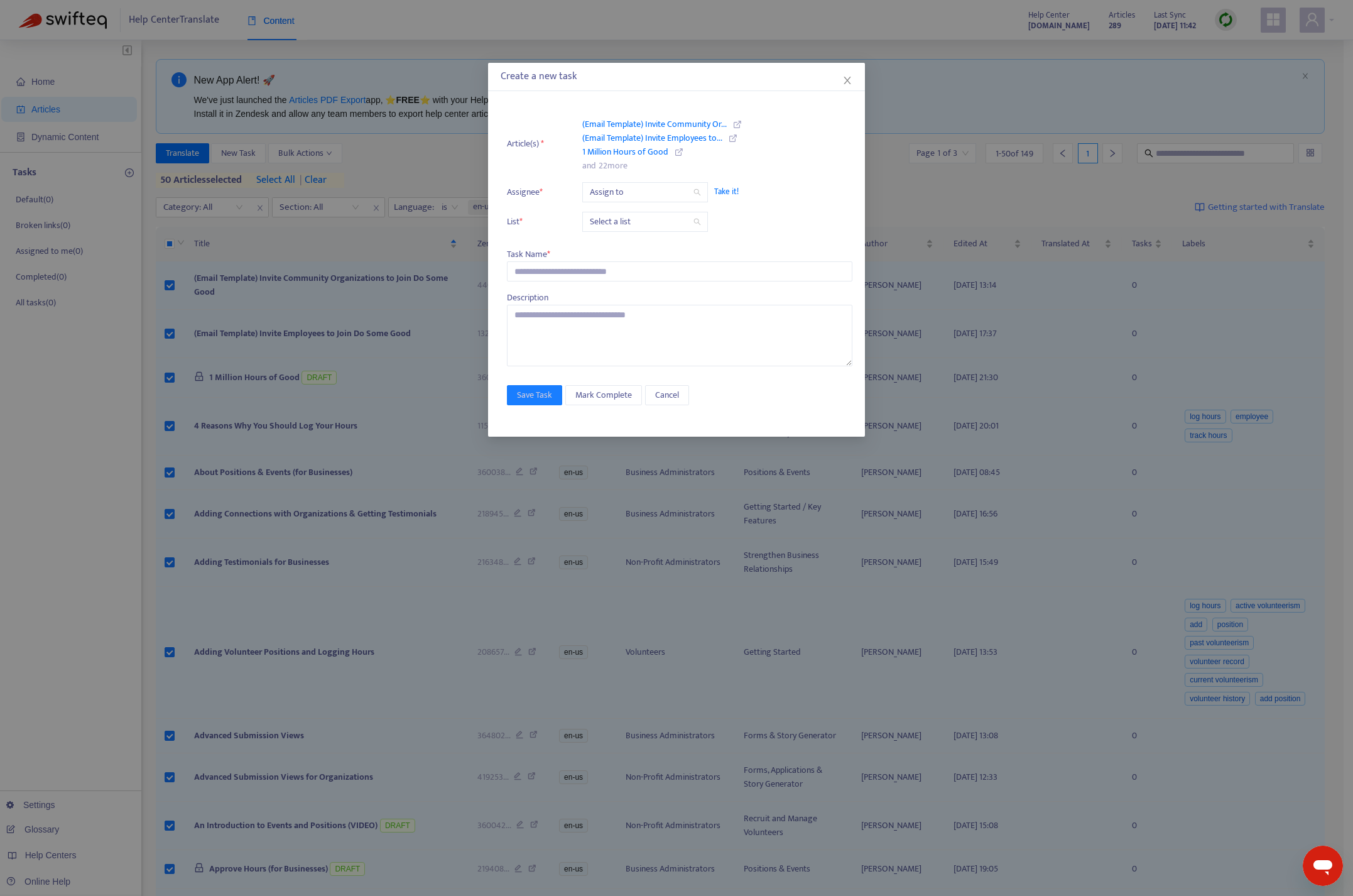
click at [679, 189] on input "search" at bounding box center [645, 192] width 110 height 19
click at [815, 160] on li "Article(s) * (Email Template) Invite Community Or... (Email Template) Invite Em…" at bounding box center [680, 143] width 346 height 58
click at [844, 80] on icon "close" at bounding box center [847, 80] width 10 height 10
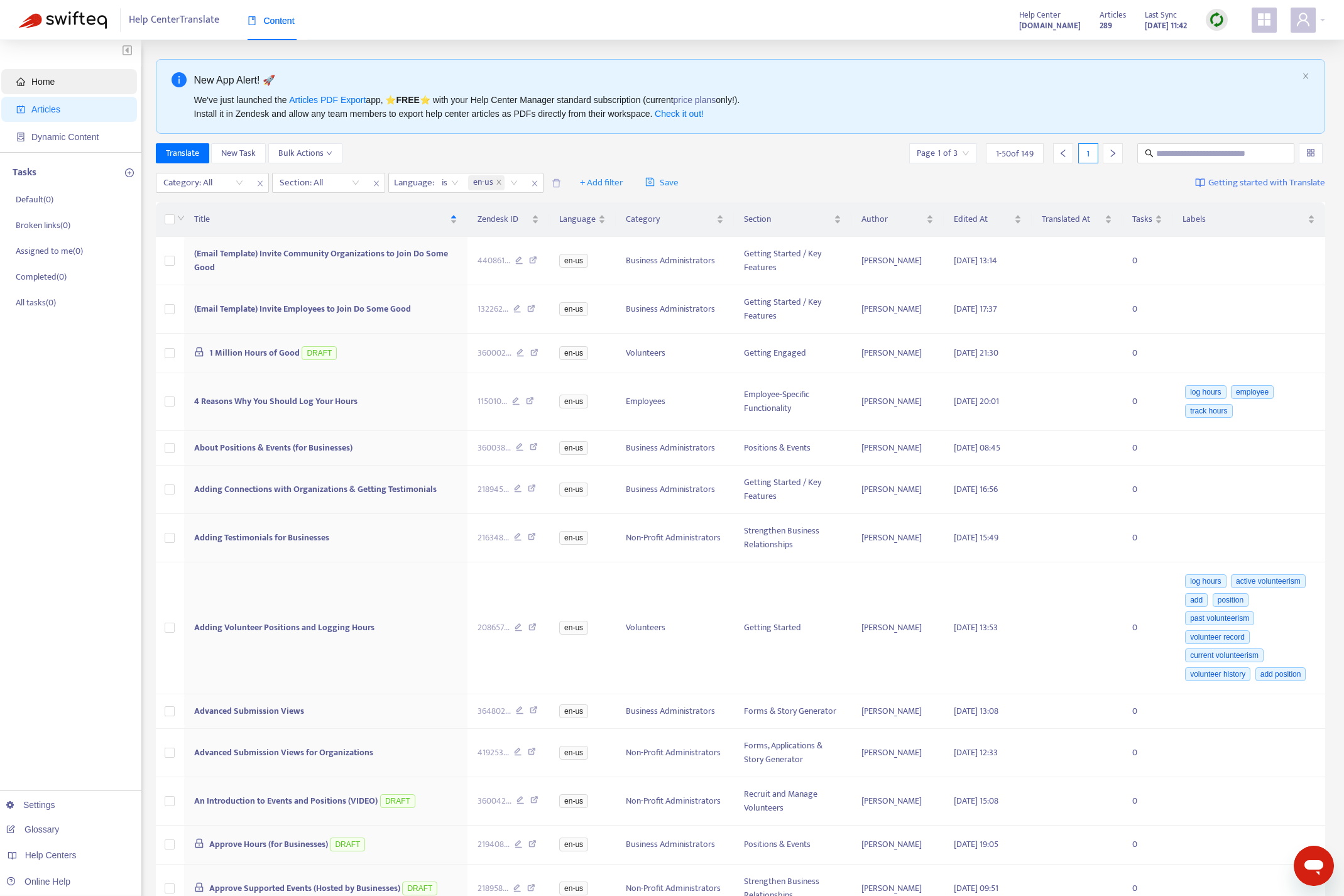
click at [50, 84] on span "Home" at bounding box center [43, 82] width 23 height 10
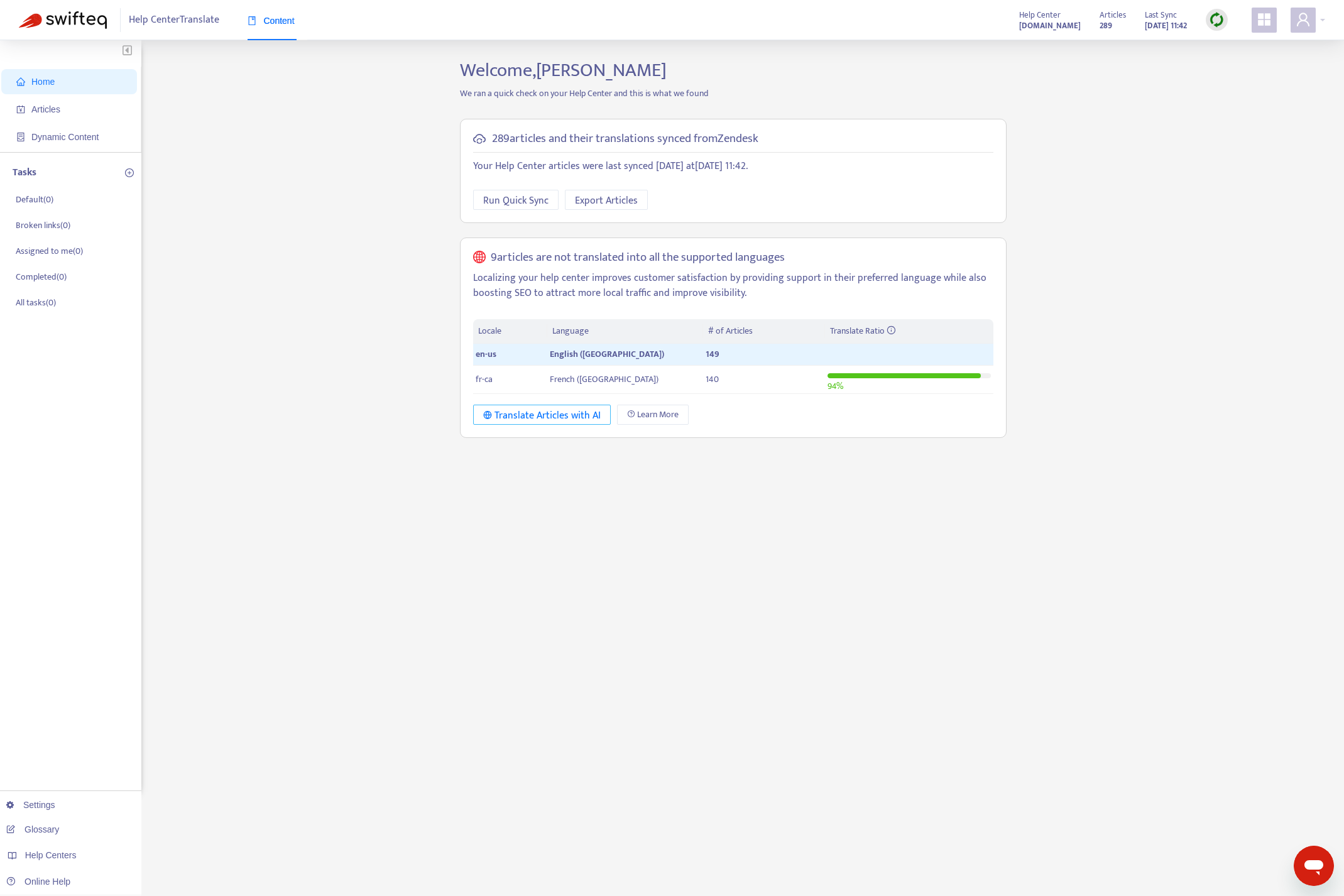
click at [558, 418] on div "Translate Articles with AI" at bounding box center [542, 415] width 118 height 16
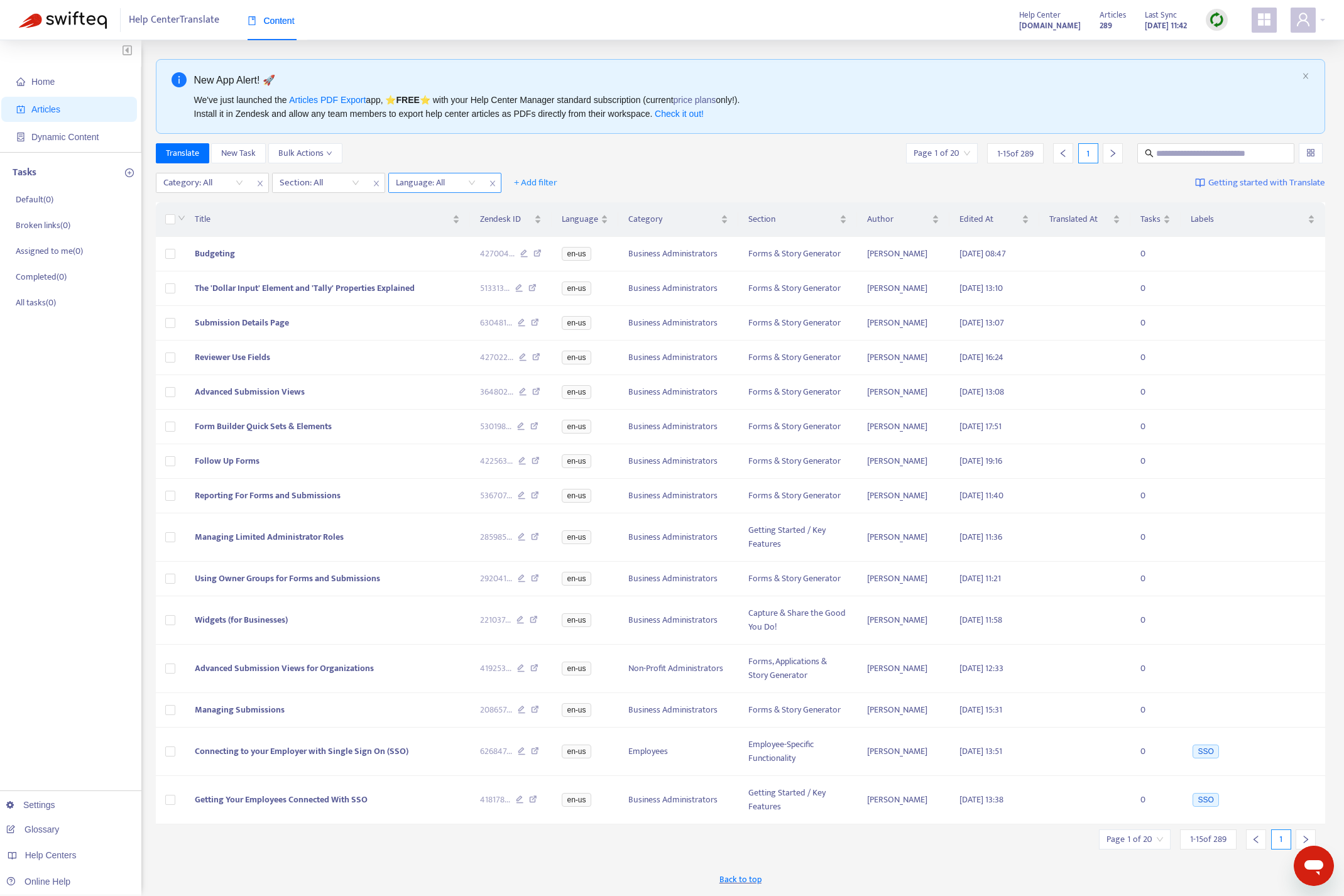
click at [472, 178] on div "Language: All" at bounding box center [436, 183] width 93 height 19
click at [435, 208] on div "en-us" at bounding box center [508, 207] width 219 height 14
click at [491, 144] on div "Translate New Task Bulk Actions Page 1 of 10 1 - 15 of 149 1" at bounding box center [741, 154] width 1170 height 20
click at [1015, 154] on span "1 - 15 of 149" at bounding box center [1015, 154] width 36 height 13
click at [951, 155] on input "search" at bounding box center [942, 154] width 57 height 19
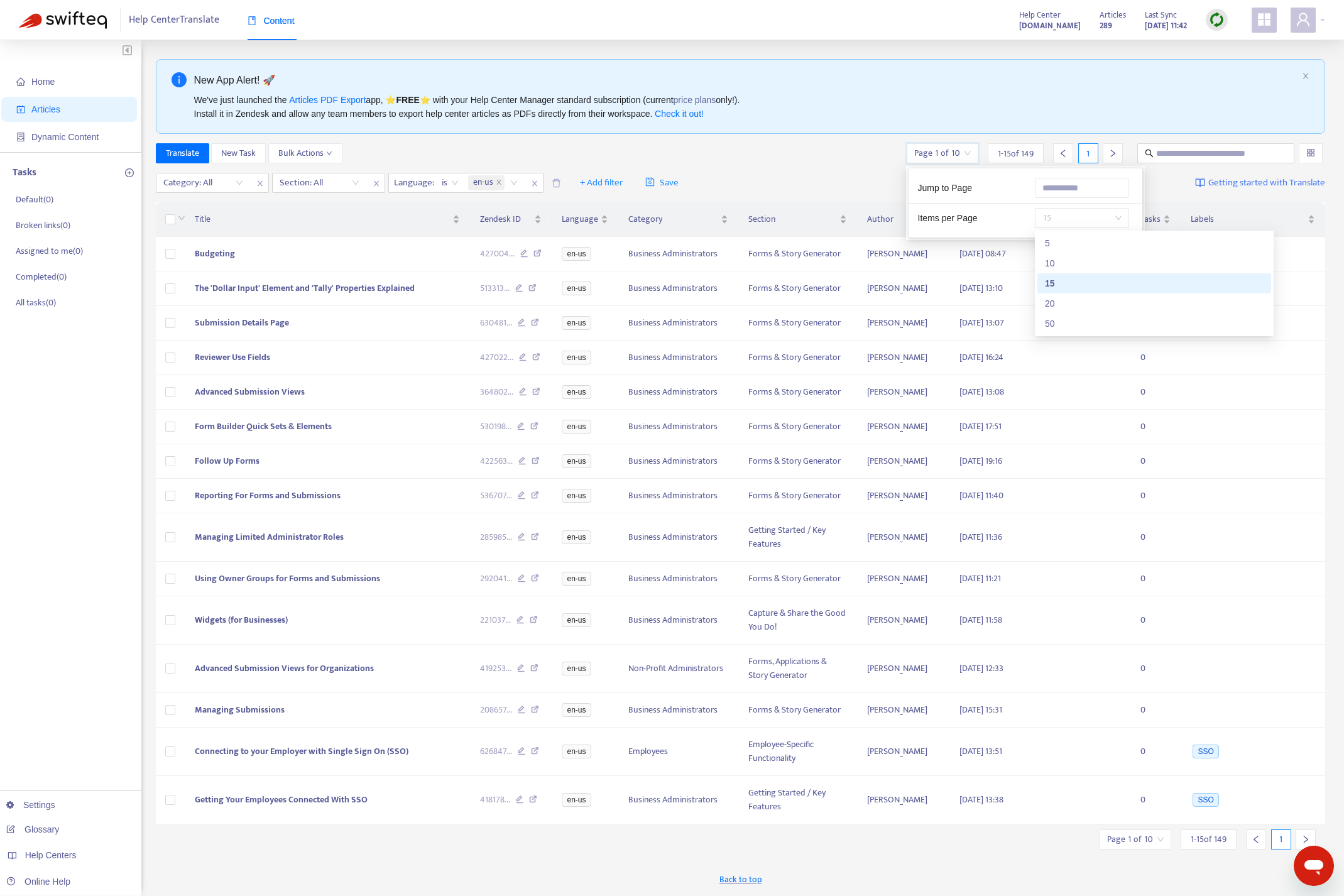
click at [1124, 217] on div "15" at bounding box center [1081, 218] width 94 height 20
click at [1059, 322] on div "50" at bounding box center [1154, 323] width 219 height 14
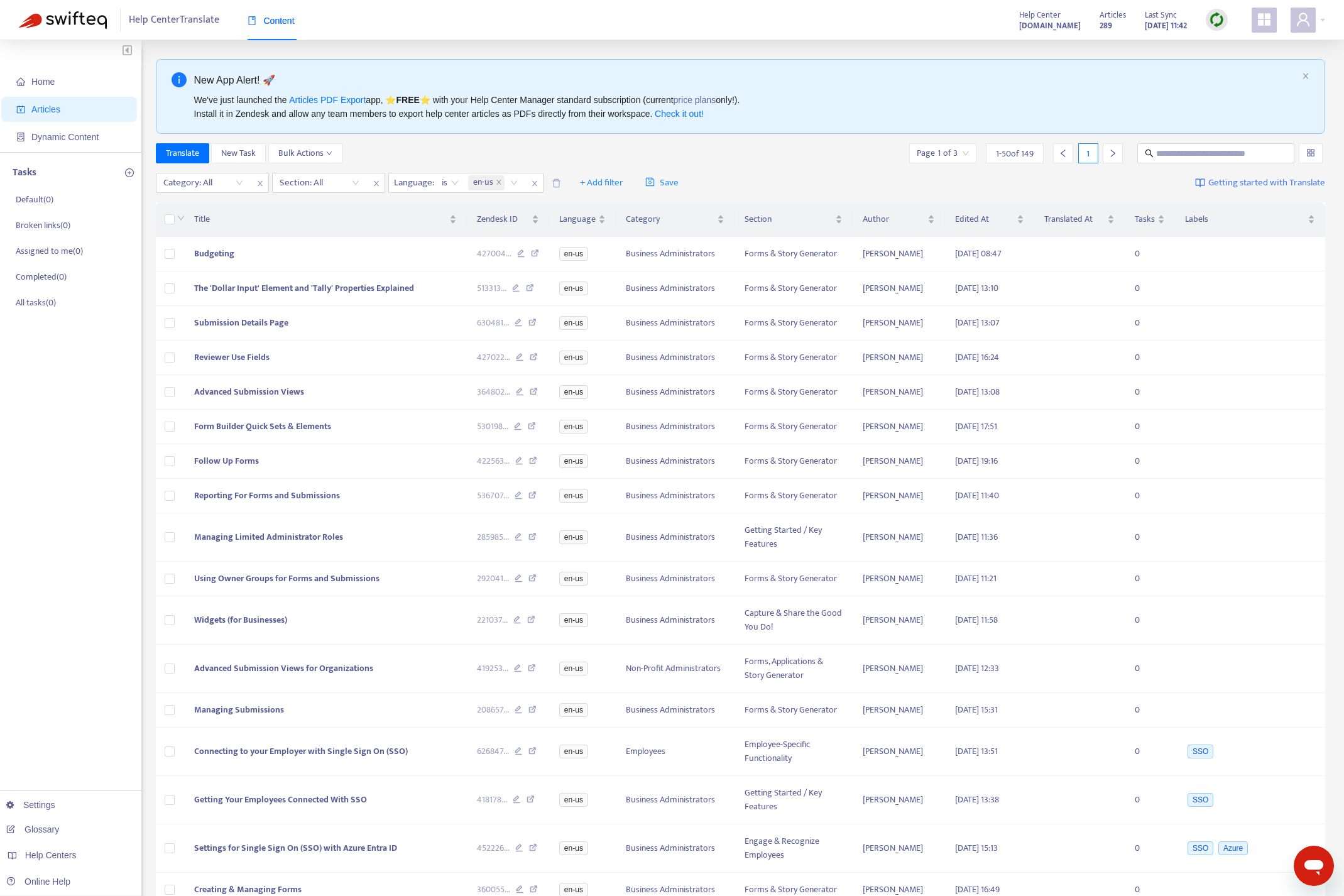
click at [847, 159] on div "Translate New Task Bulk Actions Page 1 of 3 1 - 50 of 149 1" at bounding box center [741, 154] width 1170 height 20
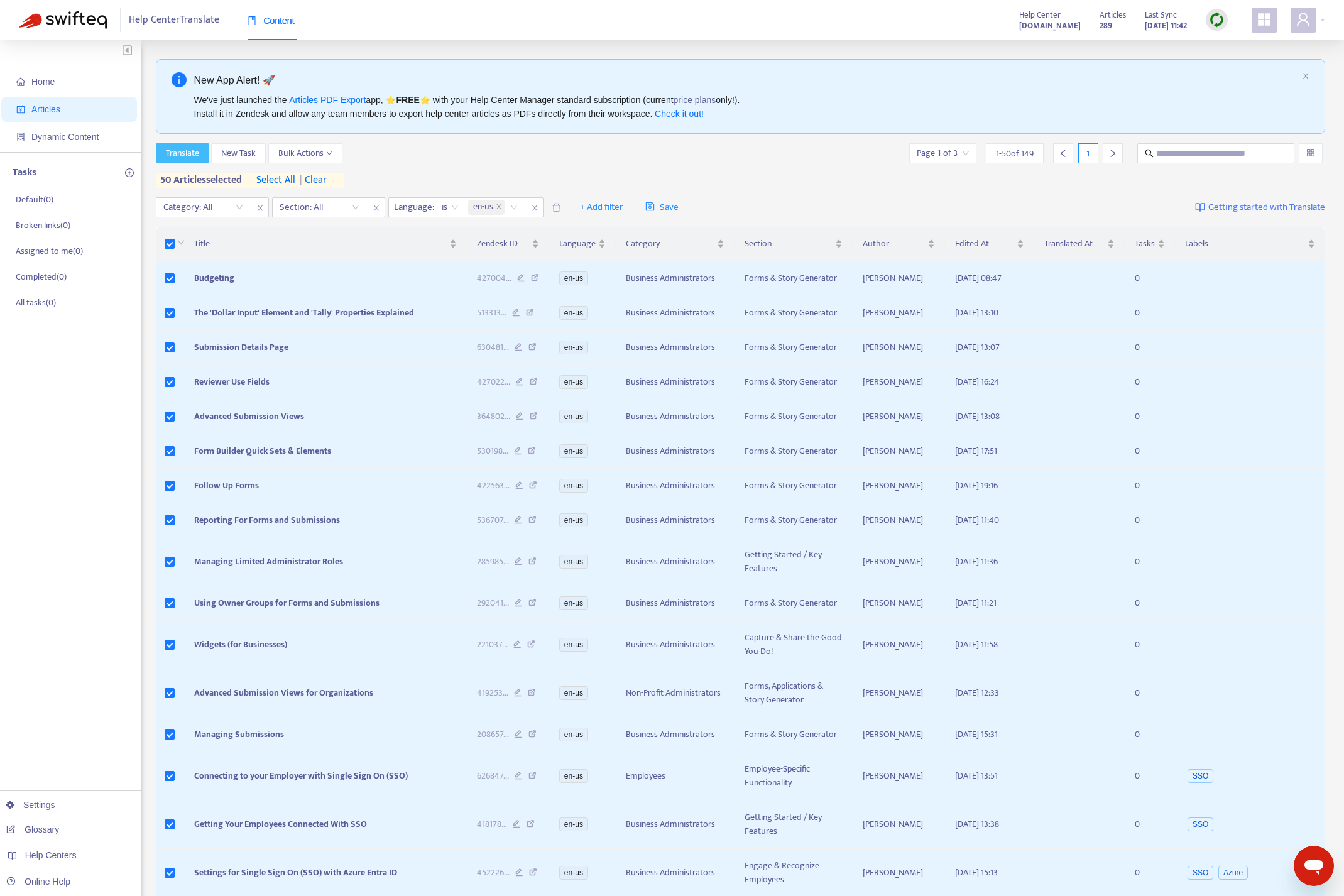
click at [175, 149] on span "Translate" at bounding box center [182, 153] width 33 height 14
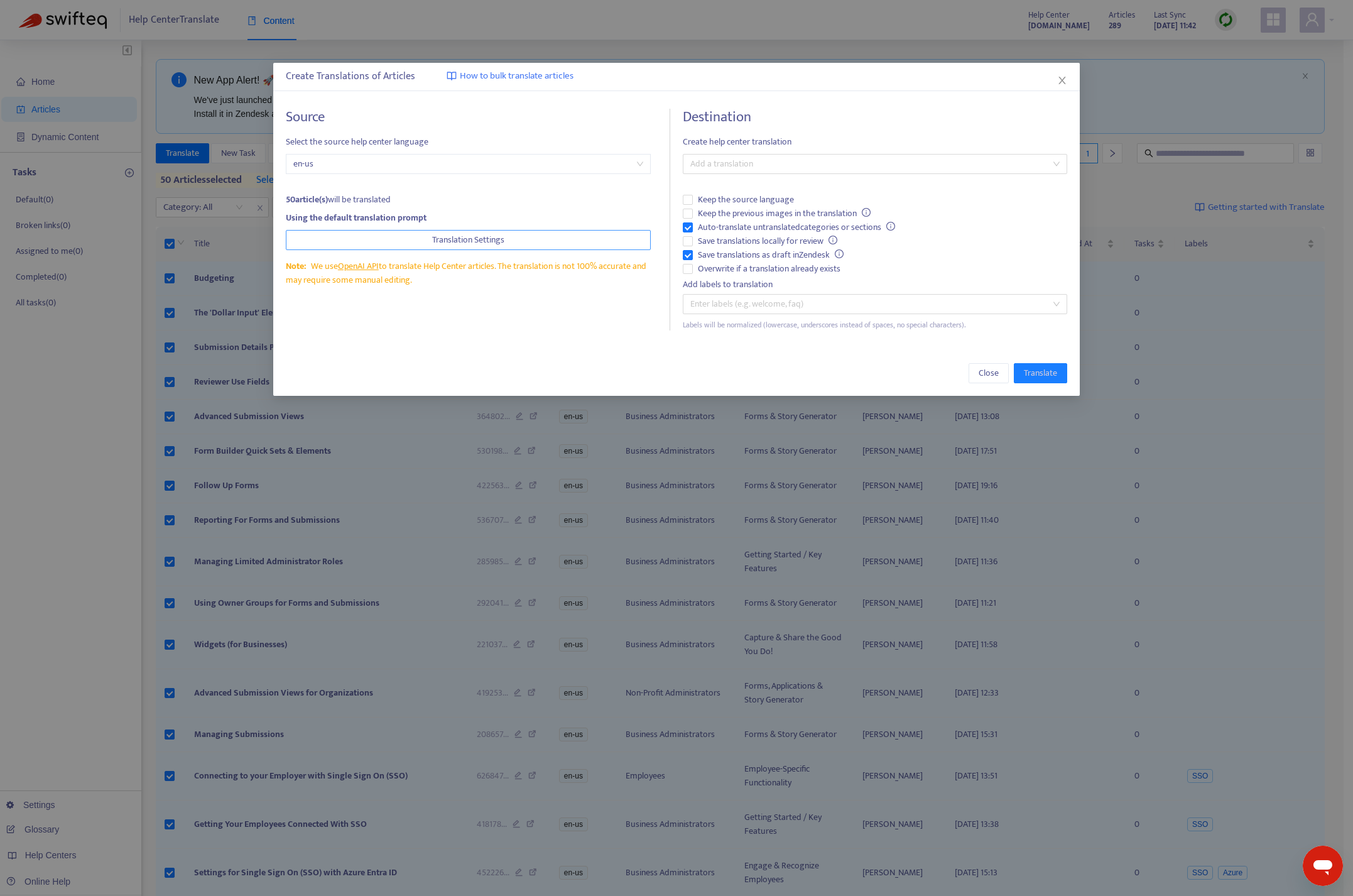
click at [440, 243] on span "Translation Settings" at bounding box center [468, 240] width 72 height 14
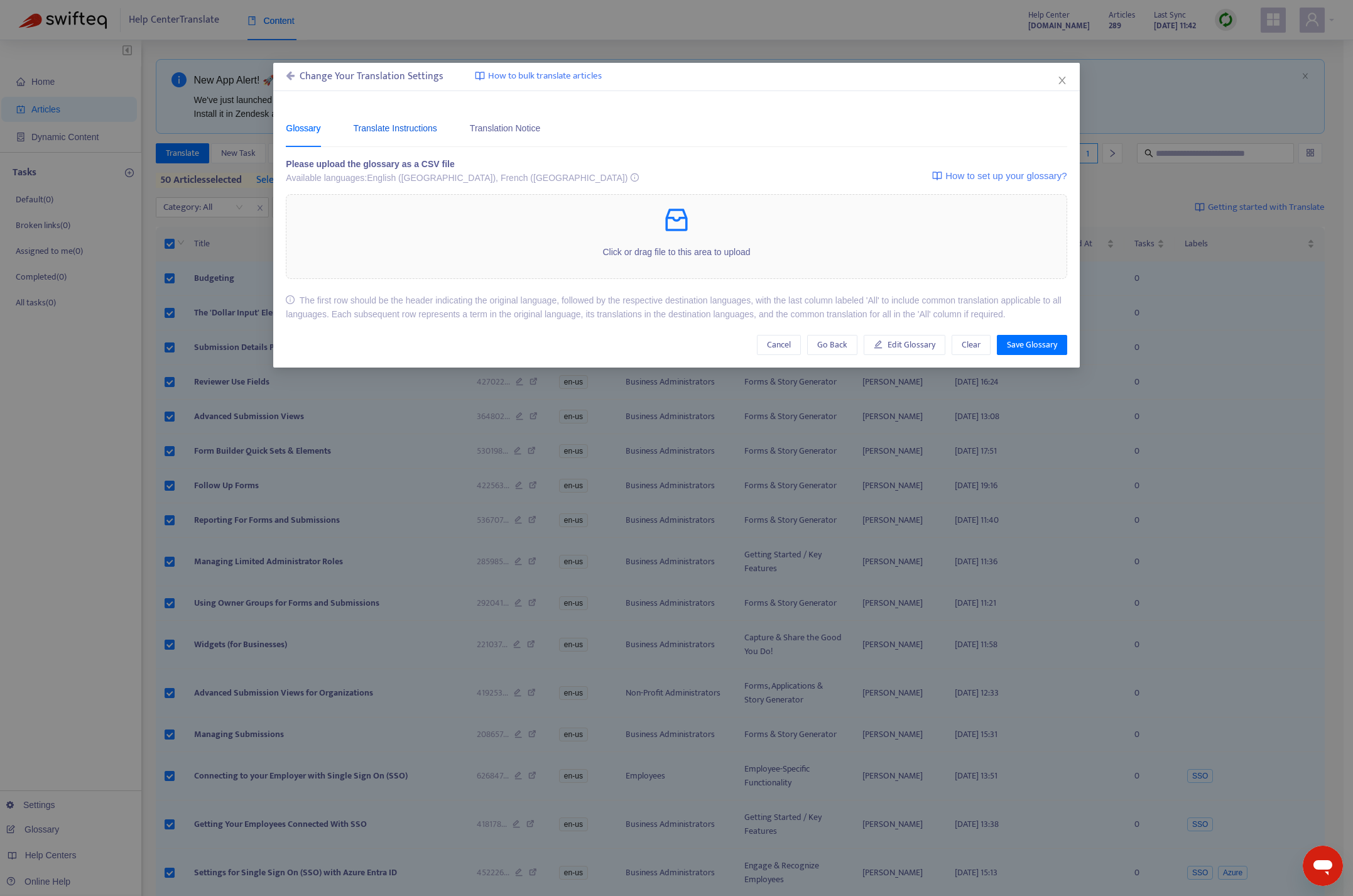
click at [420, 129] on div "Translate Instructions" at bounding box center [395, 128] width 83 height 14
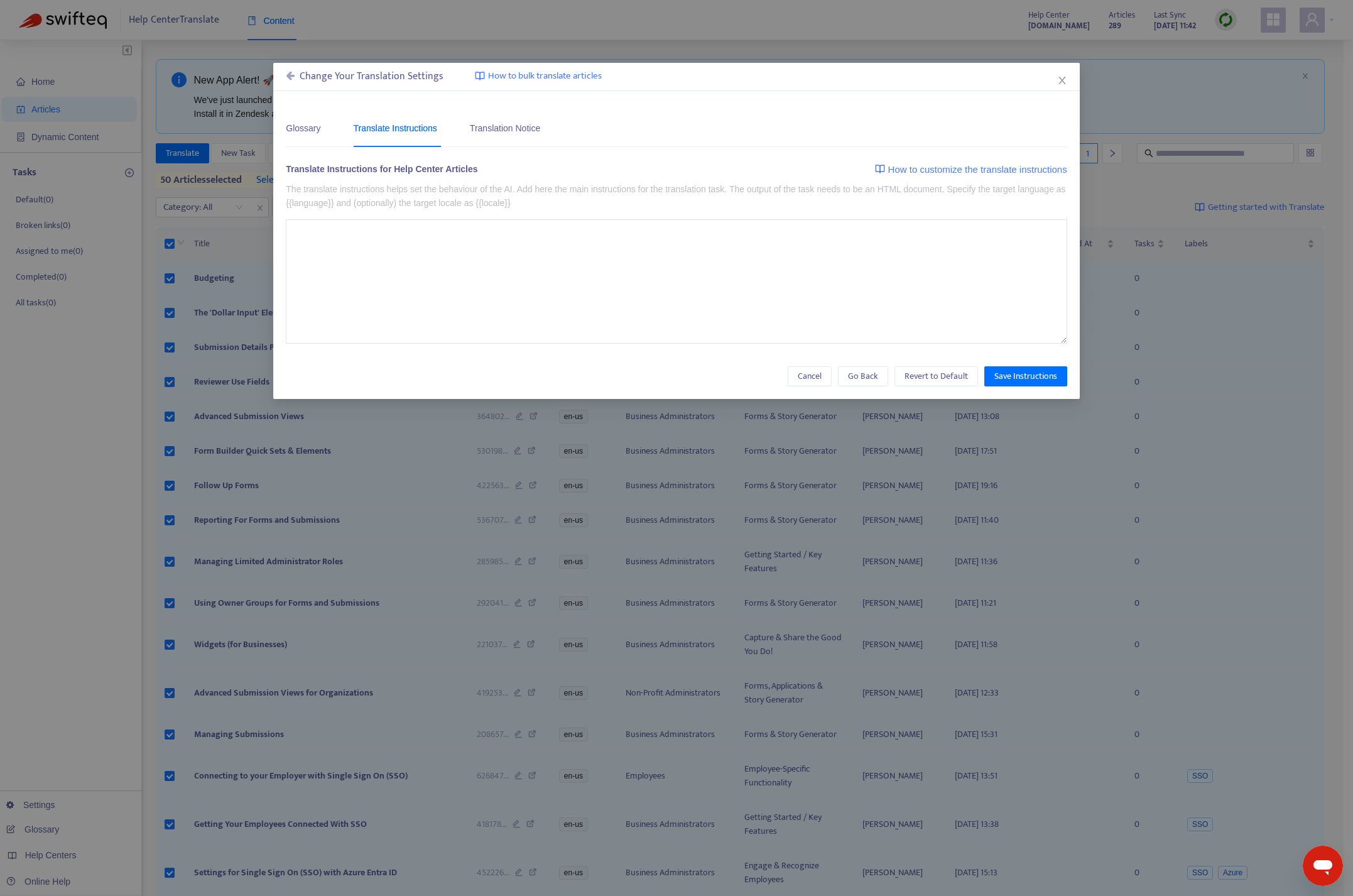
type textarea "**********"
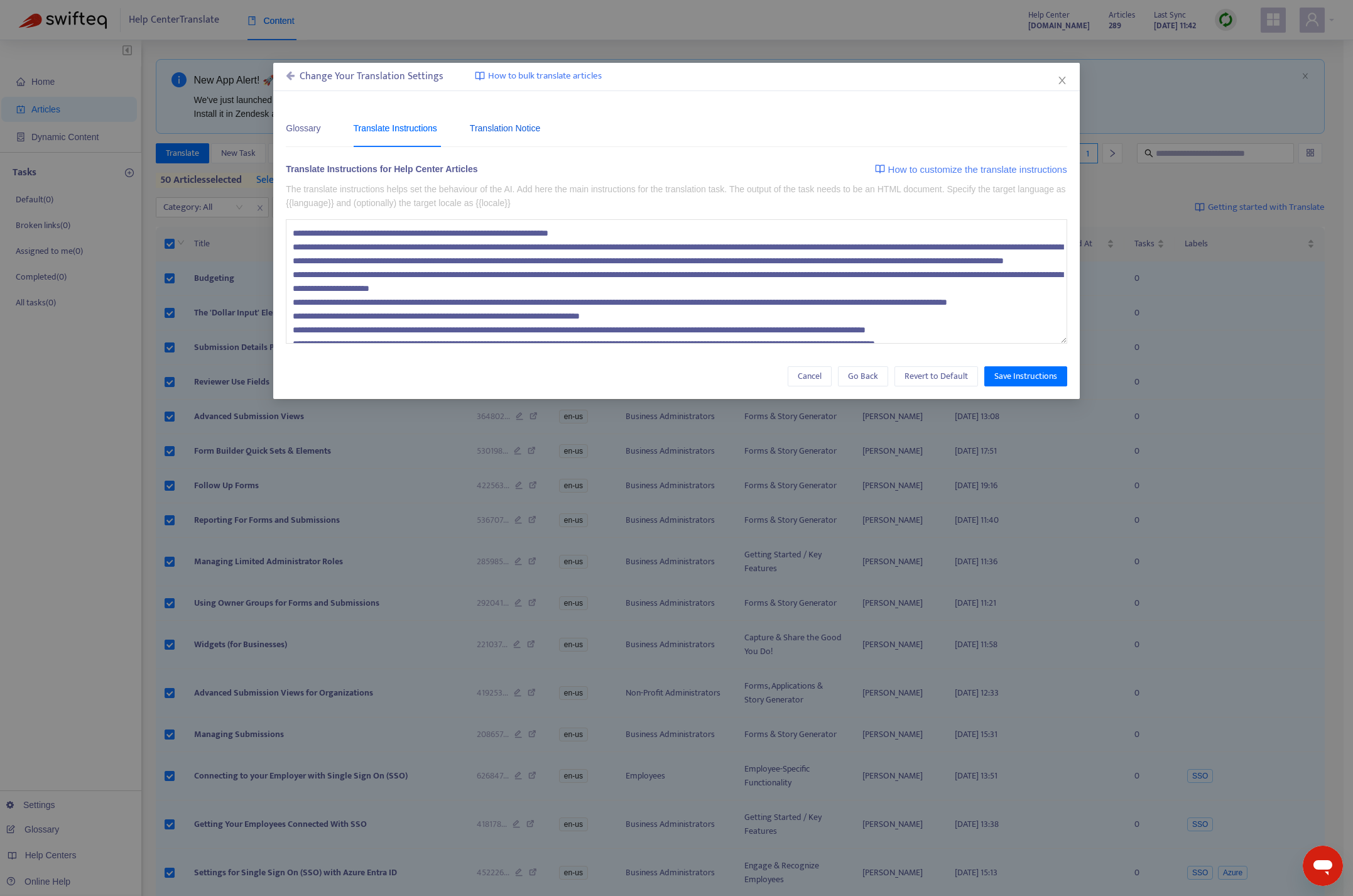
click at [522, 127] on div "Translation Notice" at bounding box center [505, 128] width 70 height 14
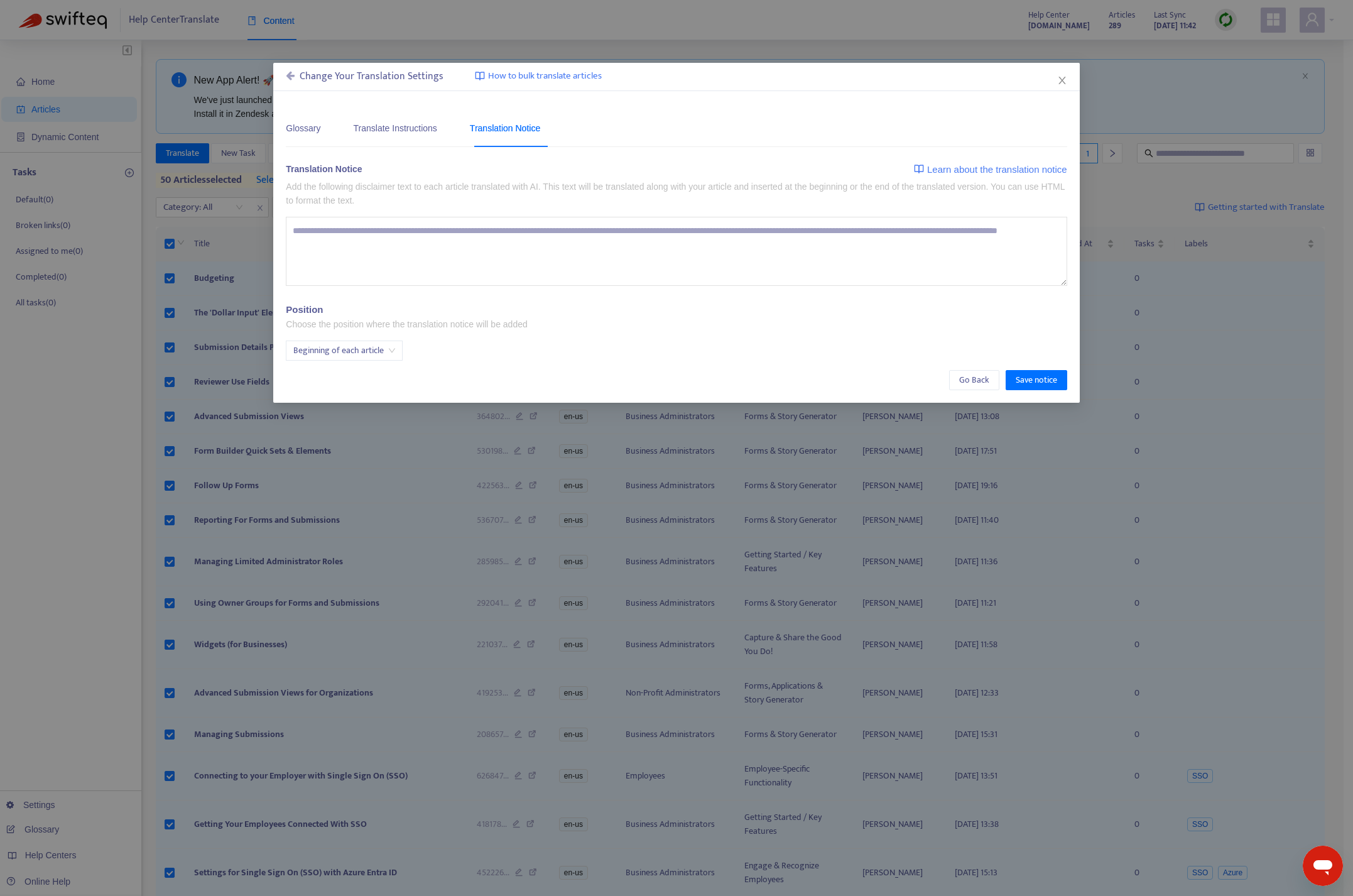
click at [394, 350] on span "Beginning of each article" at bounding box center [344, 350] width 102 height 19
click at [377, 394] on div "End of each article" at bounding box center [405, 395] width 219 height 14
click at [462, 325] on p "Choose the position where the translation notice will be added" at bounding box center [406, 324] width 241 height 14
click at [308, 137] on div "Glossary" at bounding box center [303, 127] width 34 height 38
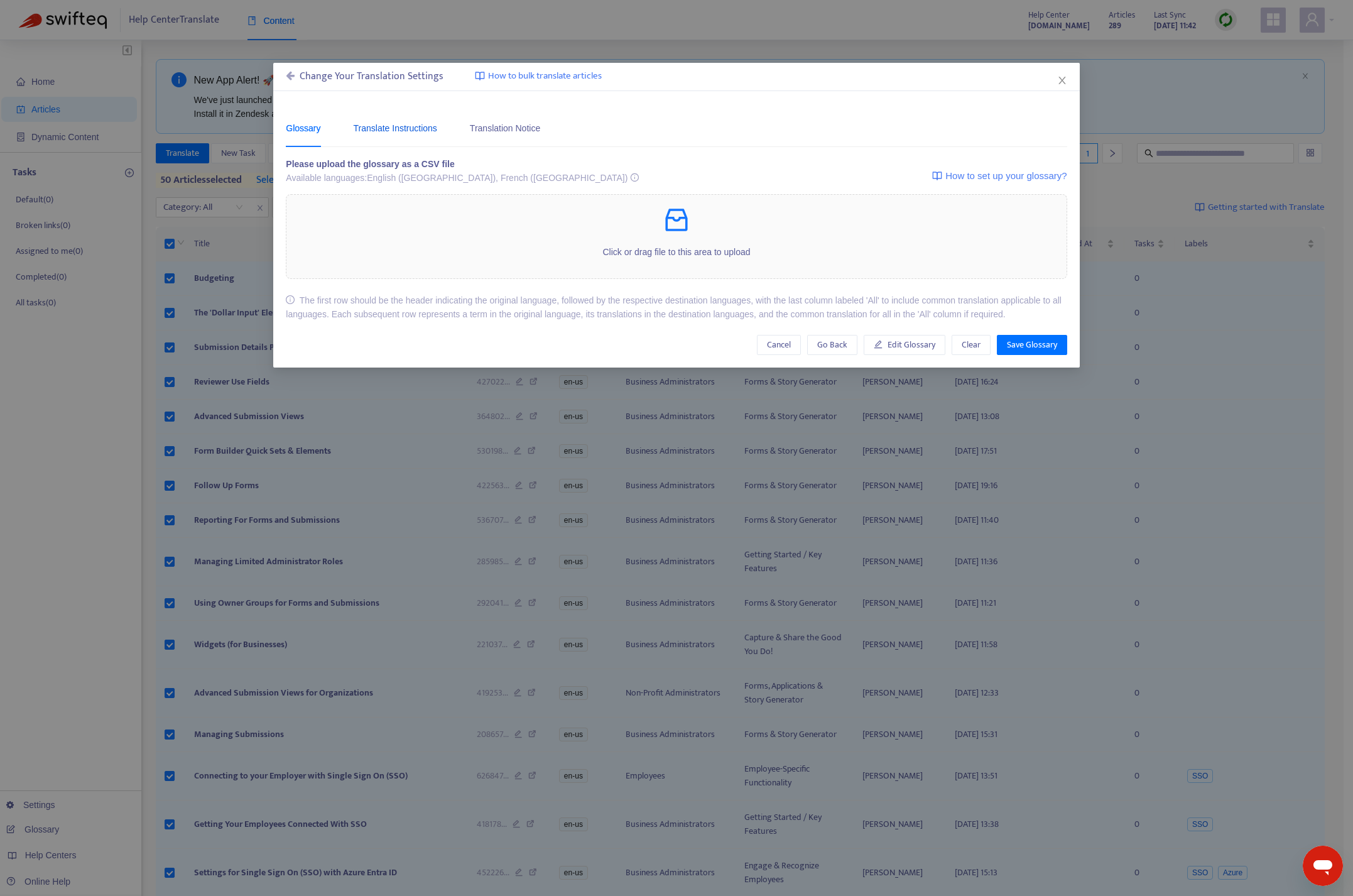
click at [407, 124] on div "Translate Instructions" at bounding box center [395, 128] width 83 height 14
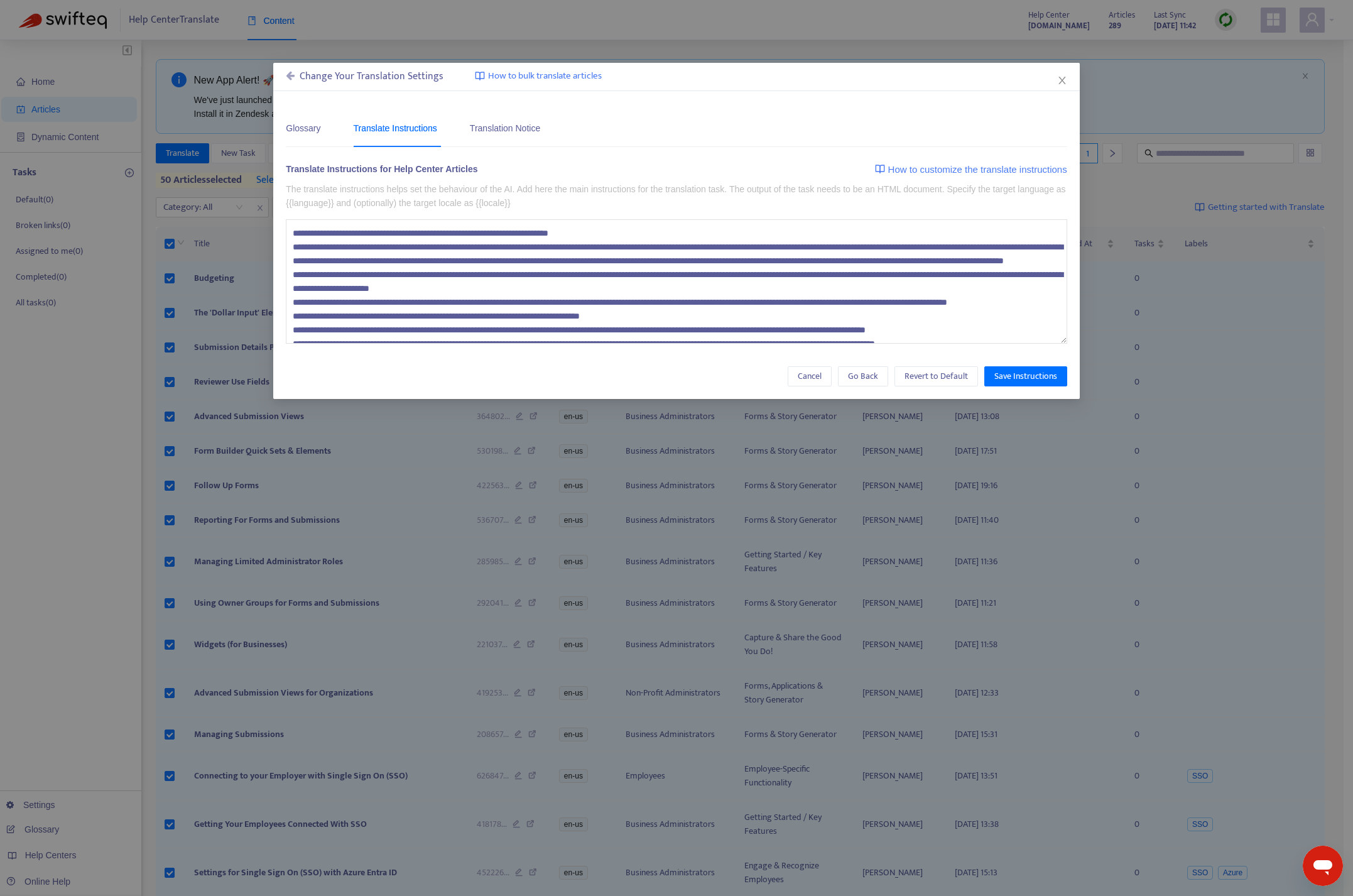
click at [291, 74] on icon at bounding box center [290, 75] width 9 height 10
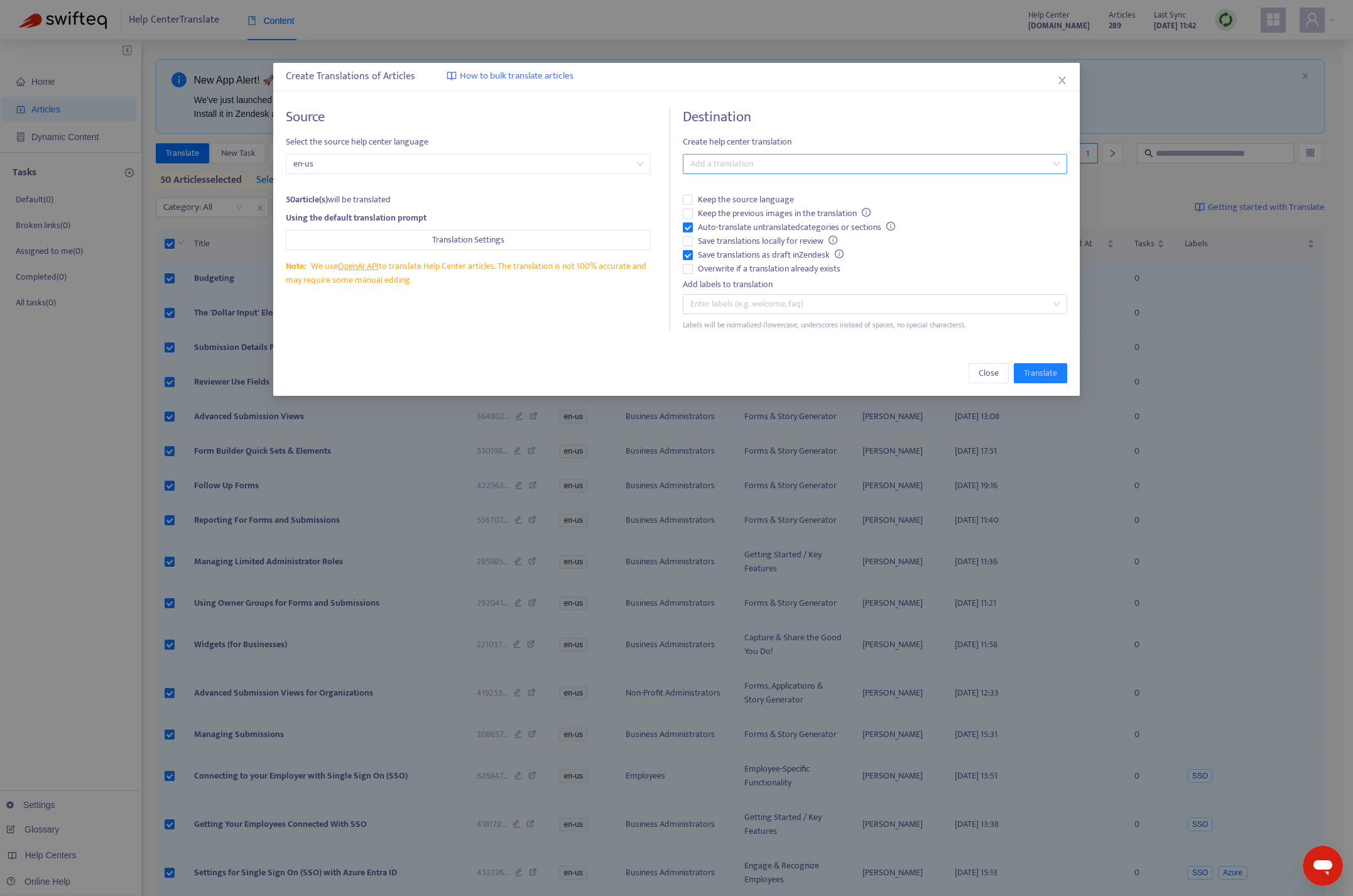
click at [745, 166] on div at bounding box center [868, 164] width 365 height 15
click at [731, 189] on div "Select all" at bounding box center [874, 189] width 364 height 14
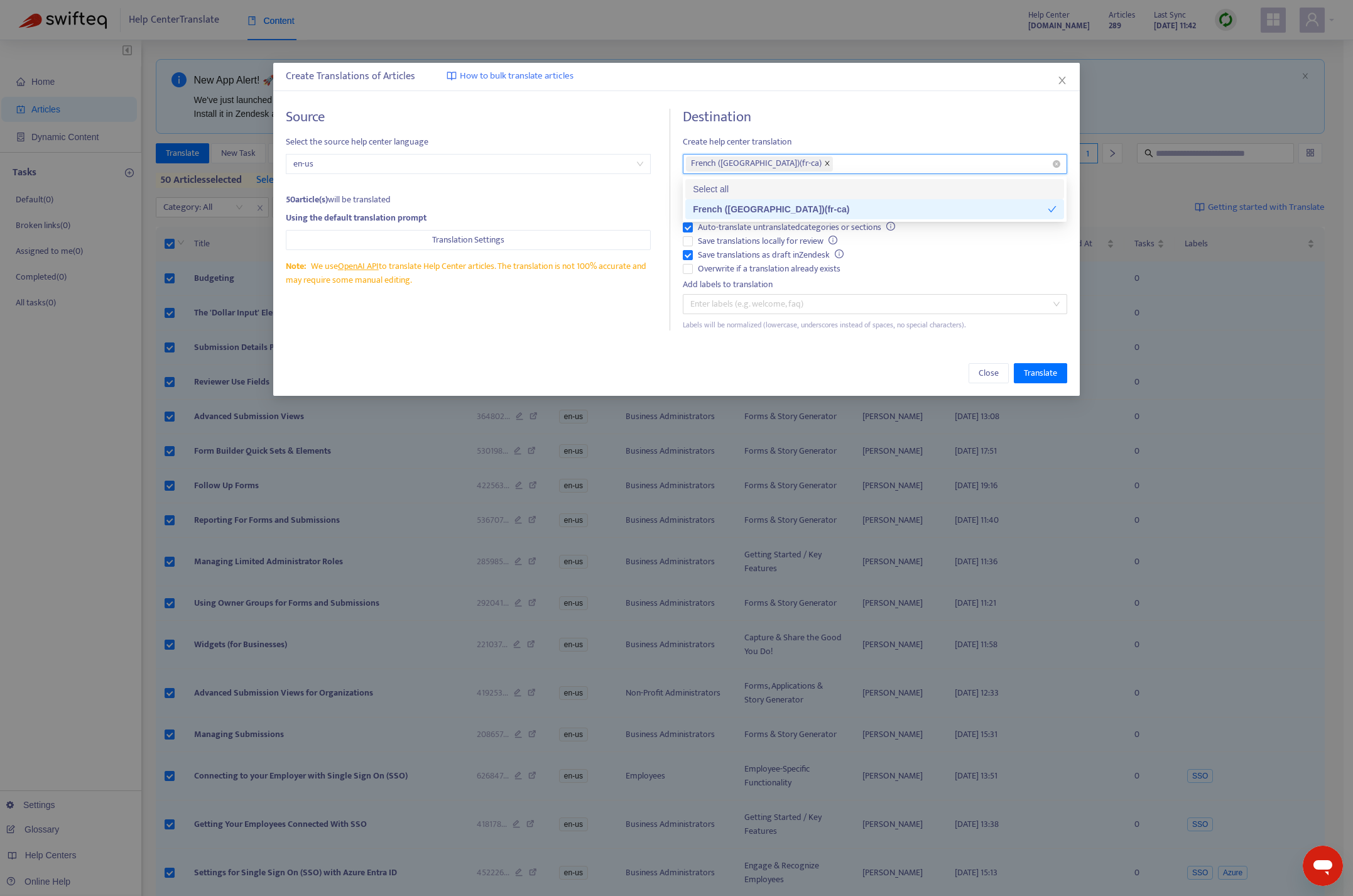
click at [824, 166] on icon "close" at bounding box center [827, 163] width 6 height 6
click at [800, 108] on h4 "Destination" at bounding box center [874, 117] width 384 height 17
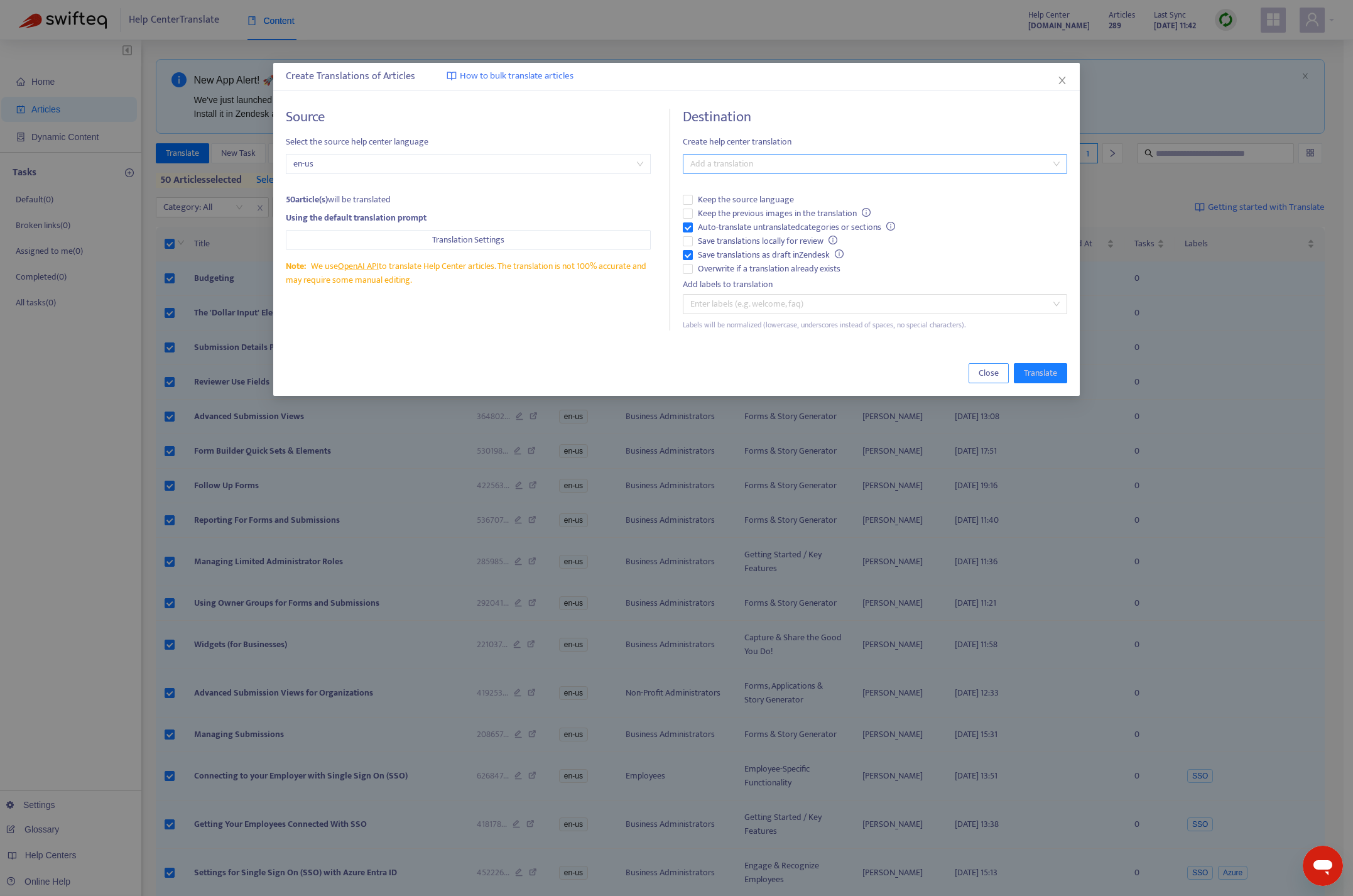
click at [987, 376] on span "Close" at bounding box center [989, 372] width 20 height 14
